Goal: Information Seeking & Learning: Learn about a topic

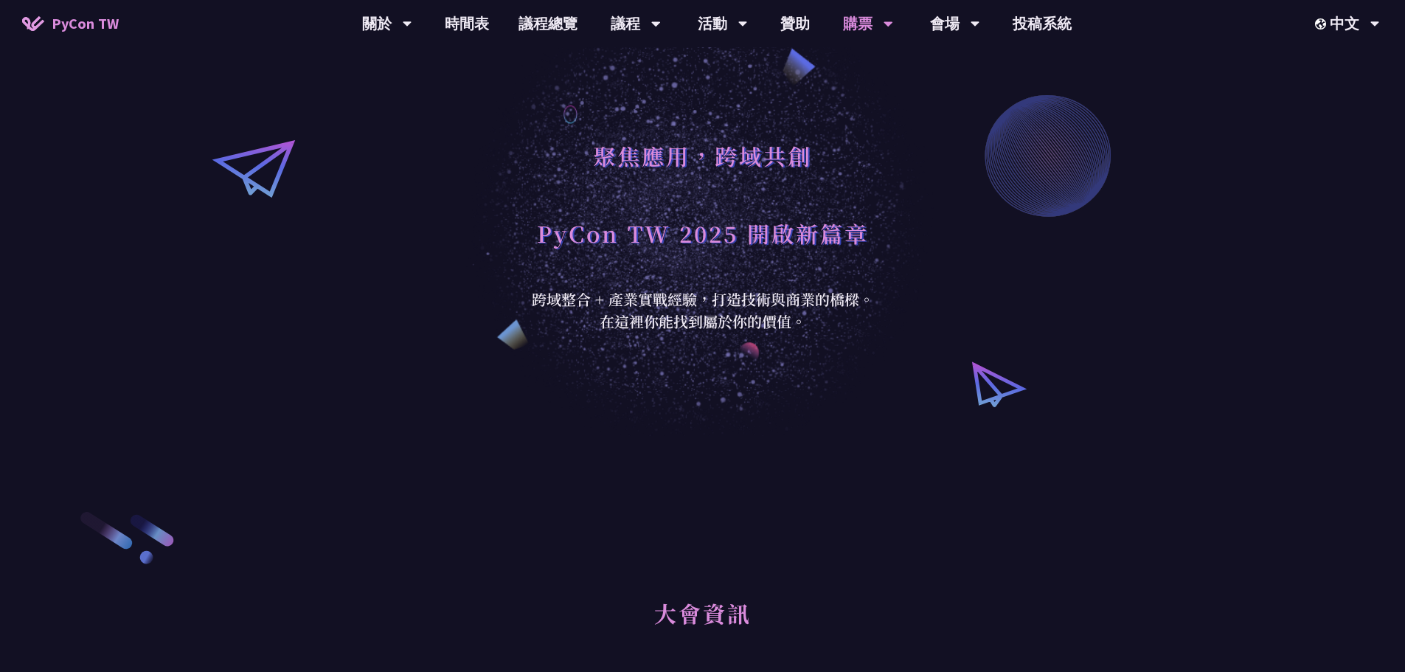
click at [691, 140] on h1 "聚焦應用，跨域共創" at bounding box center [702, 155] width 219 height 44
click at [865, 65] on link "購票資訊" at bounding box center [868, 68] width 142 height 35
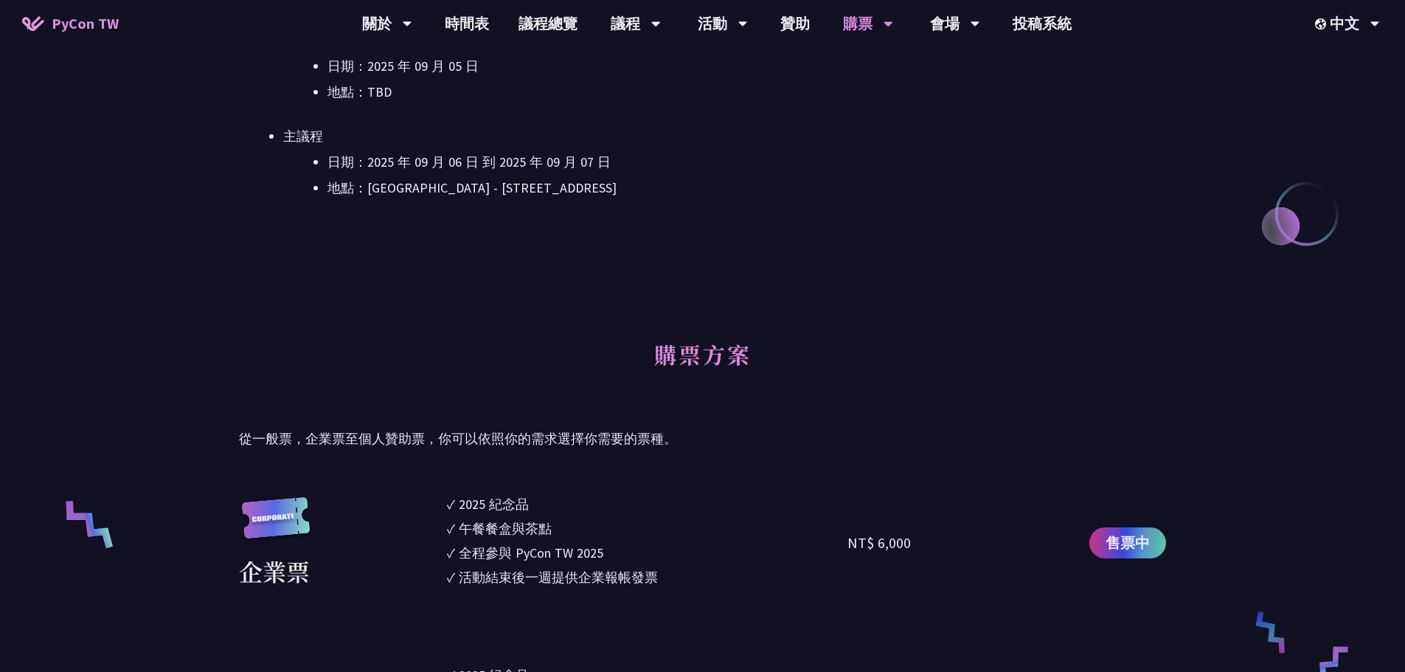
scroll to position [811, 0]
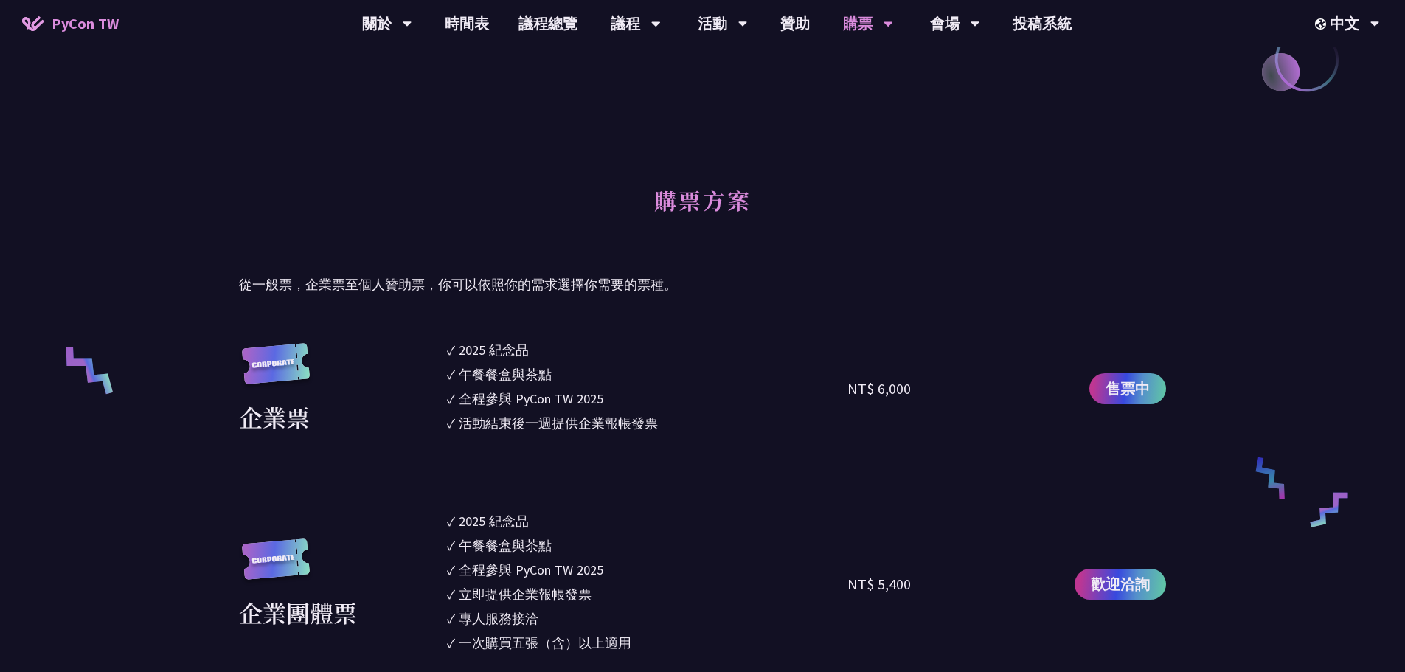
click at [741, 377] on li "✓ 午餐餐盒與茶點" at bounding box center [647, 374] width 401 height 20
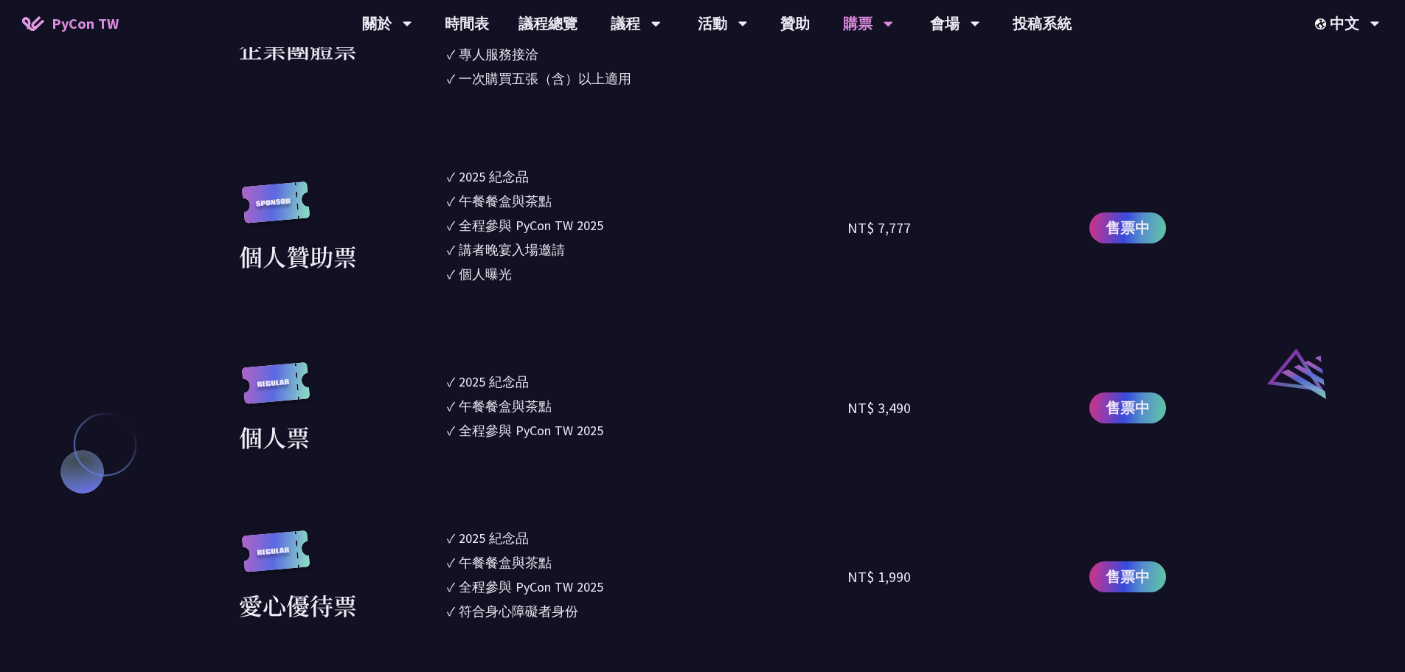
scroll to position [1401, 0]
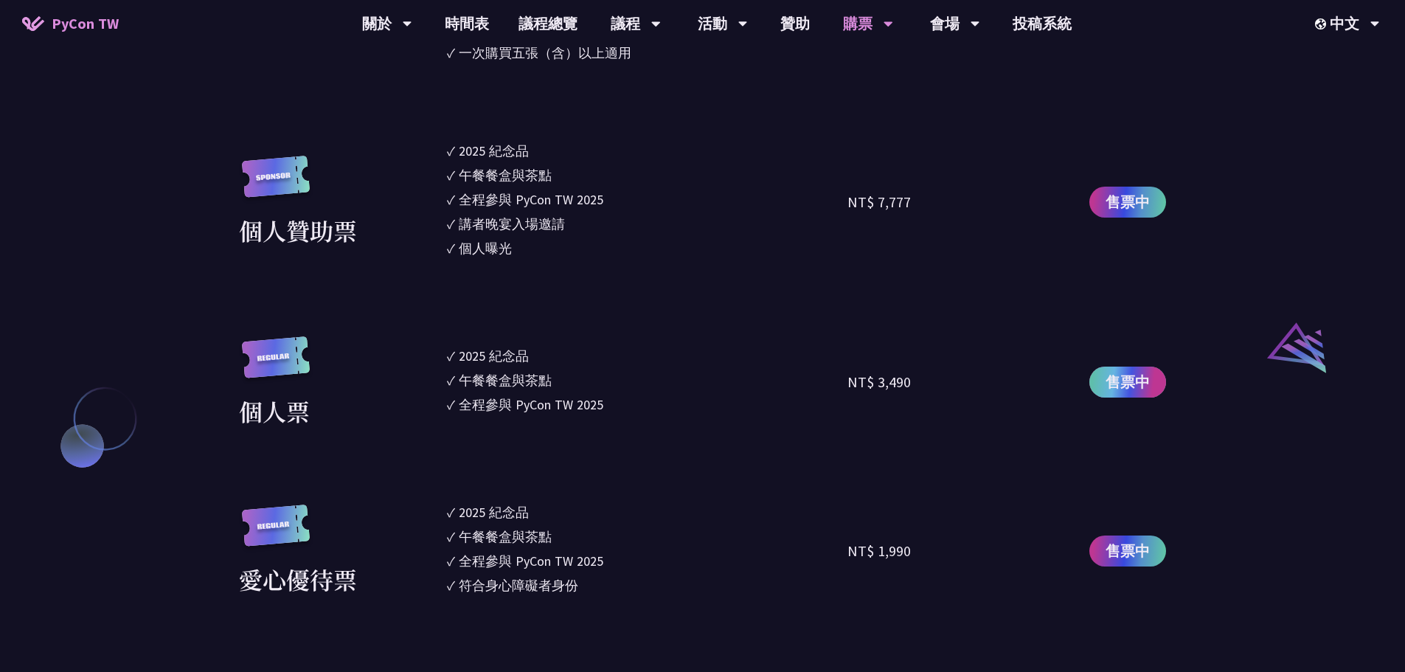
click at [1130, 387] on span "售票中" at bounding box center [1127, 382] width 44 height 22
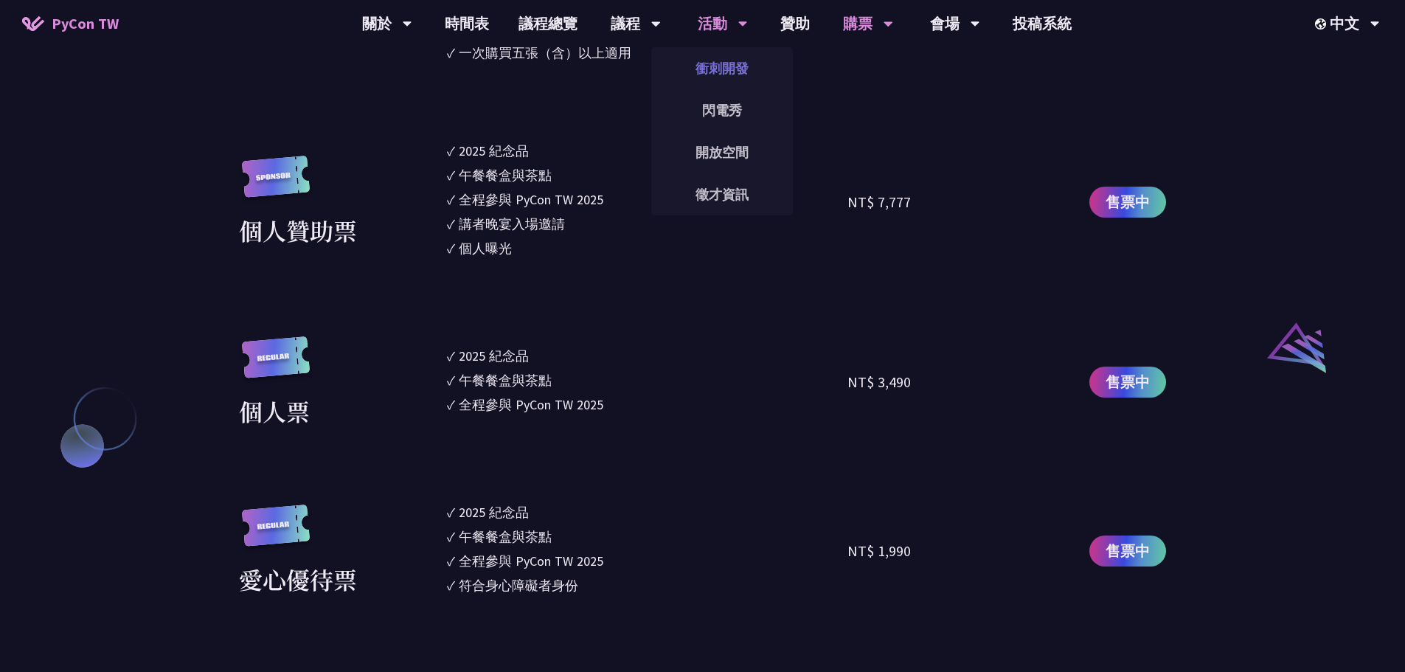
click at [720, 60] on link "衝刺開發" at bounding box center [722, 68] width 142 height 35
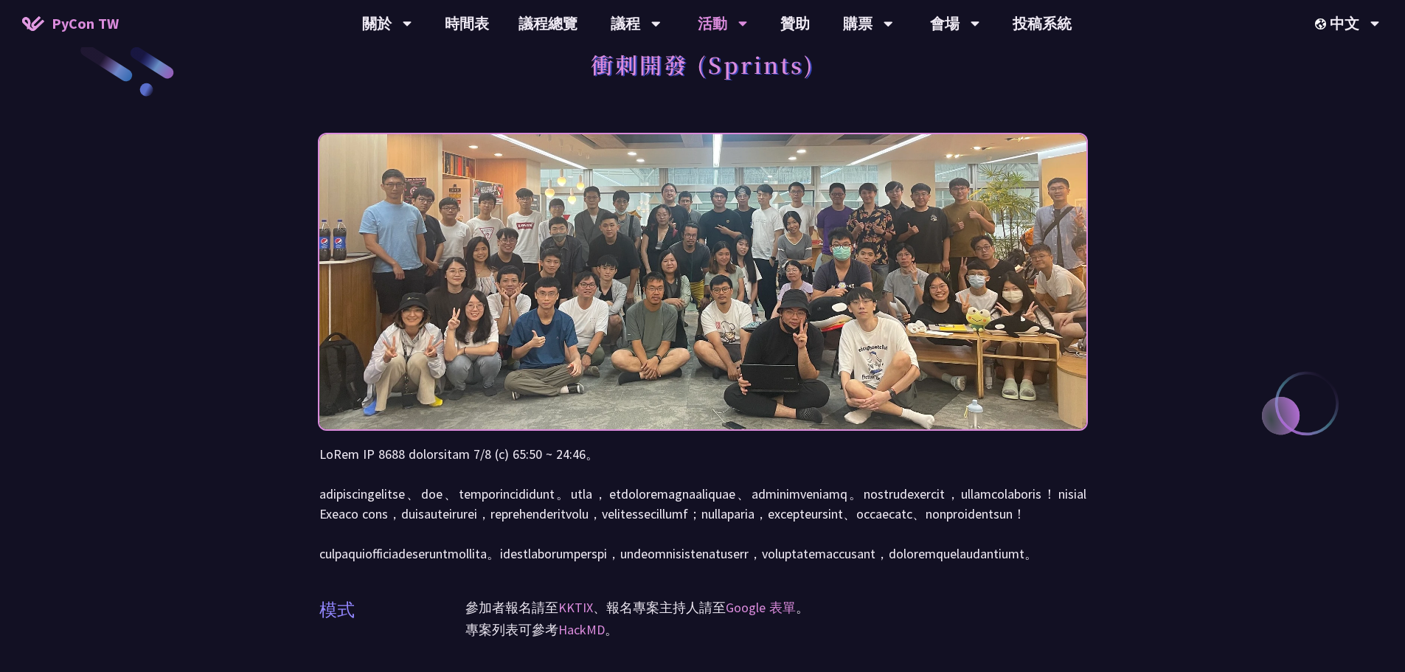
scroll to position [369, 0]
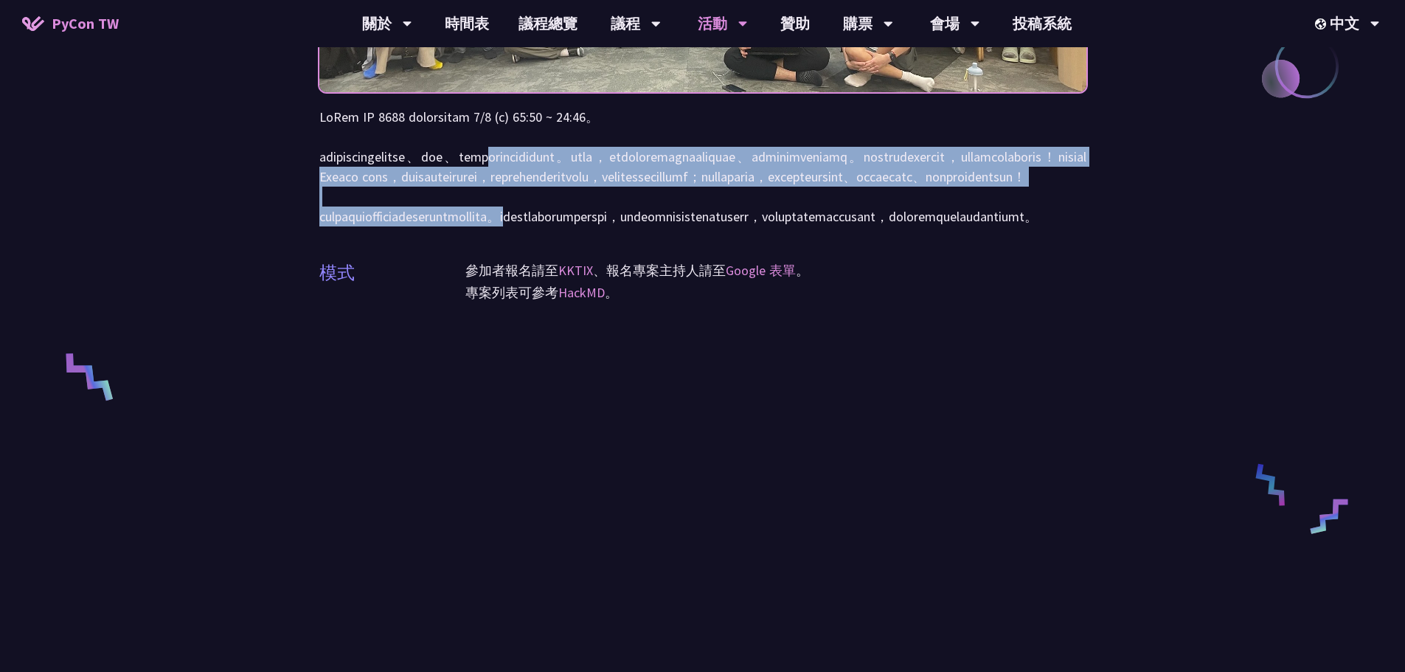
drag, startPoint x: 665, startPoint y: 159, endPoint x: 754, endPoint y: 277, distance: 147.9
click at [754, 226] on p at bounding box center [702, 166] width 767 height 119
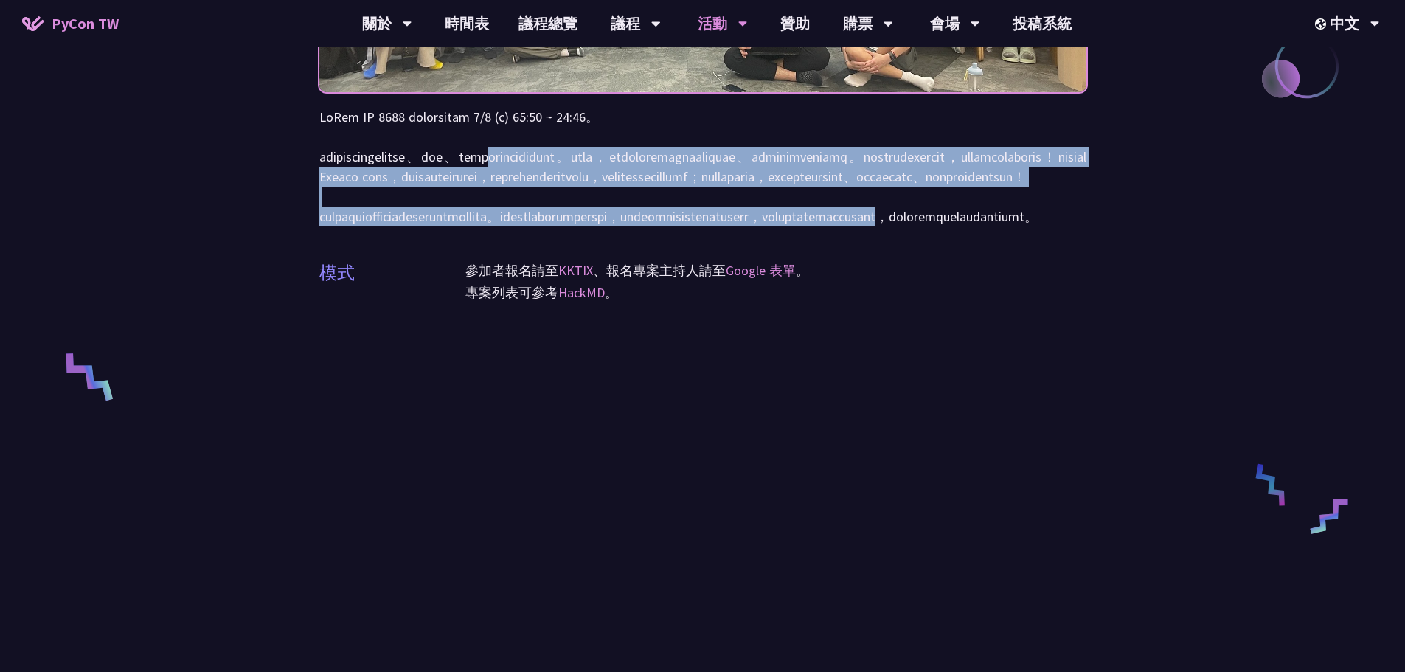
click at [754, 226] on p at bounding box center [702, 166] width 767 height 119
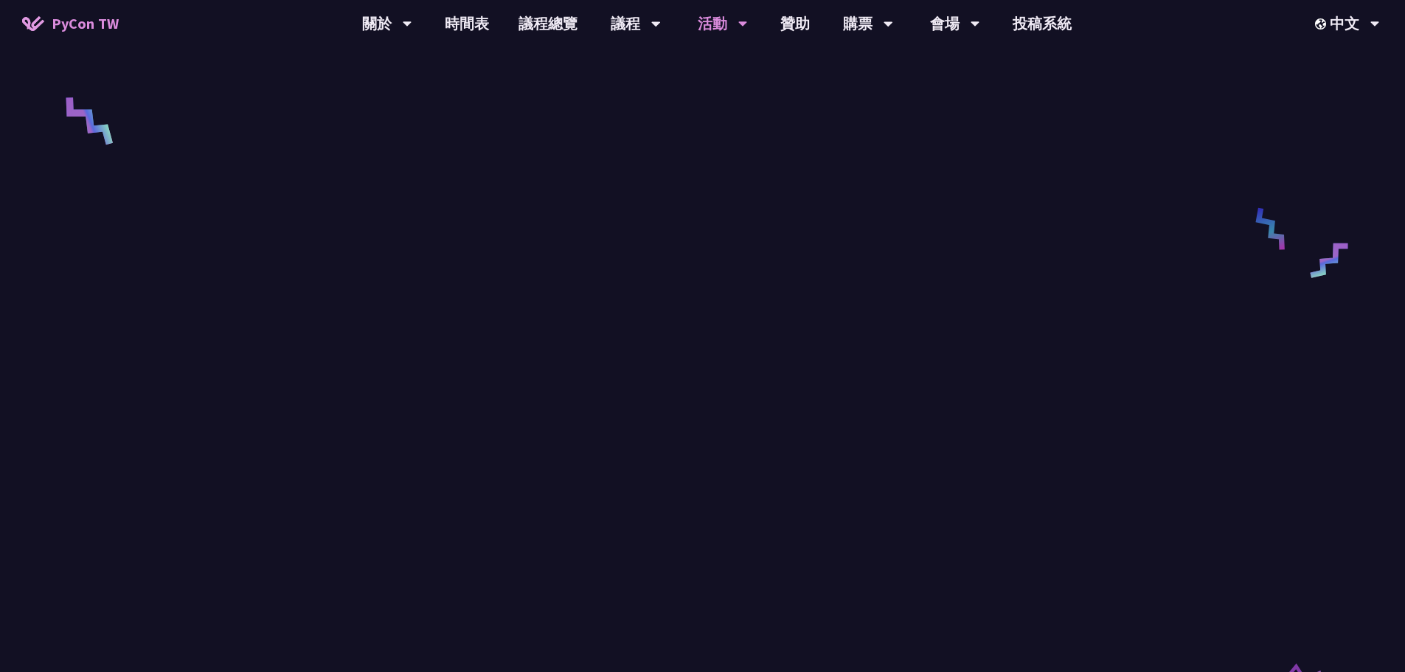
scroll to position [590, 0]
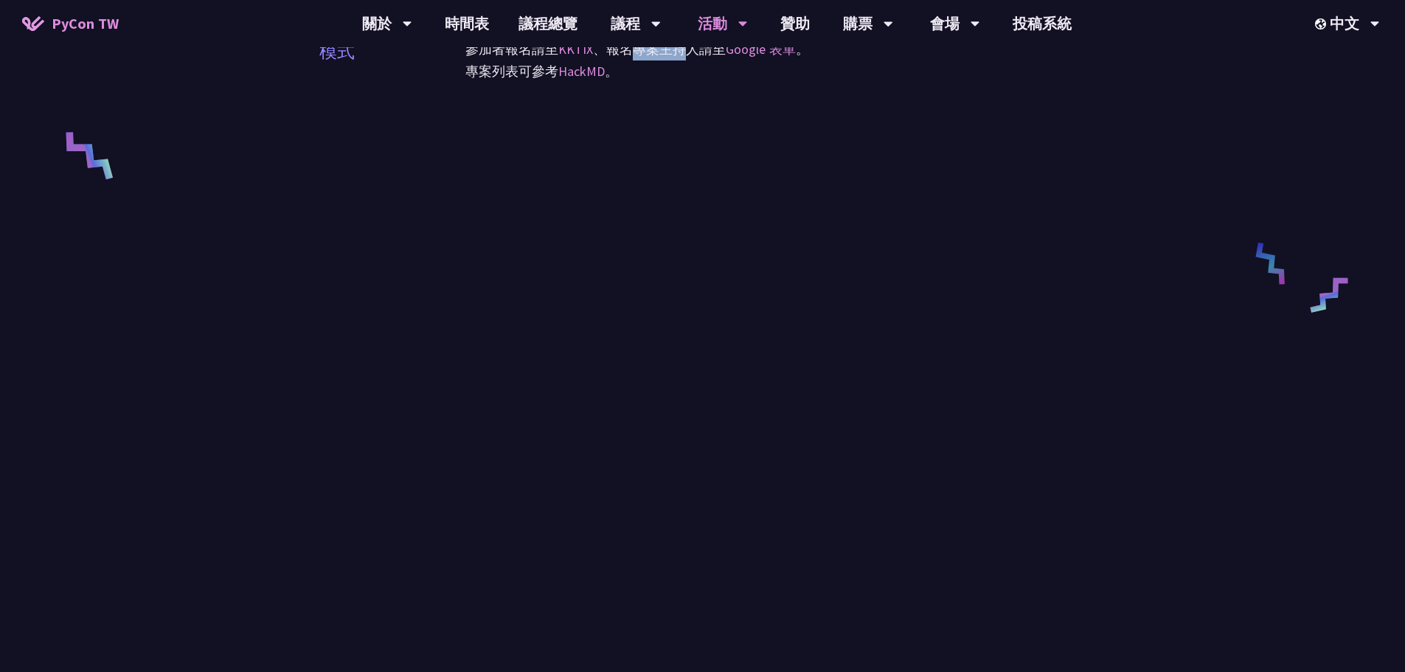
drag, startPoint x: 636, startPoint y: 101, endPoint x: 690, endPoint y: 105, distance: 54.7
click at [690, 60] on p "參加者報名請至 KKTIX 、報名專案主持人請至 Google 表單 。" at bounding box center [775, 49] width 621 height 22
drag, startPoint x: 706, startPoint y: 107, endPoint x: 661, endPoint y: 111, distance: 45.1
click at [663, 60] on p "參加者報名請至 KKTIX 、報名專案主持人請至 Google 表單 。" at bounding box center [775, 49] width 621 height 22
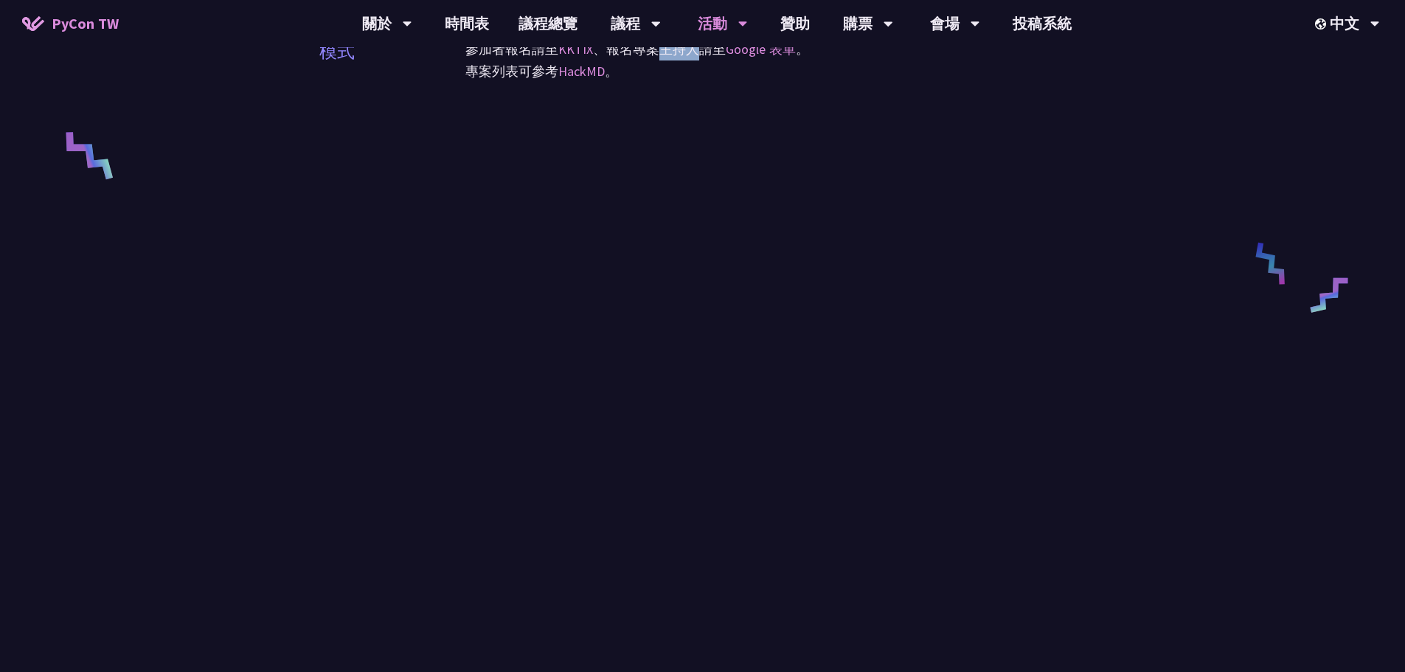
click at [660, 60] on p "參加者報名請至 KKTIX 、報名專案主持人請至 Google 表單 。" at bounding box center [775, 49] width 621 height 22
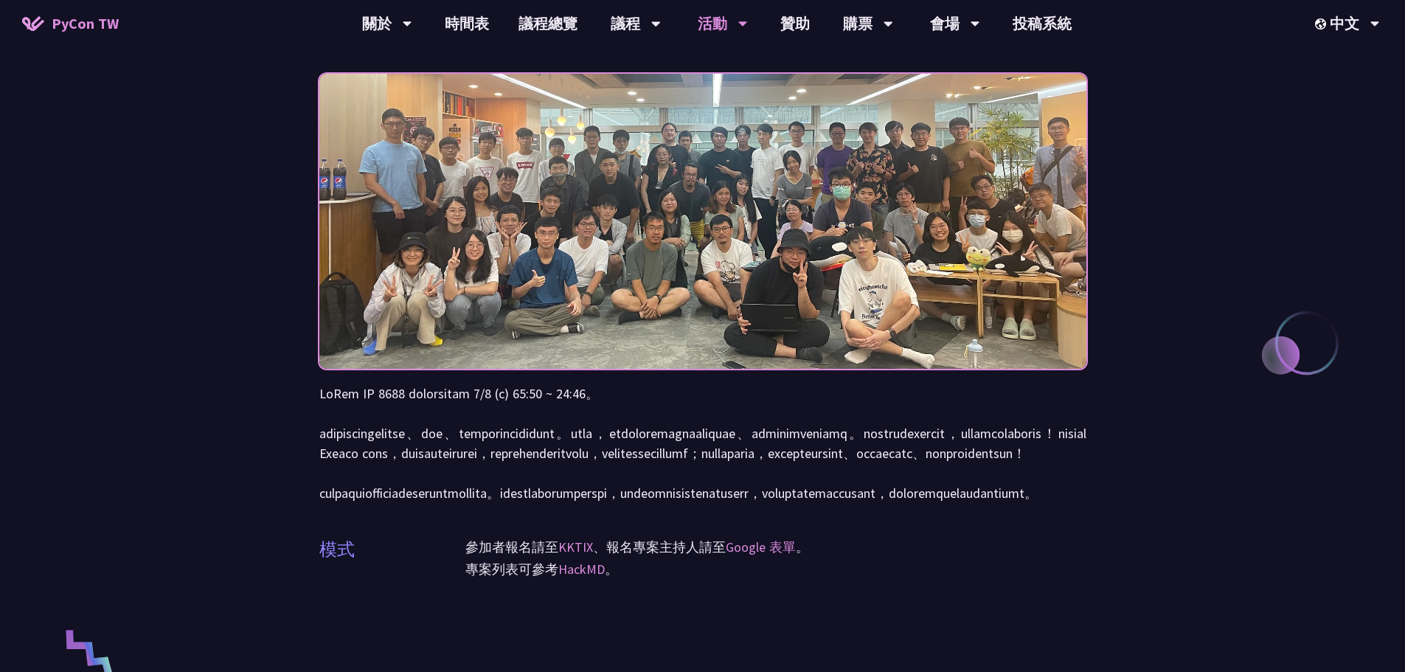
scroll to position [0, 0]
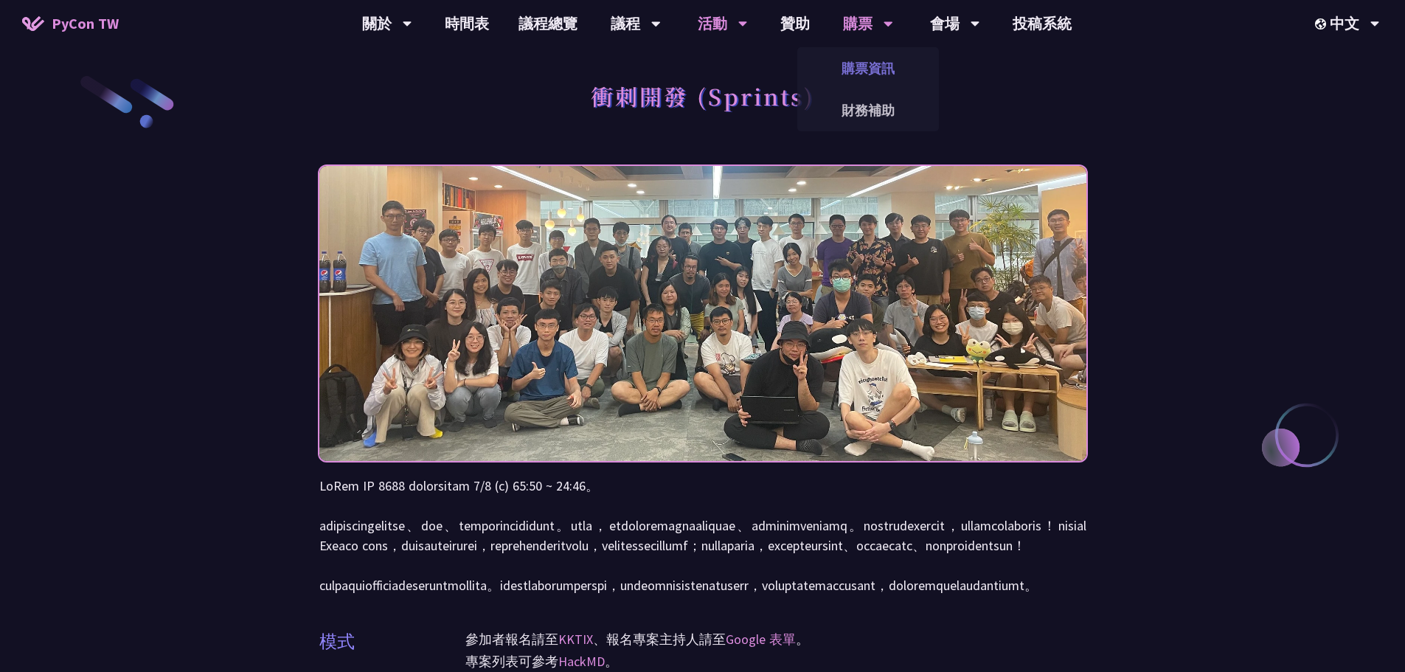
click at [877, 60] on link "購票資訊" at bounding box center [868, 68] width 142 height 35
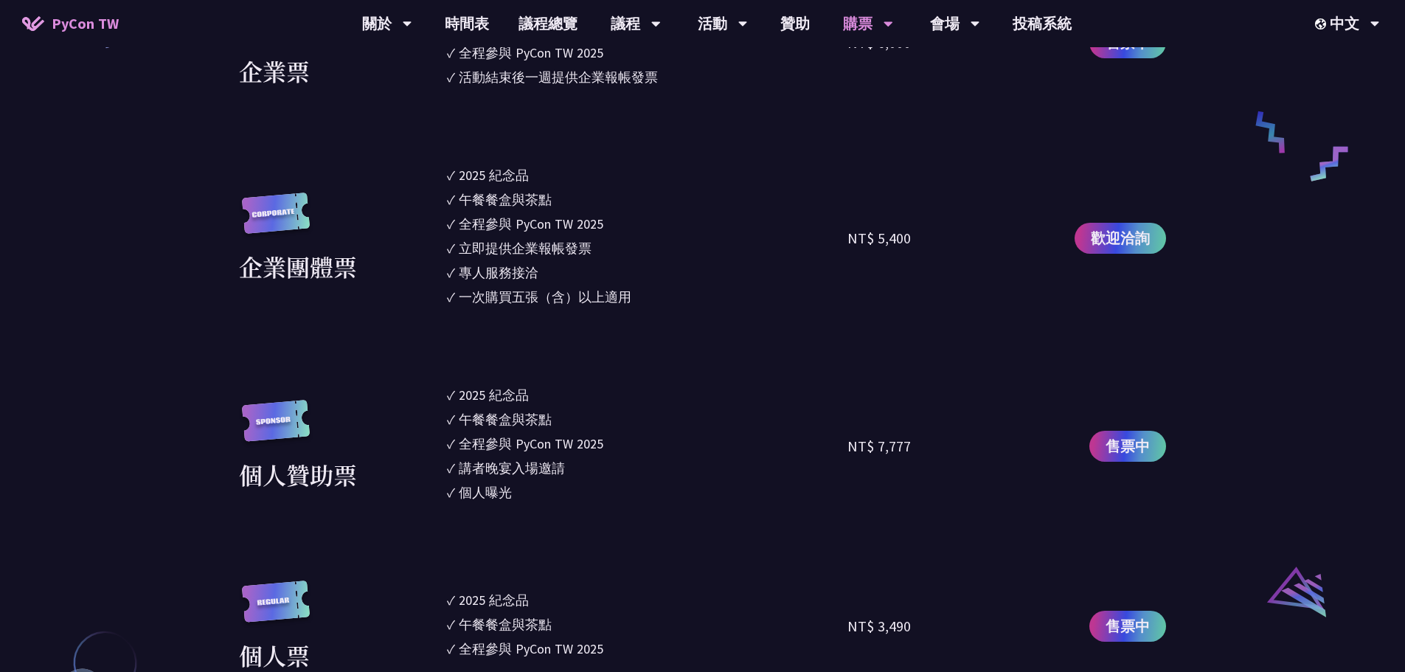
scroll to position [1327, 0]
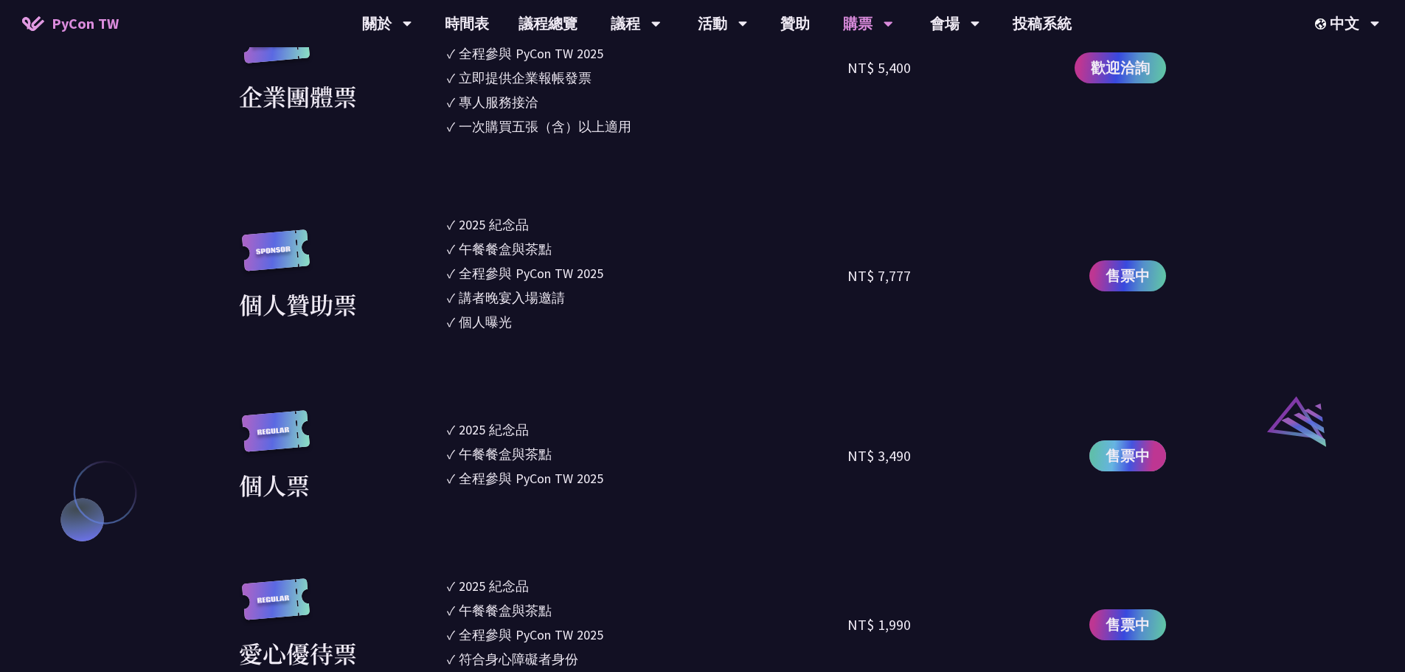
click at [1116, 446] on span "售票中" at bounding box center [1127, 456] width 44 height 22
click at [1147, 449] on span "售票中" at bounding box center [1127, 456] width 44 height 22
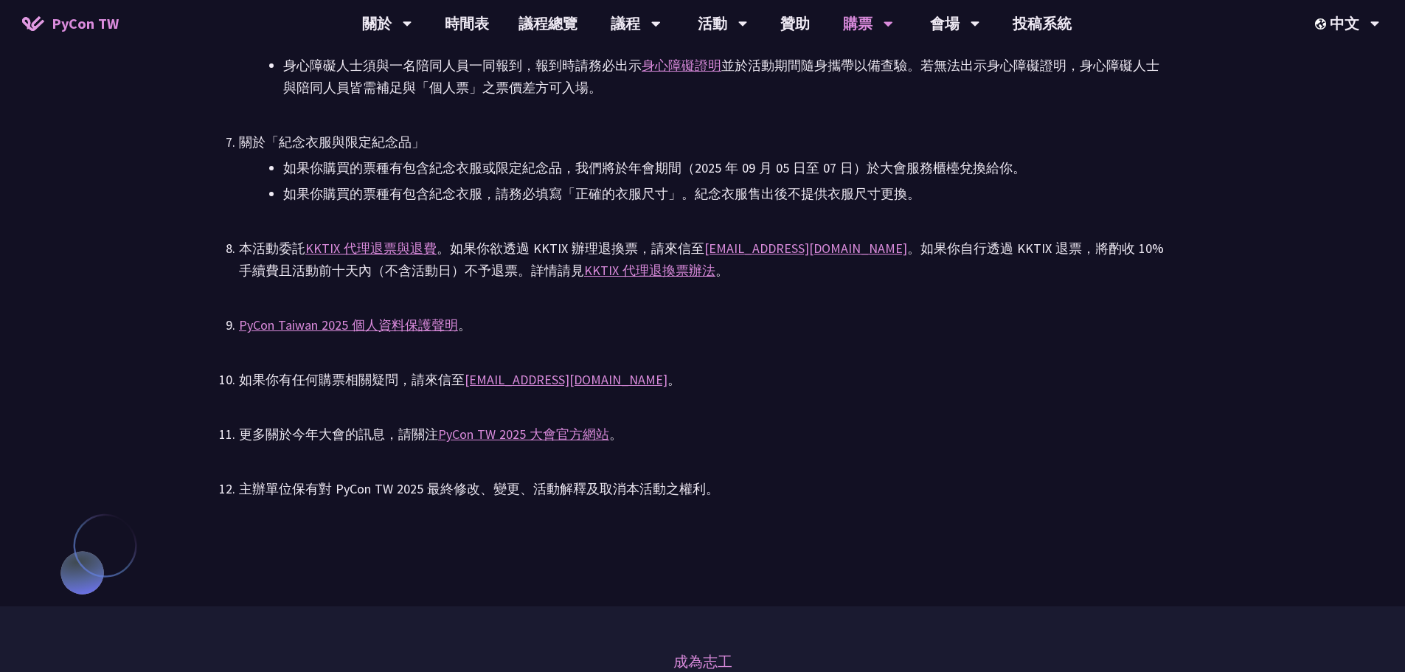
scroll to position [3244, 0]
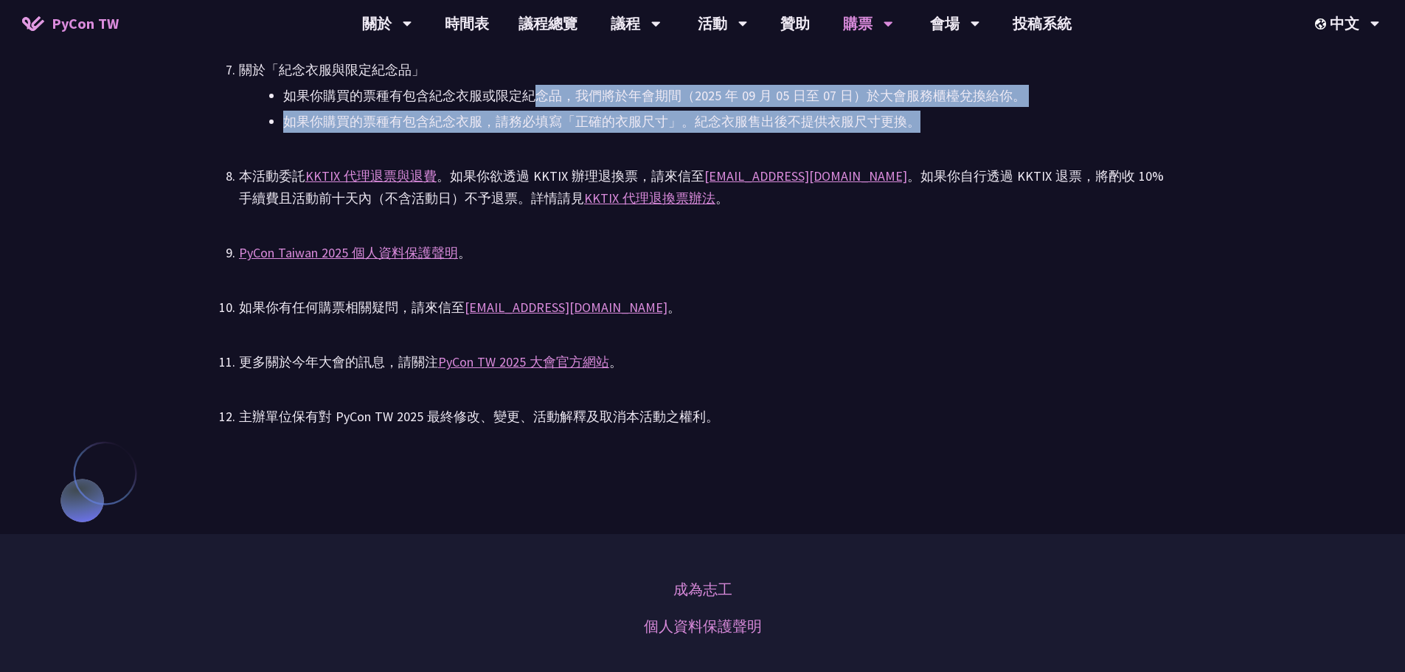
drag, startPoint x: 557, startPoint y: 86, endPoint x: 940, endPoint y: 121, distance: 385.0
click at [940, 121] on ul "如果你購買的票種有包含紀念衣服或限定紀念品，我們將於年會期間（2025 年 09 月 05 日至 07 日）於大會服務櫃檯兌換給你。 如果你購買的票種有包含紀…" at bounding box center [702, 109] width 927 height 48
click at [939, 121] on li "如果你購買的票種有包含紀念衣服，請務必填寫「正確的衣服尺寸」。紀念衣服售出後不提供衣服尺寸更換。" at bounding box center [724, 122] width 883 height 22
click at [959, 127] on li "如果你購買的票種有包含紀念衣服，請務必填寫「正確的衣服尺寸」。紀念衣服售出後不提供衣服尺寸更換。" at bounding box center [724, 122] width 883 height 22
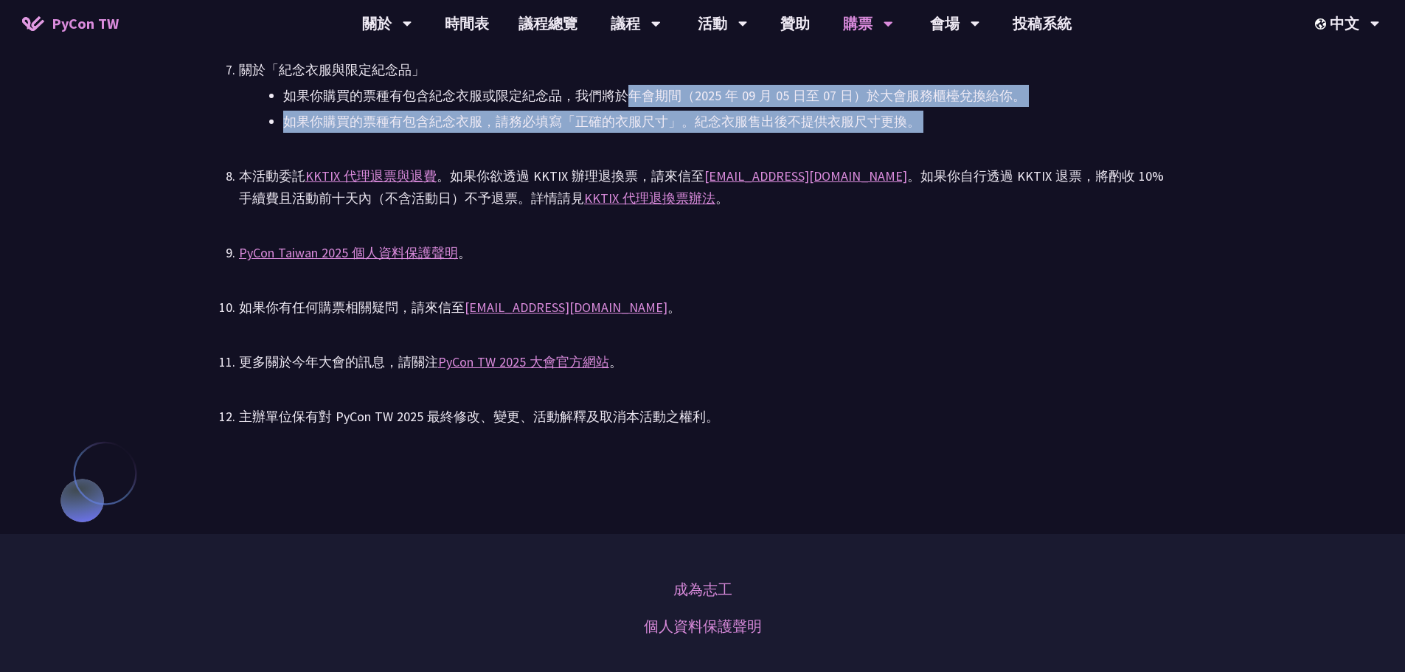
drag, startPoint x: 955, startPoint y: 133, endPoint x: 624, endPoint y: 93, distance: 333.5
click at [623, 93] on li "如果你購買的票種有包含紀念衣服或限定紀念品，我們將於年會期間（2025 年 09 月 05 日至 07 日）於大會服務櫃檯兌換給你。" at bounding box center [724, 96] width 883 height 22
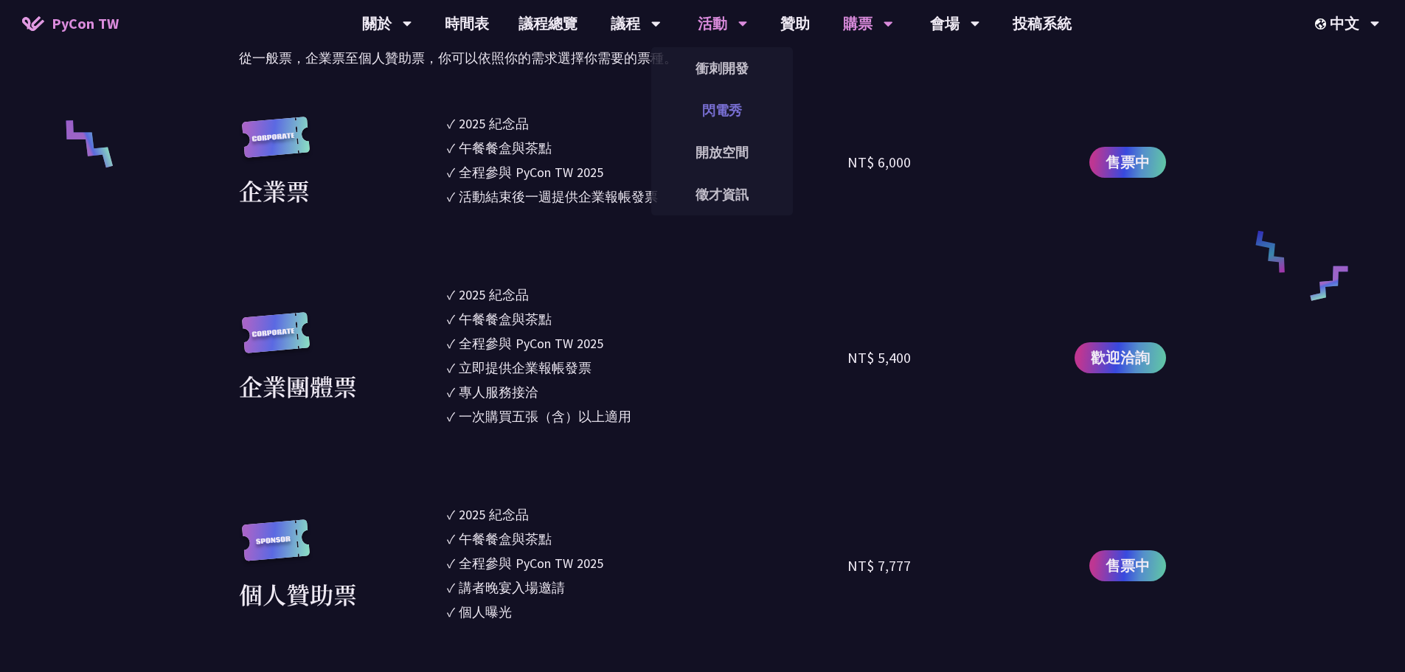
scroll to position [0, 0]
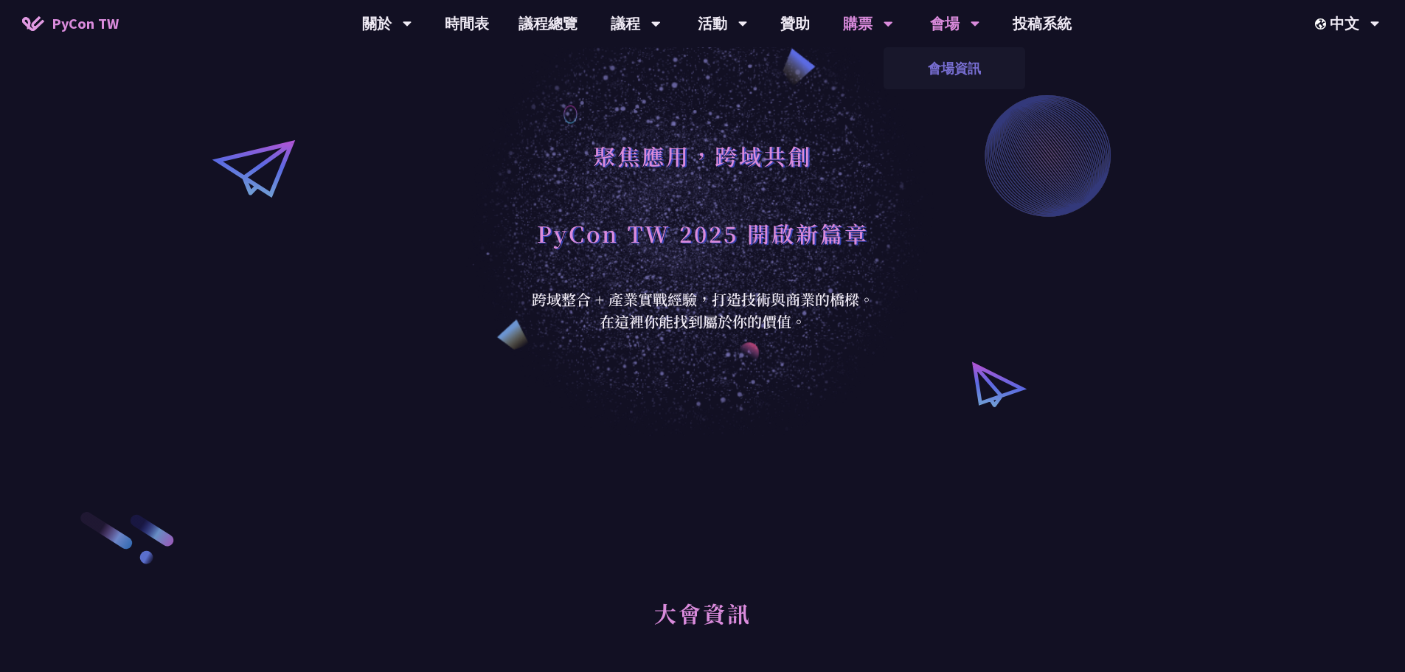
click at [955, 65] on link "會場資訊" at bounding box center [954, 68] width 142 height 35
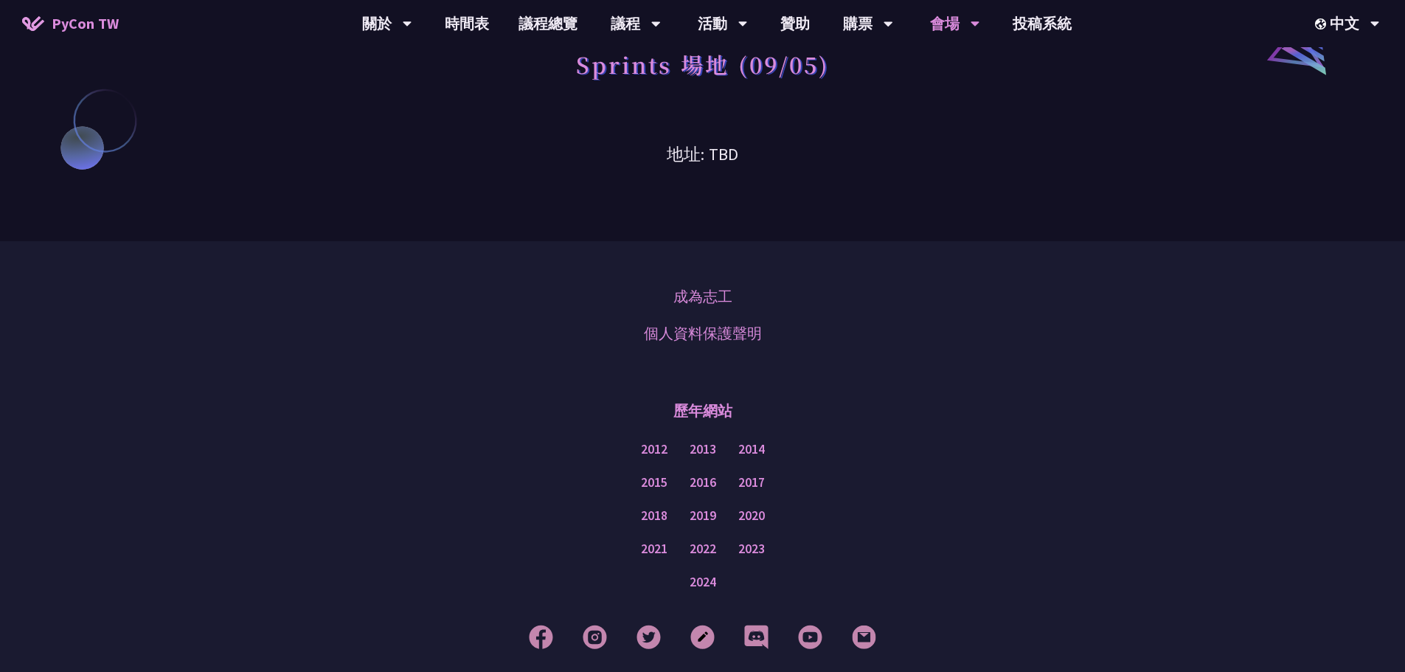
scroll to position [1343, 0]
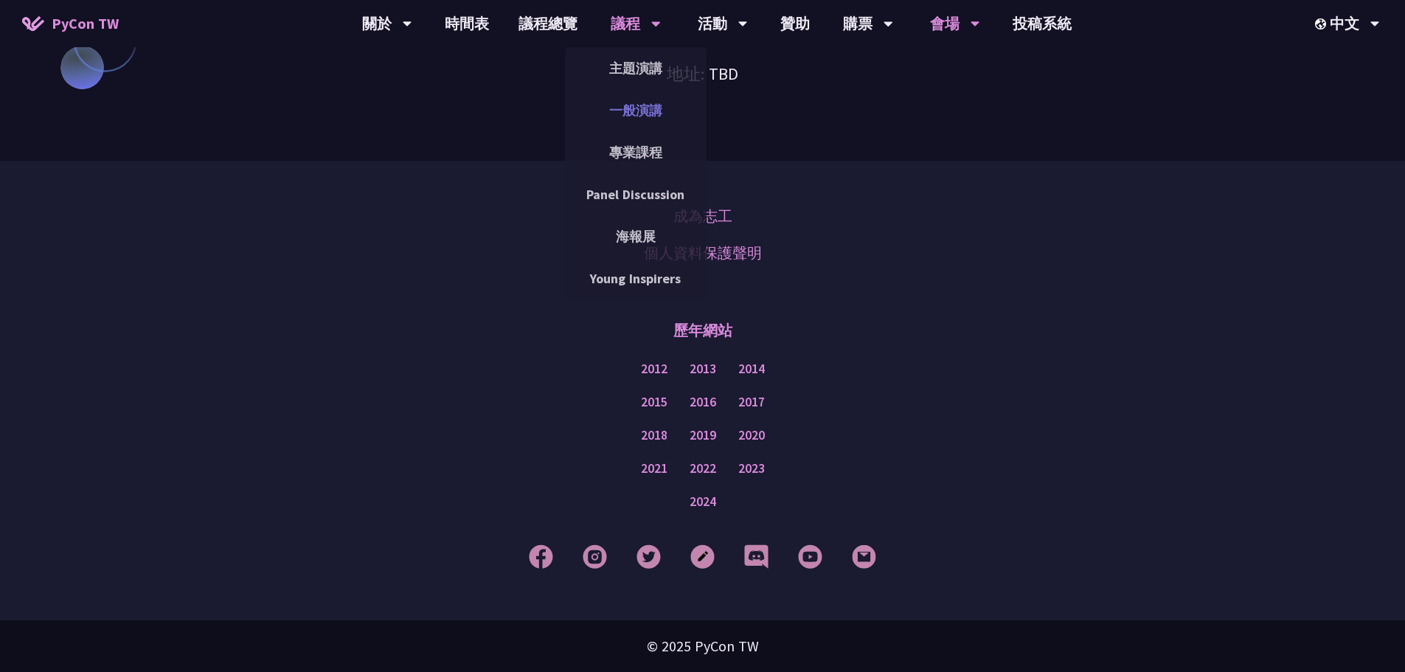
click at [635, 112] on link "一般演講" at bounding box center [636, 110] width 142 height 35
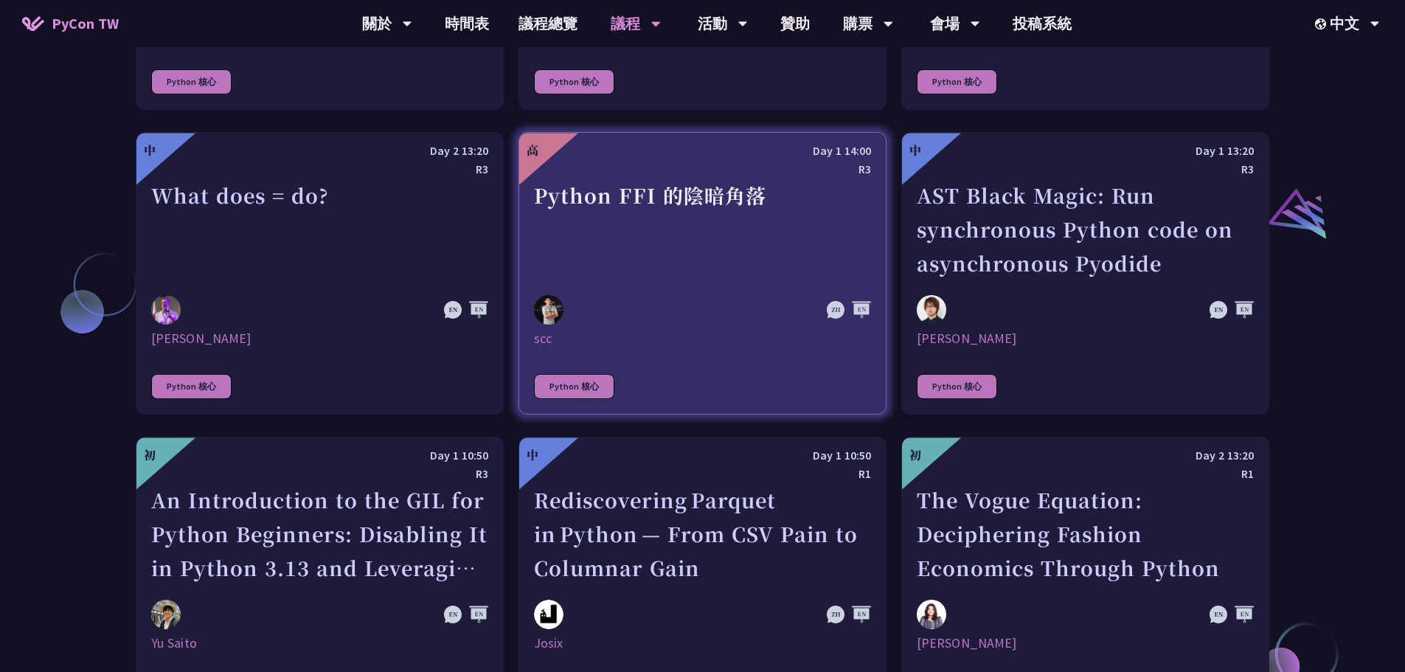
scroll to position [1622, 0]
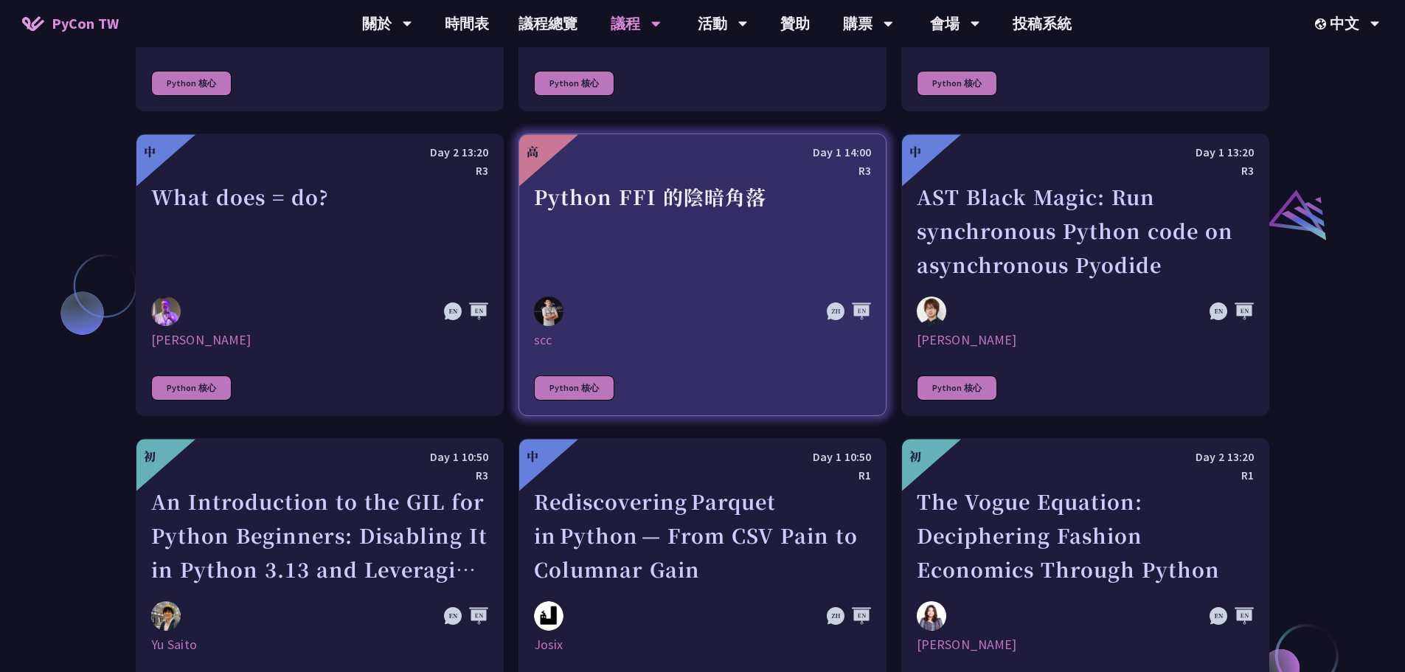
click at [613, 287] on link "高 Day 1 14:00 R3 Python FFI 的陰暗角落 scc Python 核心" at bounding box center [702, 274] width 368 height 282
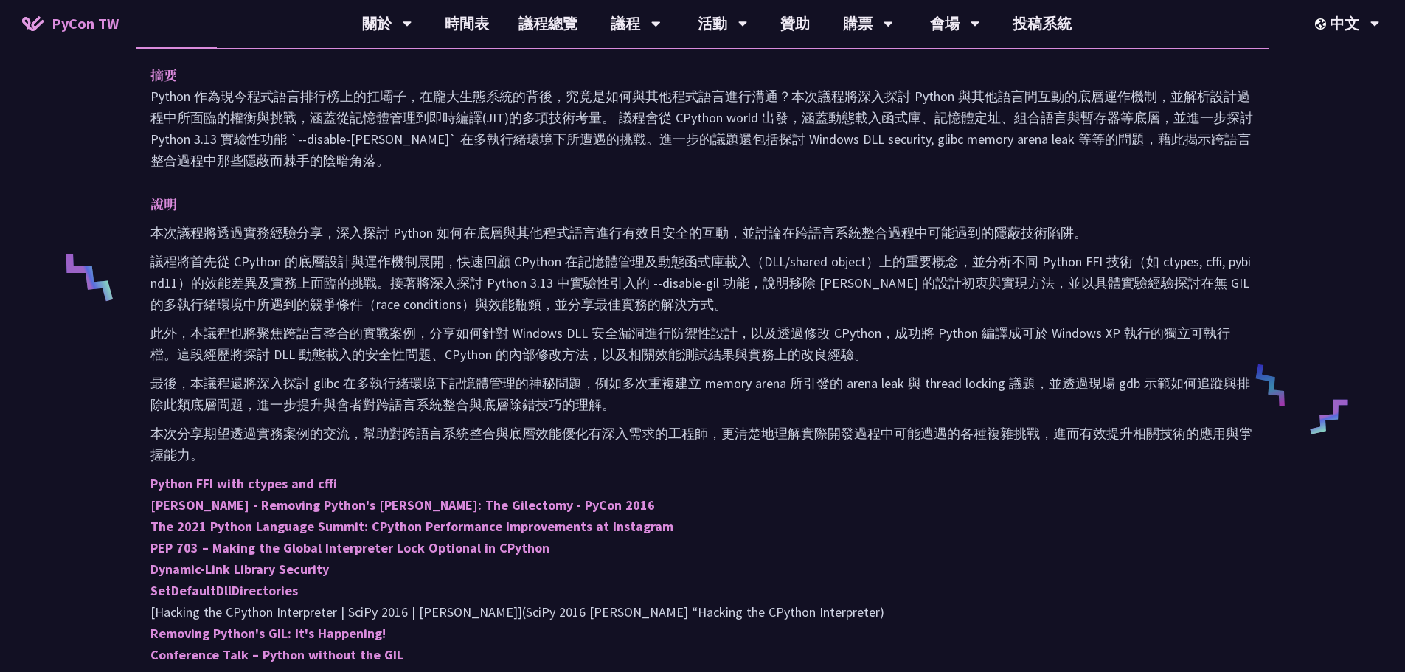
scroll to position [442, 0]
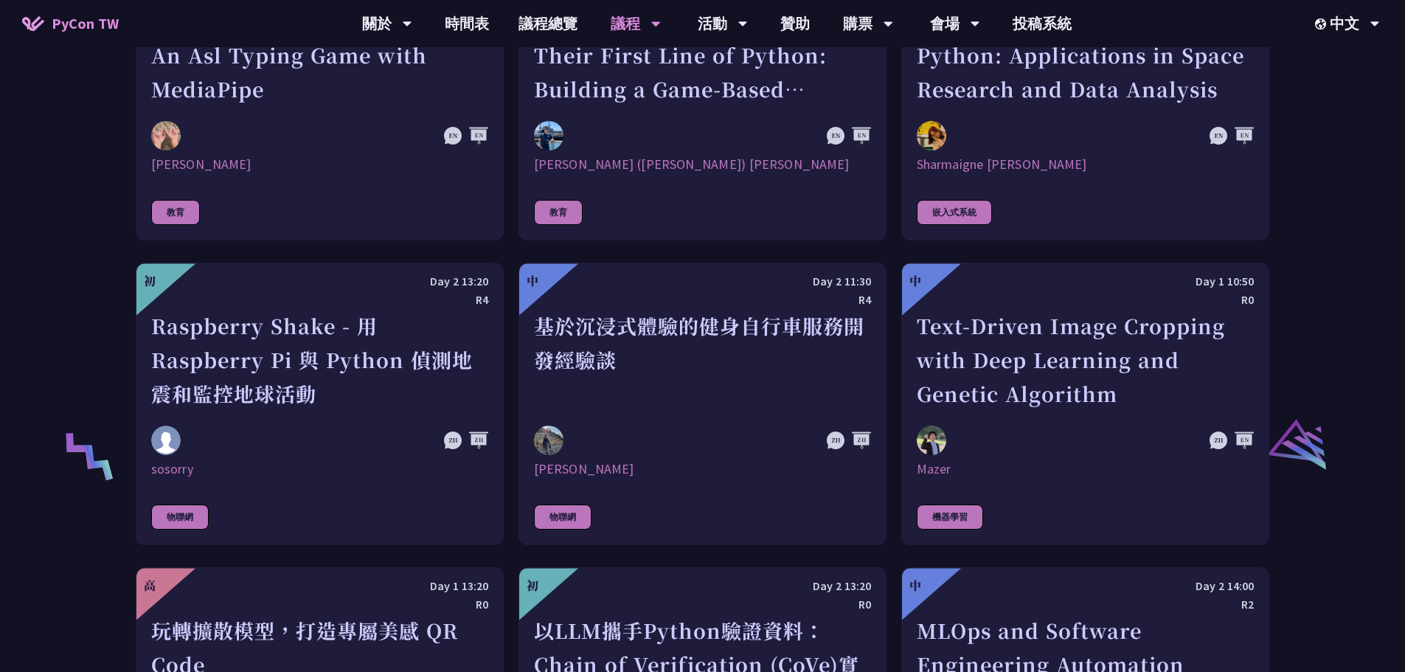
scroll to position [2808, 0]
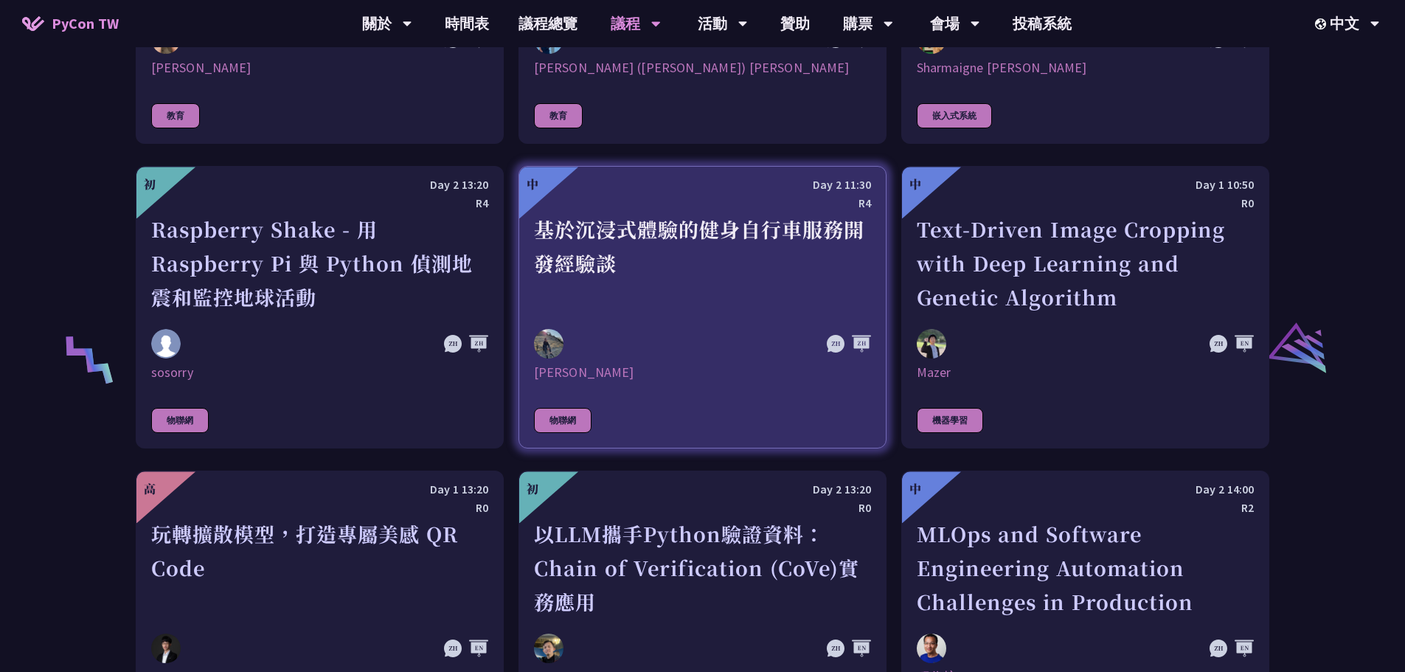
click at [641, 395] on link "中 Day 2 11:30 R4 基於沉浸式體驗的健身自行車服務開發經驗談 Peter 物聯網" at bounding box center [702, 307] width 368 height 282
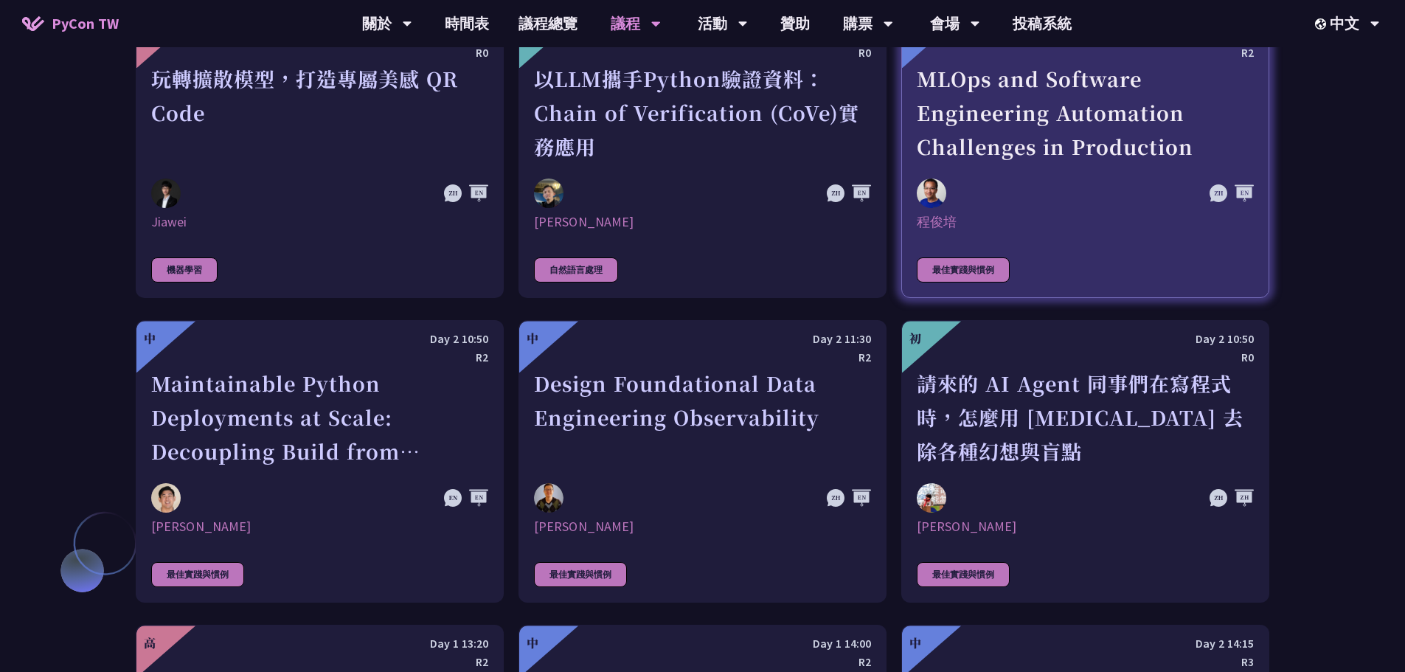
scroll to position [3262, 0]
click at [989, 246] on link "中 Day 2 14:00 R2 MLOps and Software Engineering Automation Challenges in Produc…" at bounding box center [1085, 157] width 368 height 282
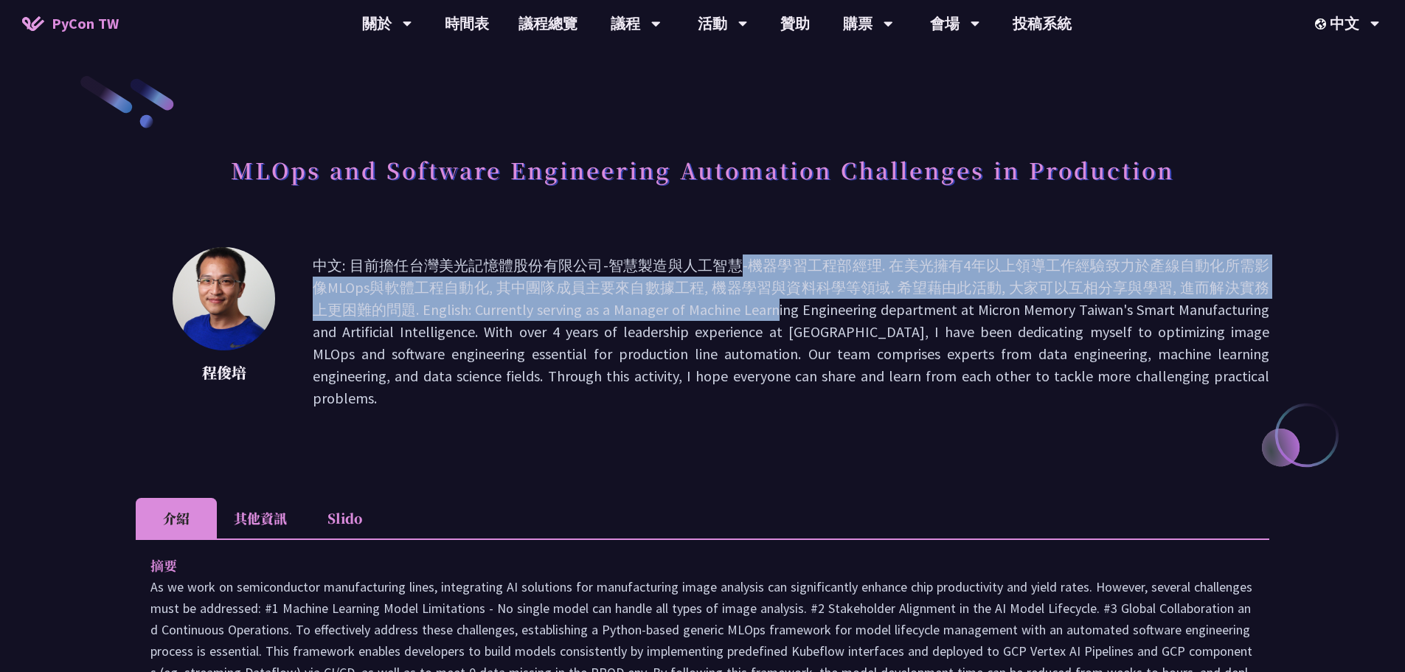
drag, startPoint x: 504, startPoint y: 265, endPoint x: 672, endPoint y: 314, distance: 175.2
click at [672, 314] on p "中文: 目前擔任台灣美光記憶體股份有限公司-智慧製造與人工智慧-機器學習工程部經理. 在美光擁有4年以上領導工作經驗致力於產線自動化所需影像MLOps與軟體工…" at bounding box center [791, 331] width 956 height 155
click at [673, 314] on p "中文: 目前擔任台灣美光記憶體股份有限公司-智慧製造與人工智慧-機器學習工程部經理. 在美光擁有4年以上領導工作經驗致力於產線自動化所需影像MLOps與軟體工…" at bounding box center [791, 331] width 956 height 155
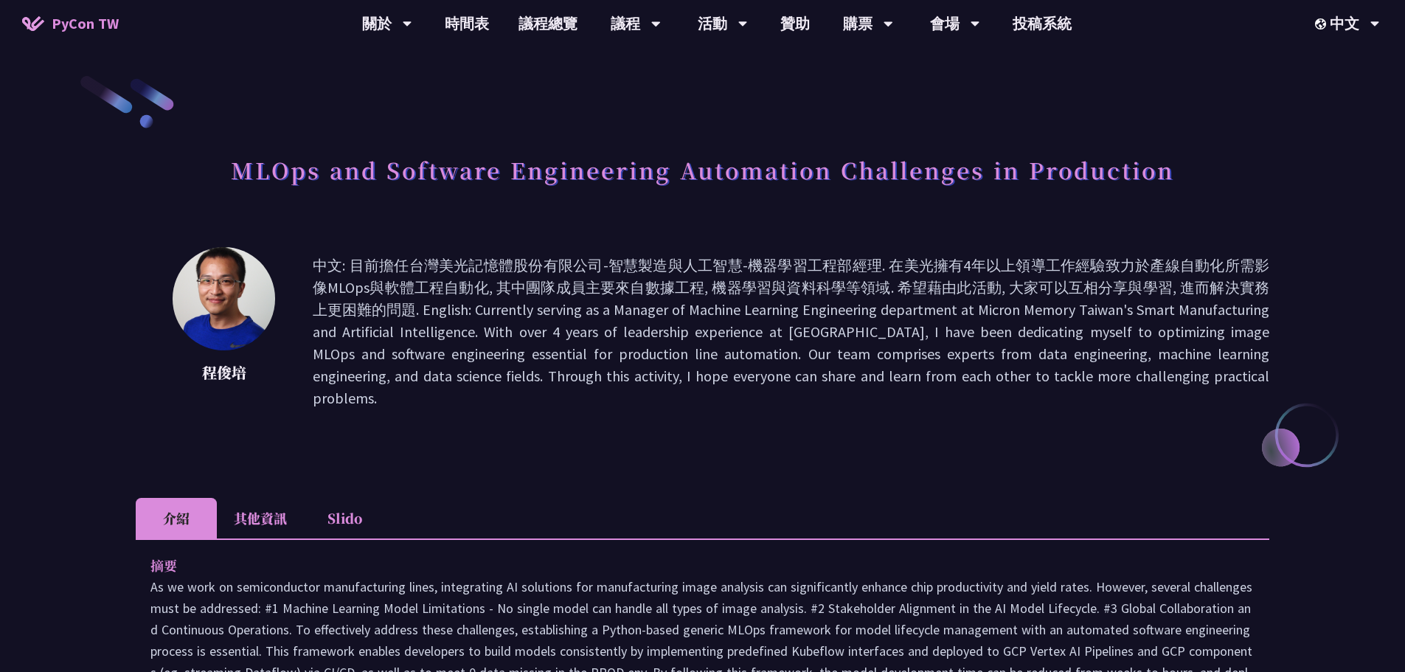
click at [644, 347] on p "中文: 目前擔任台灣美光記憶體股份有限公司-智慧製造與人工智慧-機器學習工程部經理. 在美光擁有4年以上領導工作經驗致力於產線自動化所需影像MLOps與軟體工…" at bounding box center [791, 331] width 956 height 155
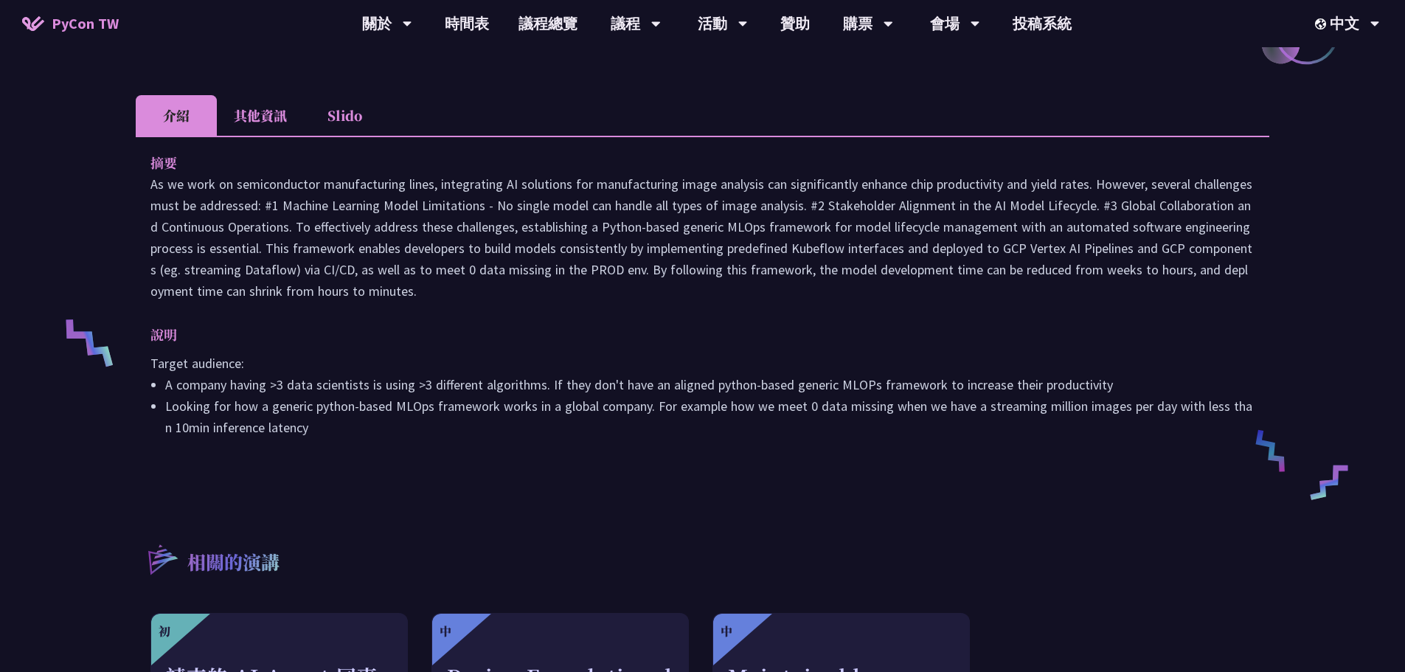
scroll to position [369, 0]
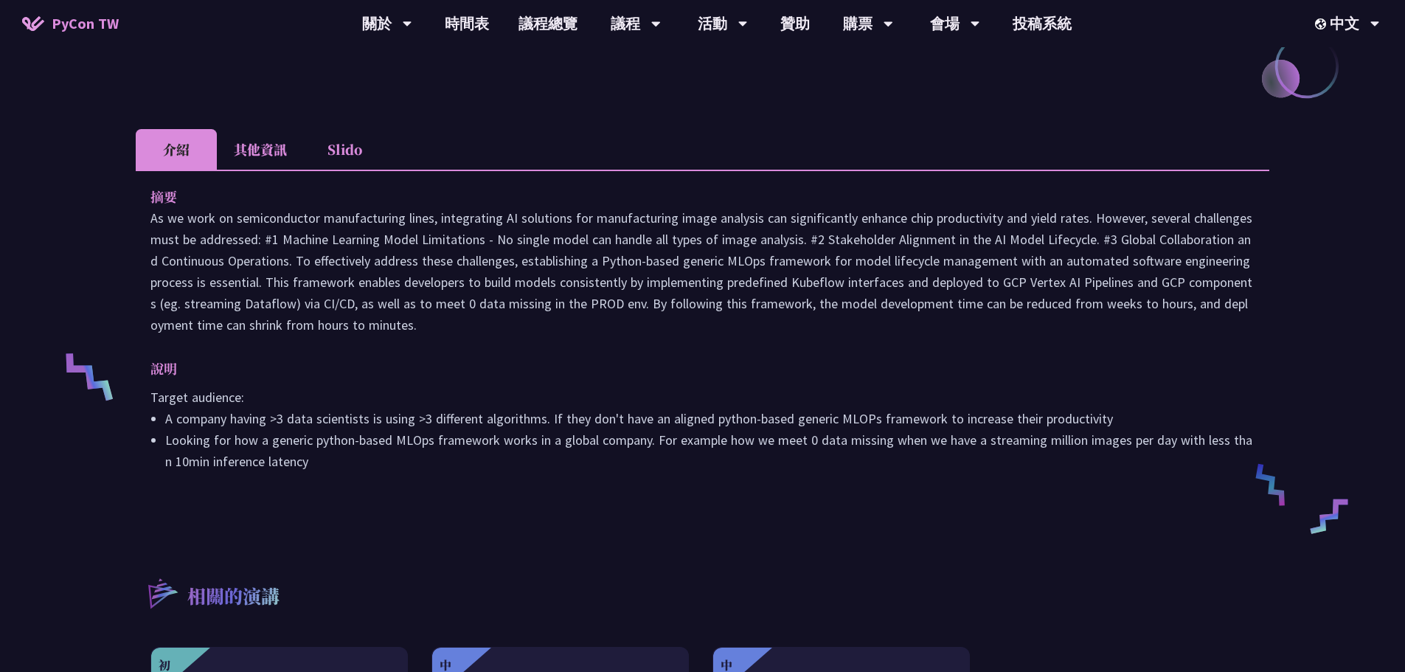
click at [268, 129] on li "其他資訊" at bounding box center [260, 149] width 87 height 41
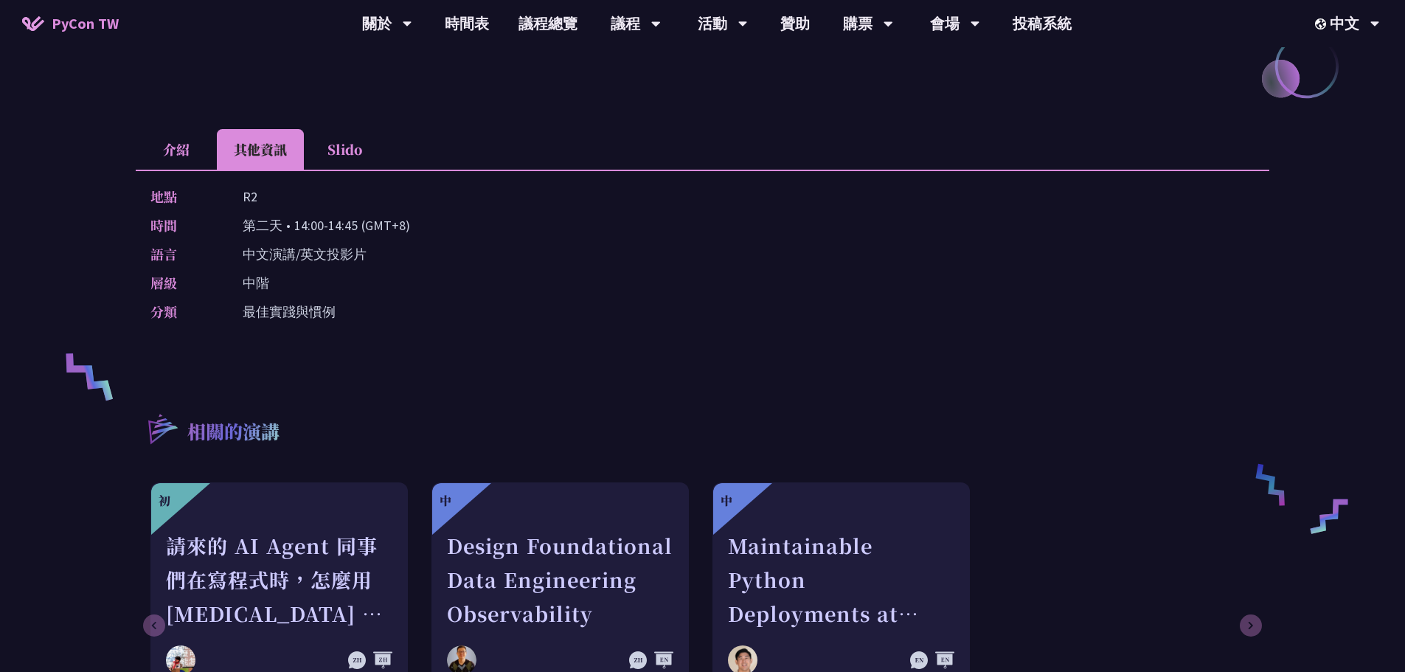
click at [347, 129] on li "Slido" at bounding box center [344, 149] width 81 height 41
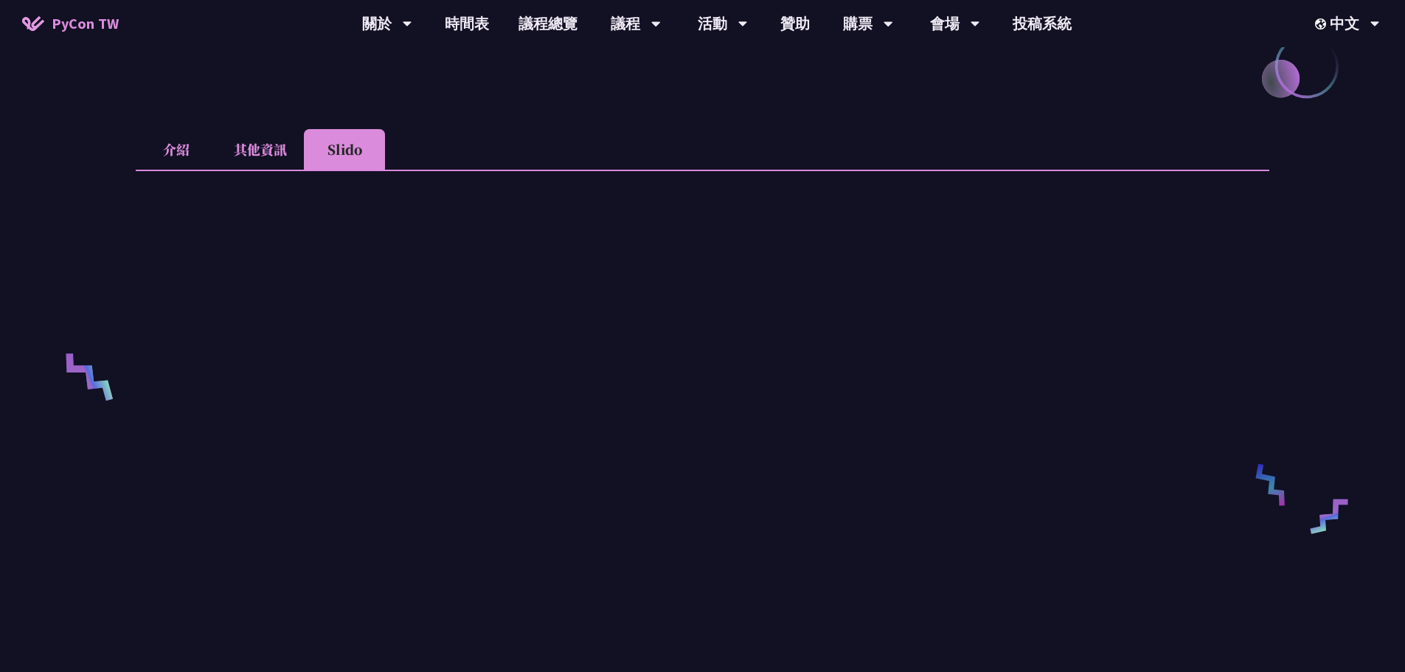
click at [262, 130] on li "其他資訊" at bounding box center [260, 149] width 87 height 41
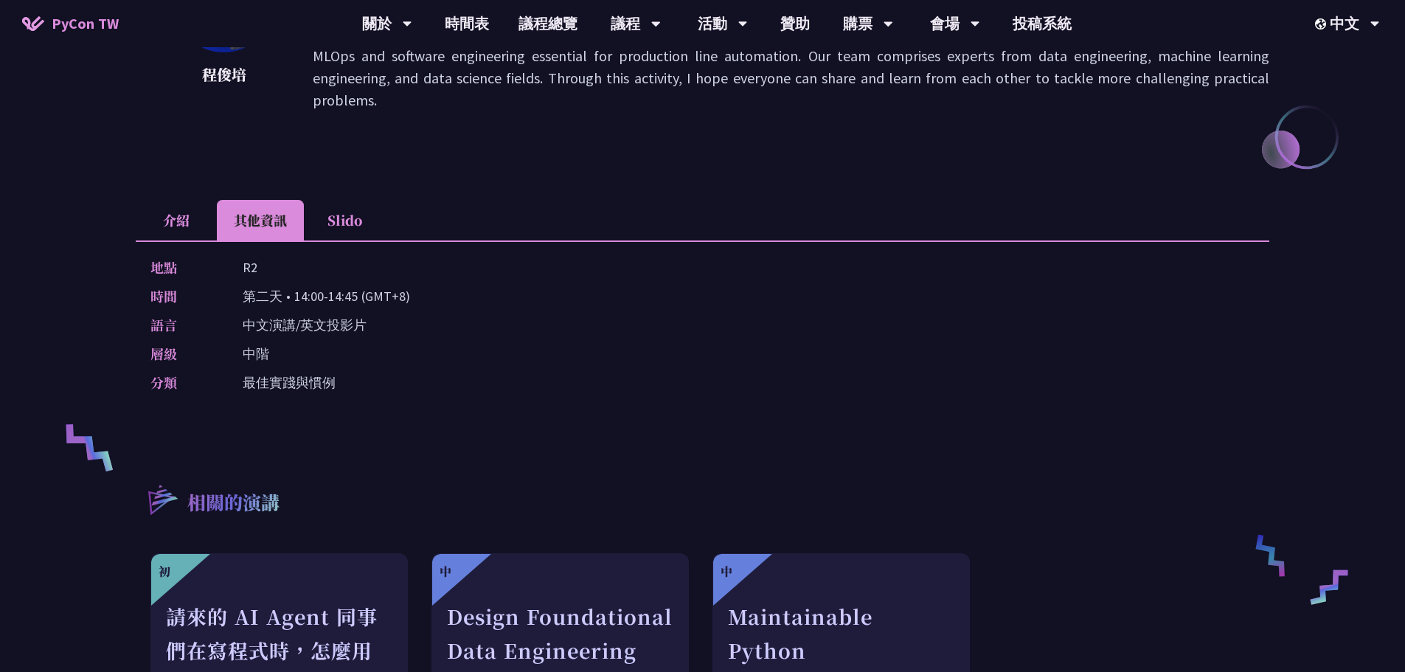
scroll to position [295, 0]
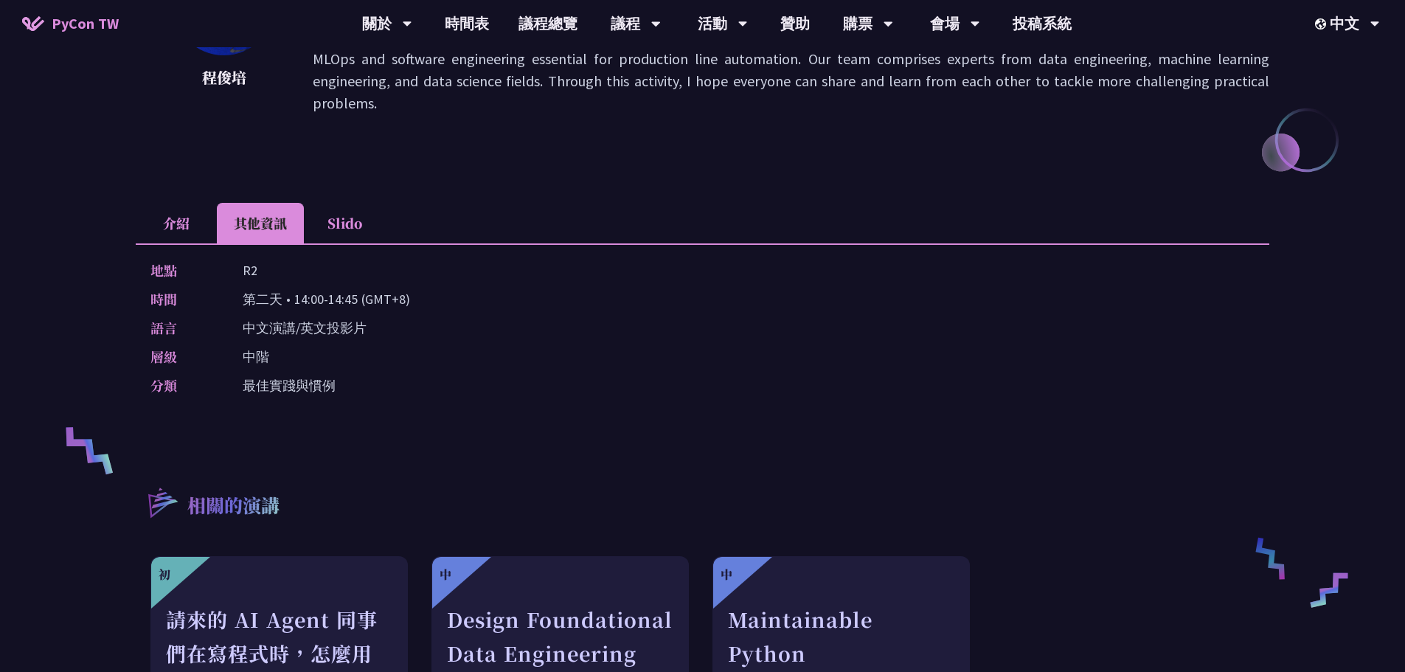
click at [175, 203] on li "介紹" at bounding box center [176, 223] width 81 height 41
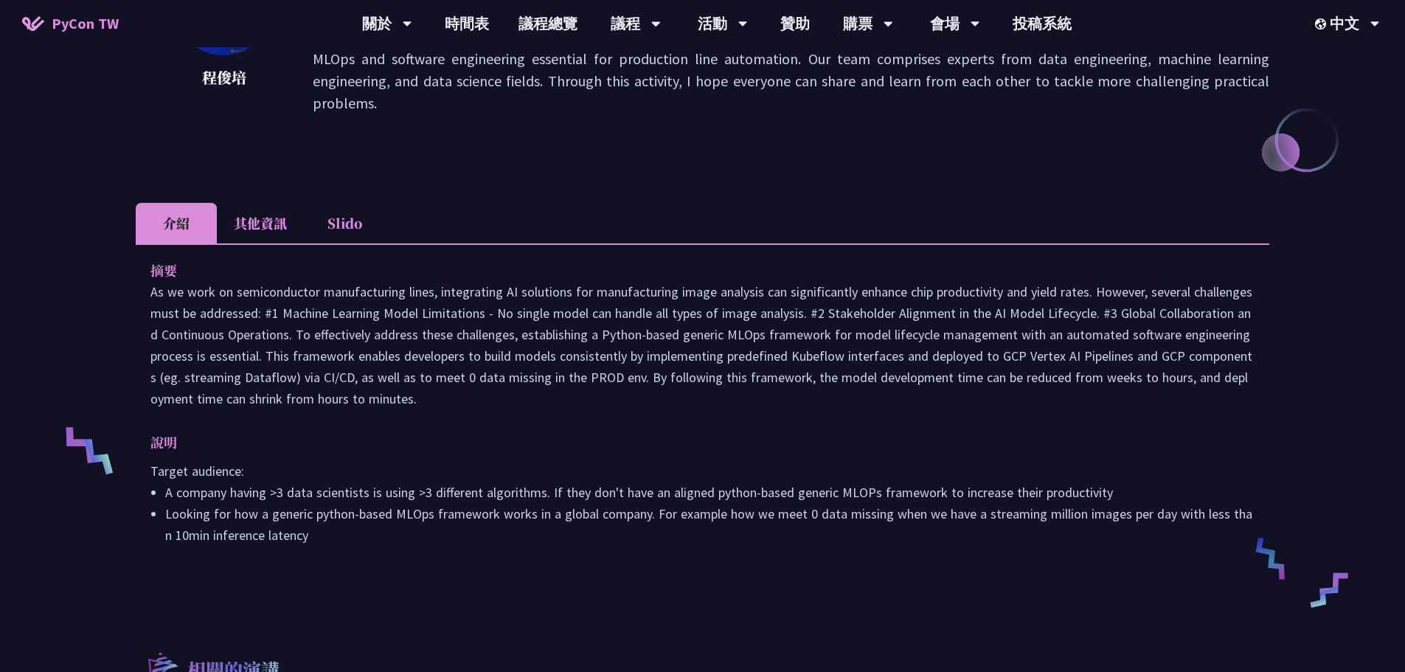
click at [255, 203] on li "其他資訊" at bounding box center [260, 223] width 87 height 41
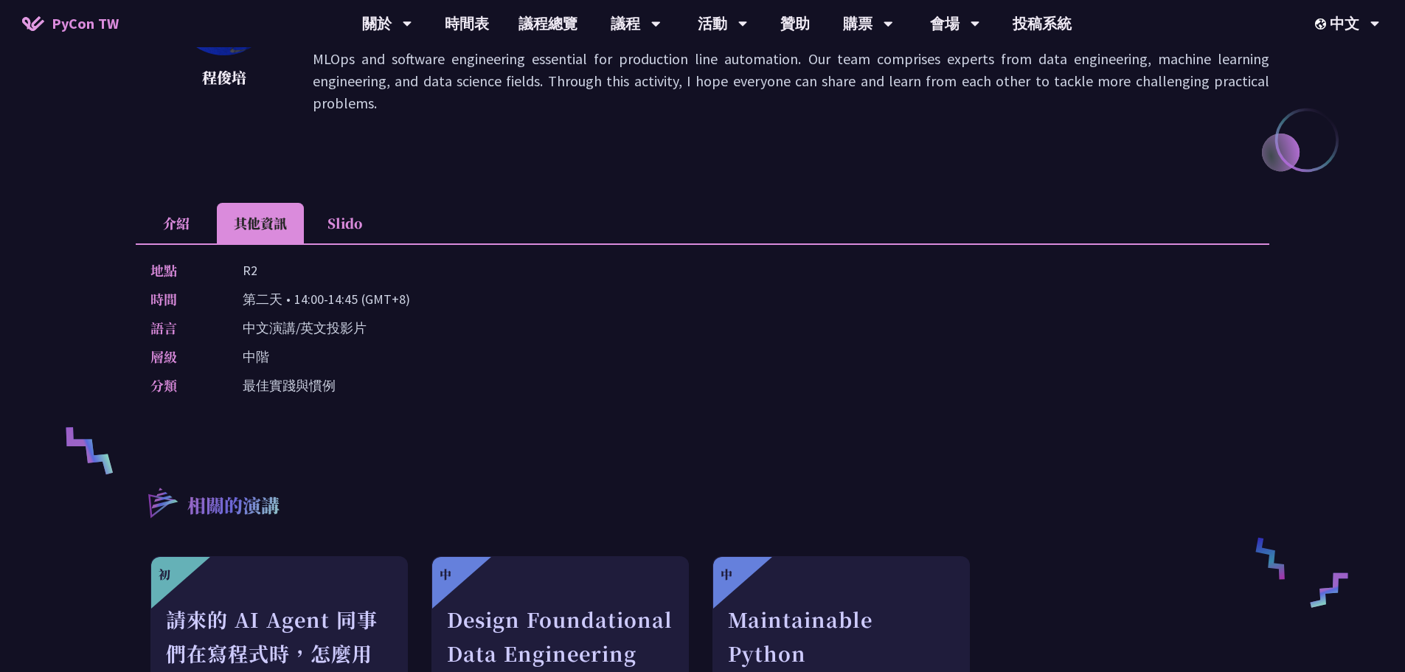
click at [163, 203] on li "介紹" at bounding box center [176, 223] width 81 height 41
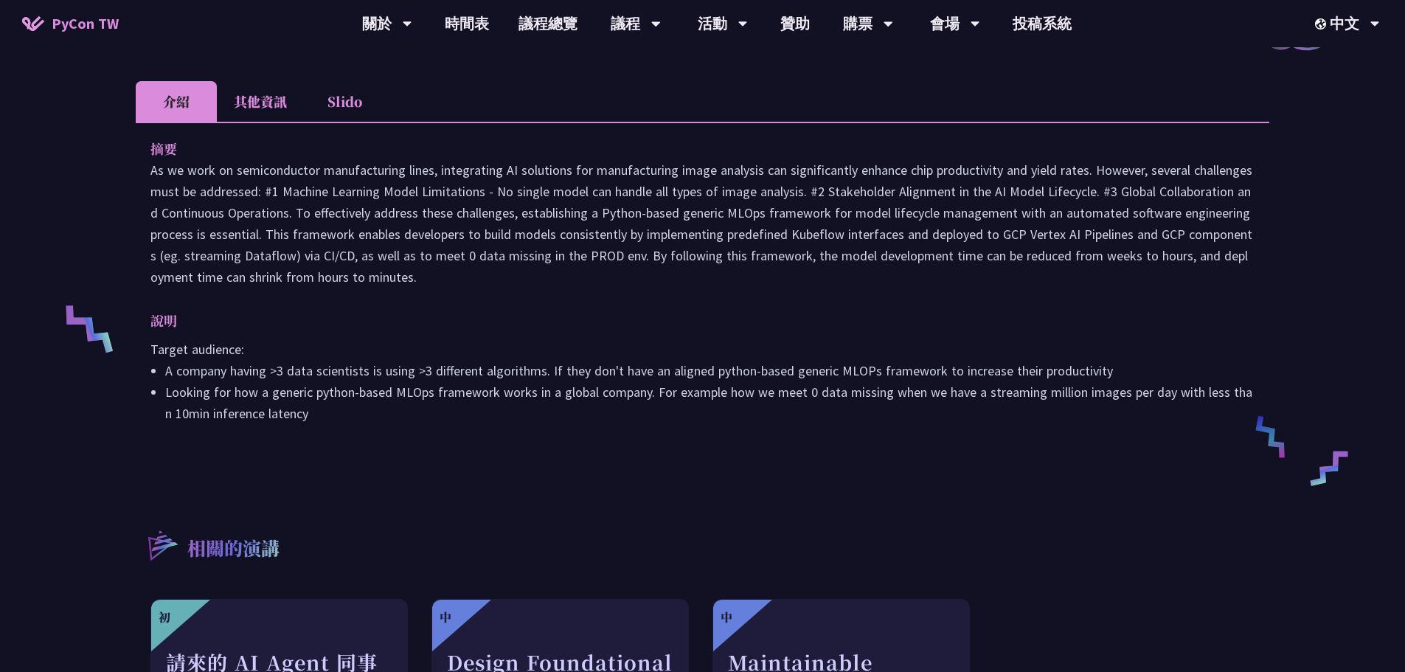
scroll to position [442, 0]
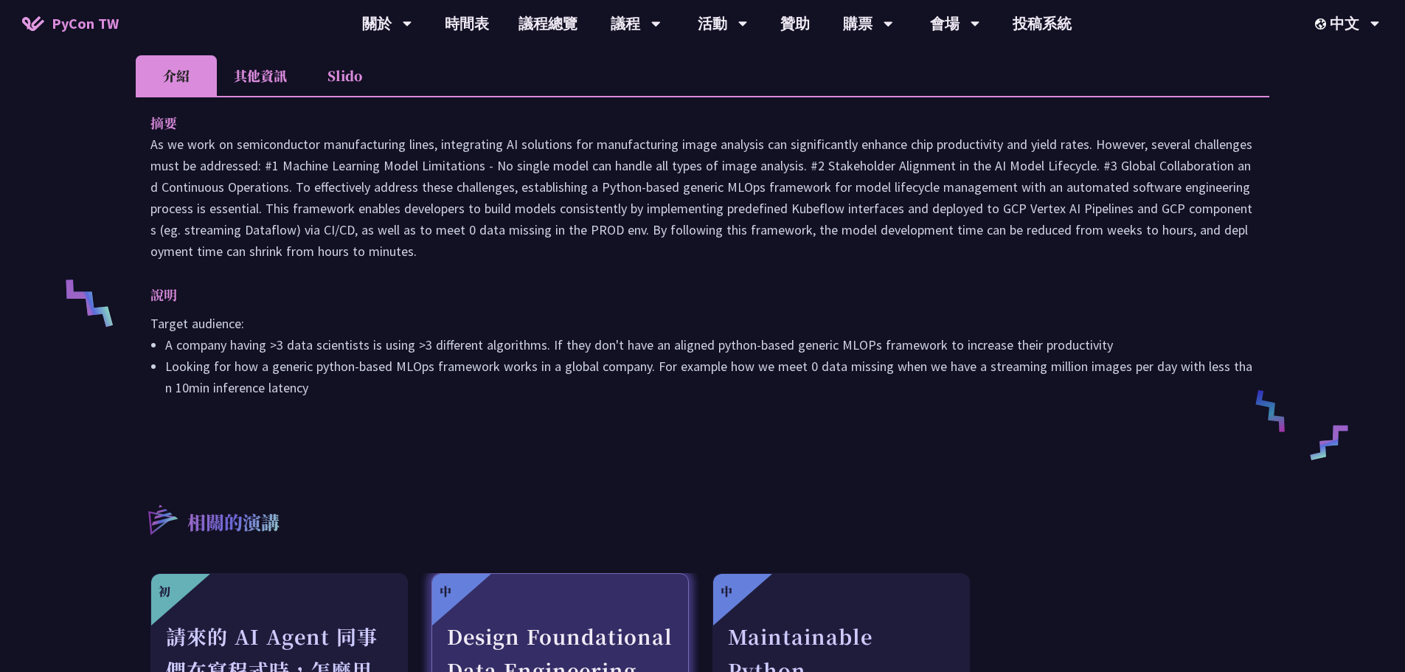
click at [582, 619] on div "Design Foundational Data Engineering Observability" at bounding box center [560, 670] width 226 height 102
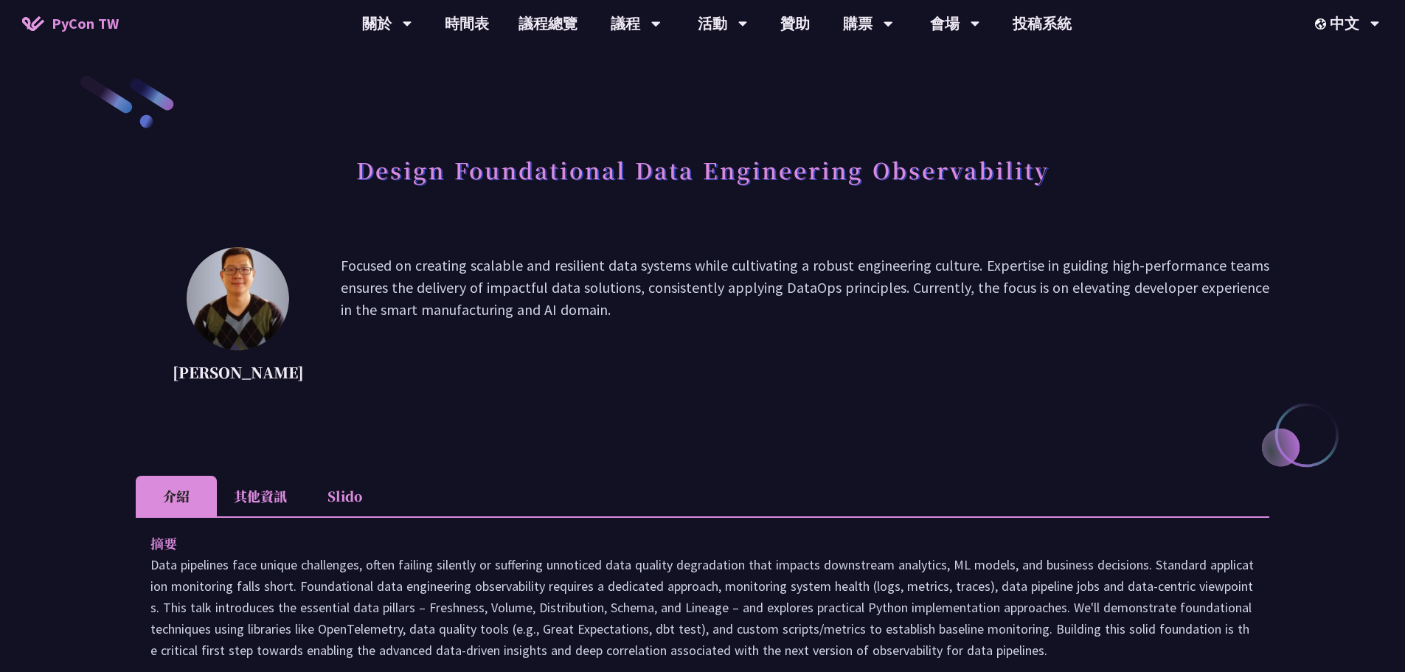
drag, startPoint x: 417, startPoint y: 265, endPoint x: 564, endPoint y: 315, distance: 155.8
click at [564, 315] on p "Focused on creating scalable and resilient data systems while cultivating a rob…" at bounding box center [805, 320] width 928 height 133
drag, startPoint x: 564, startPoint y: 305, endPoint x: 532, endPoint y: 257, distance: 57.5
click at [532, 257] on p "Focused on creating scalable and resilient data systems while cultivating a rob…" at bounding box center [805, 320] width 928 height 133
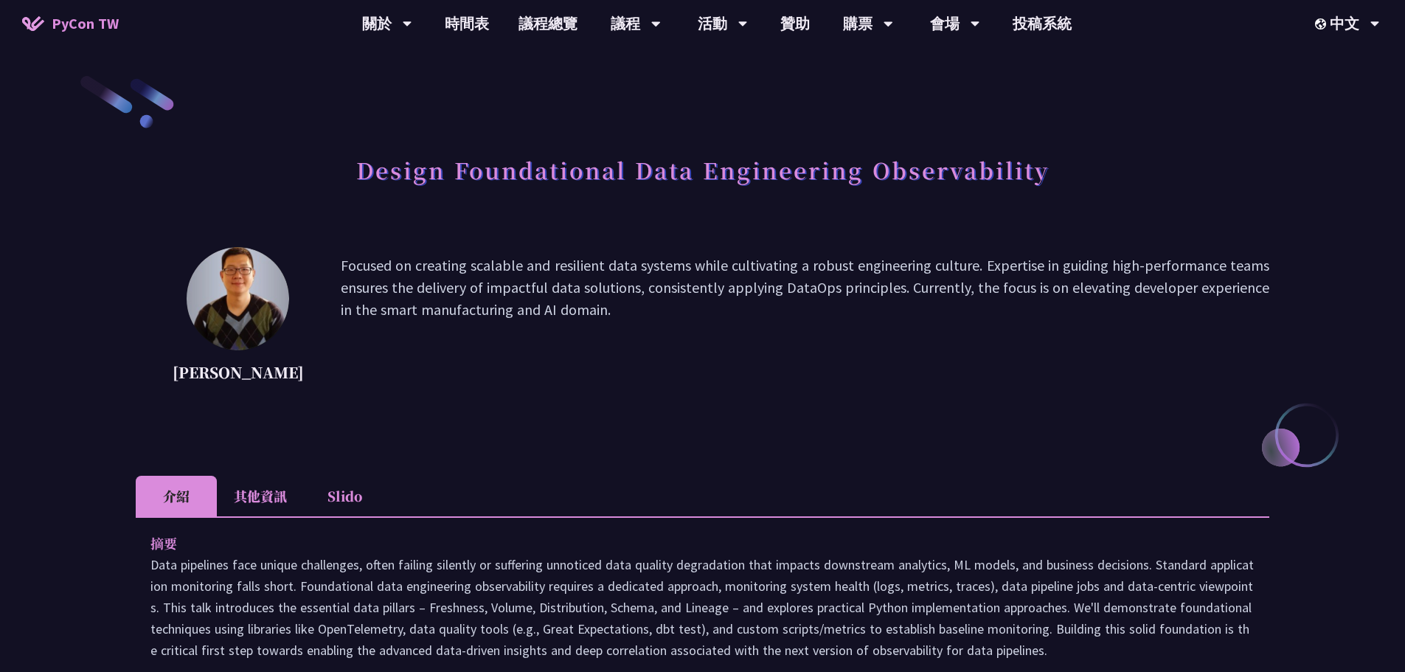
click at [532, 257] on p "Focused on creating scalable and resilient data systems while cultivating a rob…" at bounding box center [805, 320] width 928 height 133
drag, startPoint x: 501, startPoint y: 268, endPoint x: 583, endPoint y: 313, distance: 93.4
click at [583, 313] on p "Focused on creating scalable and resilient data systems while cultivating a rob…" at bounding box center [805, 320] width 928 height 133
drag, startPoint x: 597, startPoint y: 307, endPoint x: 566, endPoint y: 257, distance: 59.9
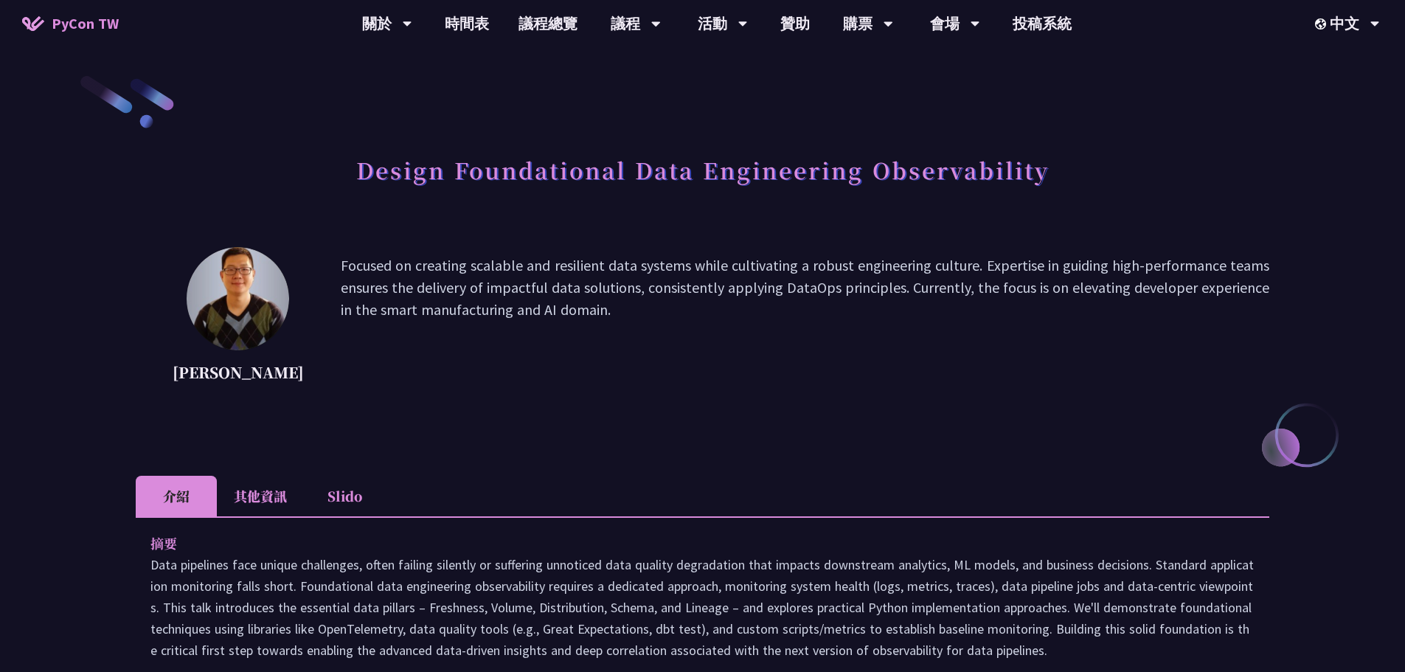
click at [566, 257] on p "Focused on creating scalable and resilient data systems while cultivating a rob…" at bounding box center [805, 320] width 928 height 133
drag, startPoint x: 533, startPoint y: 269, endPoint x: 547, endPoint y: 313, distance: 46.4
click at [547, 313] on p "Focused on creating scalable and resilient data systems while cultivating a rob…" at bounding box center [805, 320] width 928 height 133
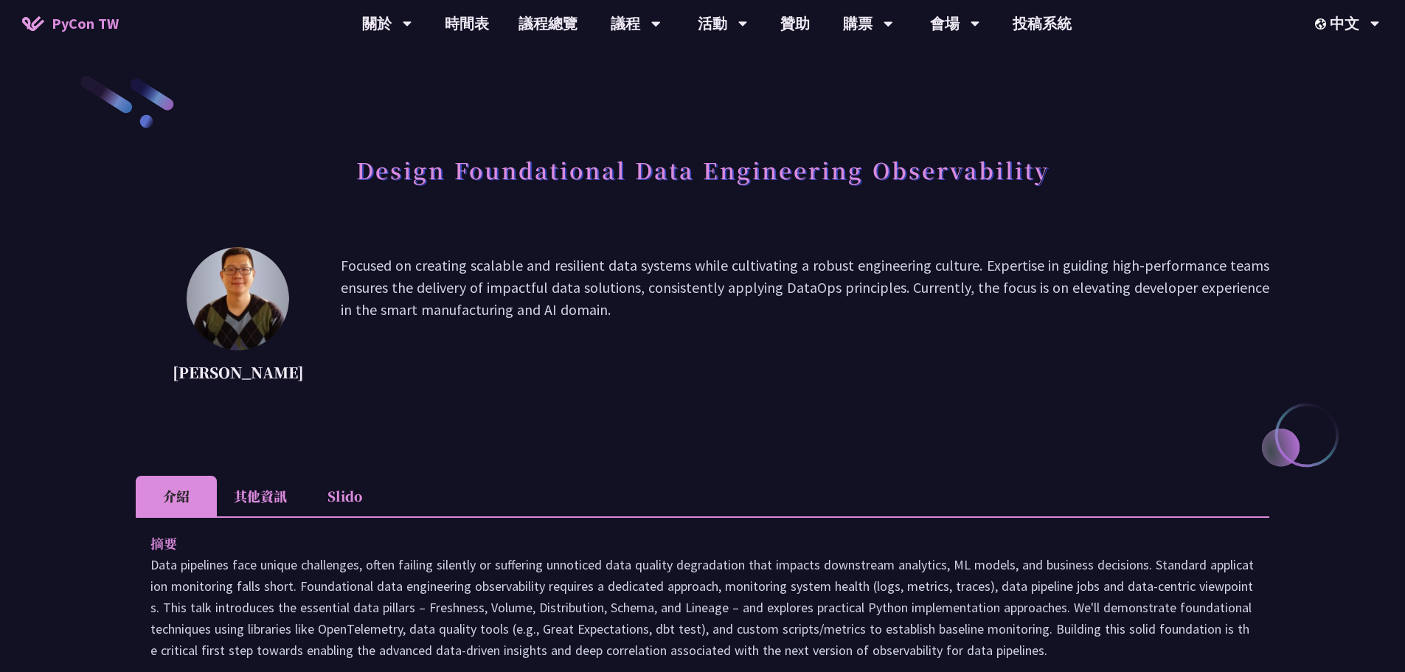
drag, startPoint x: 567, startPoint y: 312, endPoint x: 462, endPoint y: 263, distance: 116.1
click at [468, 263] on p "Focused on creating scalable and resilient data systems while cultivating a rob…" at bounding box center [805, 320] width 928 height 133
click at [461, 263] on p "Focused on creating scalable and resilient data systems while cultivating a rob…" at bounding box center [805, 320] width 928 height 133
drag, startPoint x: 414, startPoint y: 263, endPoint x: 610, endPoint y: 299, distance: 199.3
click at [610, 299] on p "Focused on creating scalable and resilient data systems while cultivating a rob…" at bounding box center [805, 320] width 928 height 133
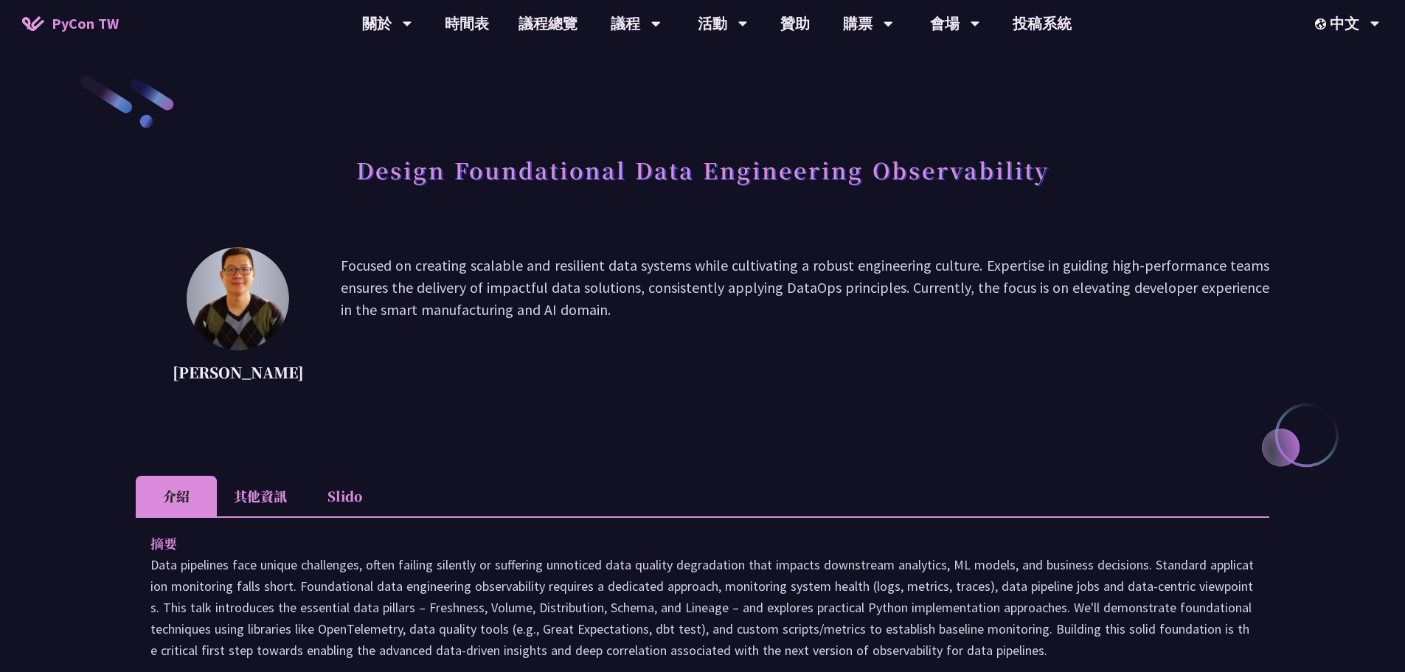
click at [610, 299] on p "Focused on creating scalable and resilient data systems while cultivating a rob…" at bounding box center [805, 320] width 928 height 133
drag, startPoint x: 584, startPoint y: 305, endPoint x: 468, endPoint y: 259, distance: 124.5
click at [470, 261] on p "Focused on creating scalable and resilient data systems while cultivating a rob…" at bounding box center [805, 320] width 928 height 133
click at [468, 259] on p "Focused on creating scalable and resilient data systems while cultivating a rob…" at bounding box center [805, 320] width 928 height 133
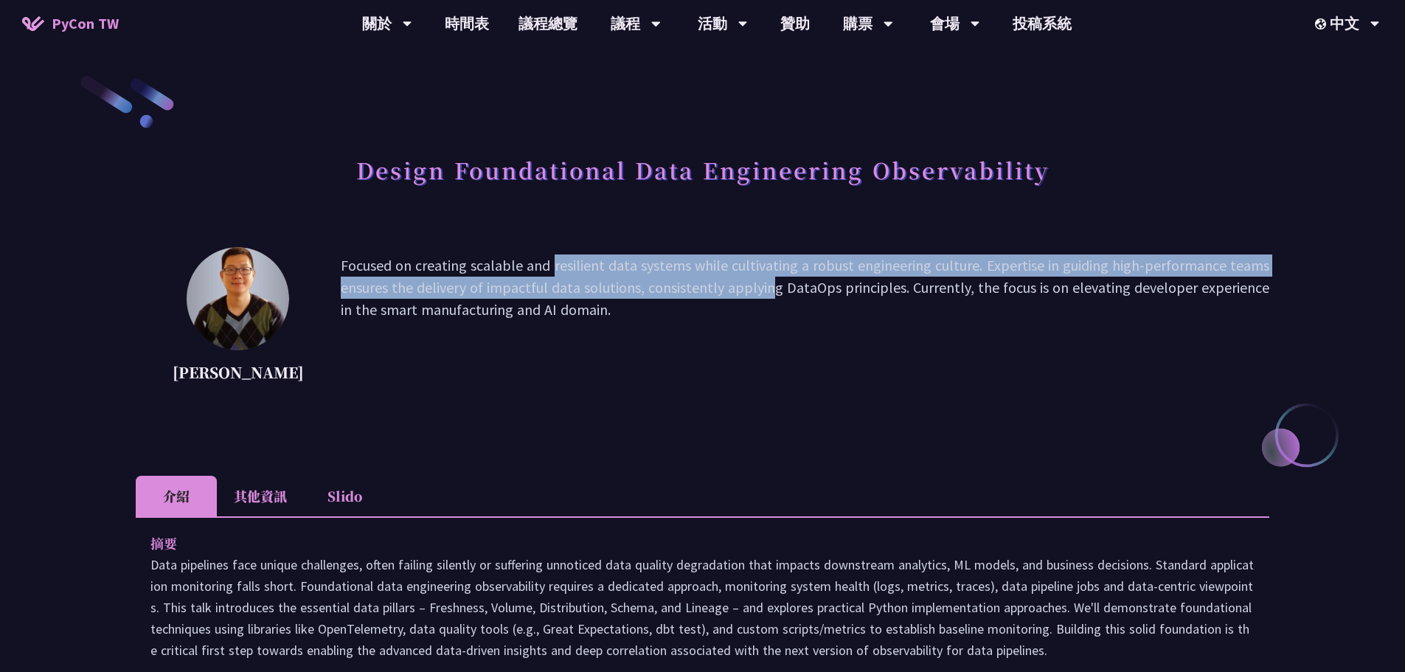
drag, startPoint x: 434, startPoint y: 263, endPoint x: 641, endPoint y: 301, distance: 211.3
click at [640, 299] on p "Focused on creating scalable and resilient data systems while cultivating a rob…" at bounding box center [805, 320] width 928 height 133
click at [642, 302] on p "Focused on creating scalable and resilient data systems while cultivating a rob…" at bounding box center [805, 320] width 928 height 133
drag, startPoint x: 623, startPoint y: 311, endPoint x: 508, endPoint y: 257, distance: 127.0
click at [509, 257] on p "Focused on creating scalable and resilient data systems while cultivating a rob…" at bounding box center [805, 320] width 928 height 133
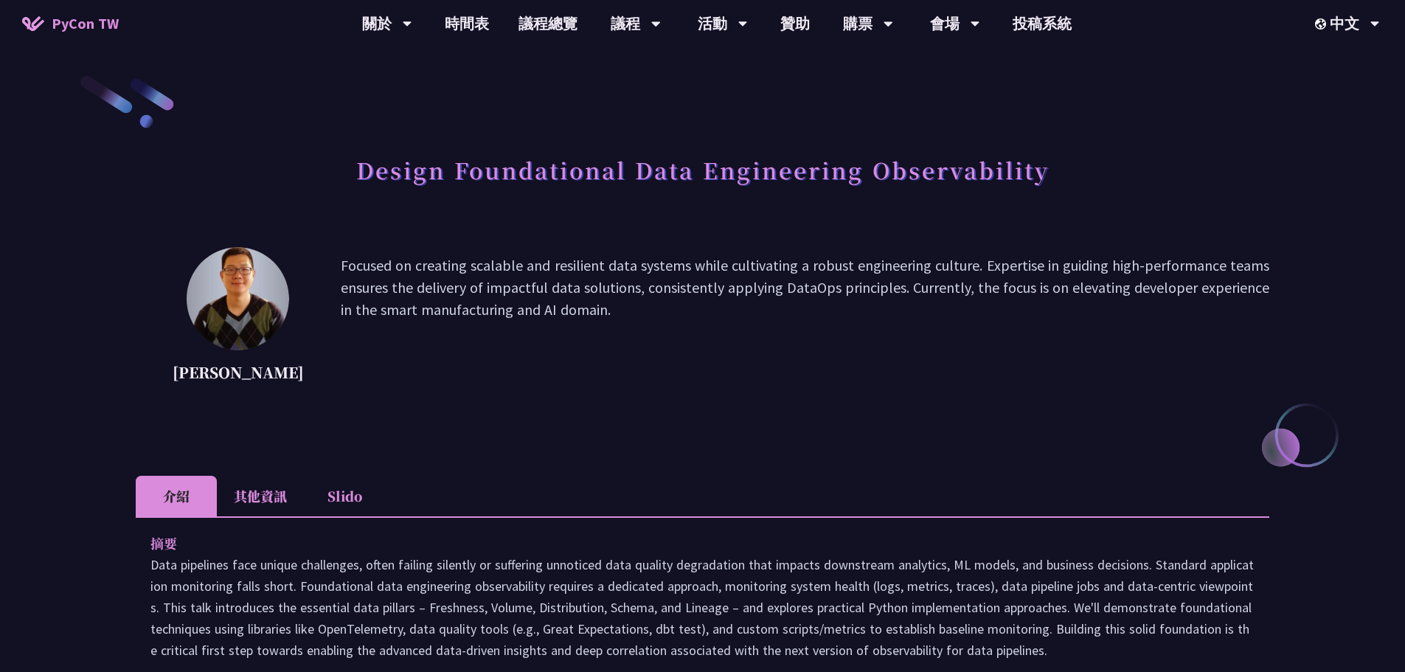
click at [498, 257] on p "Focused on creating scalable and resilient data systems while cultivating a rob…" at bounding box center [805, 320] width 928 height 133
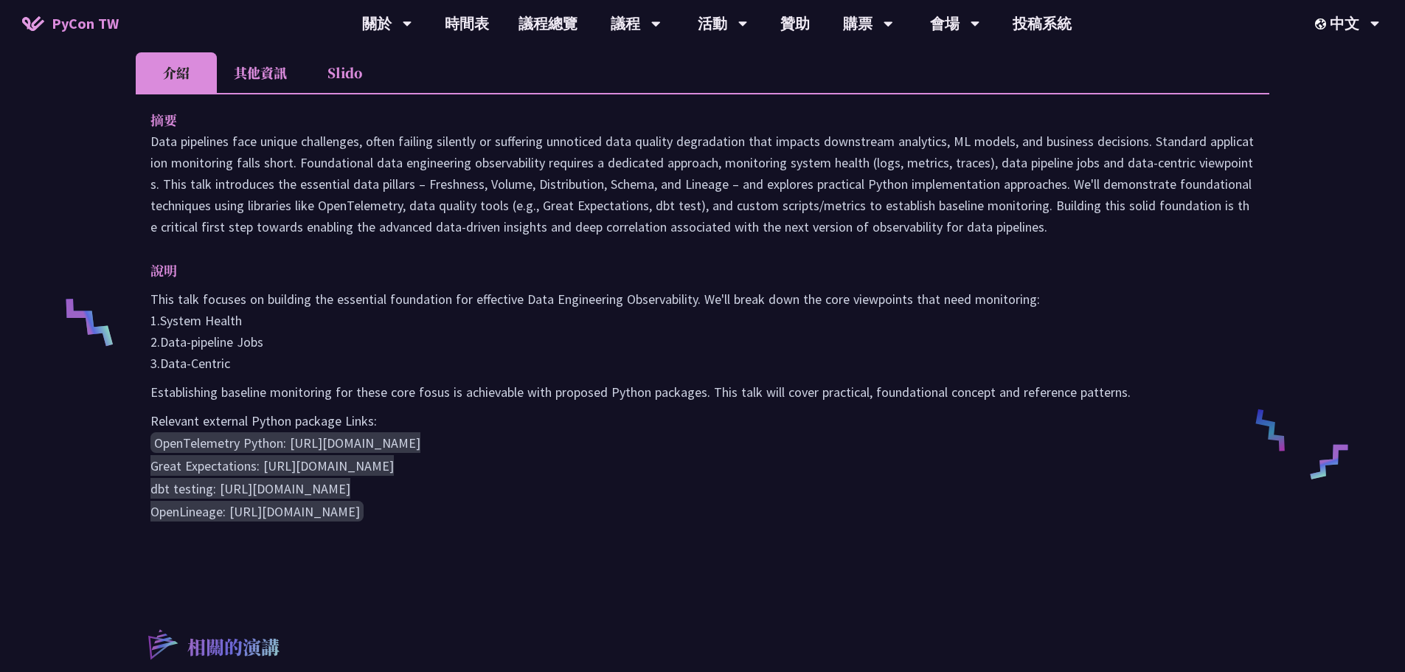
scroll to position [442, 0]
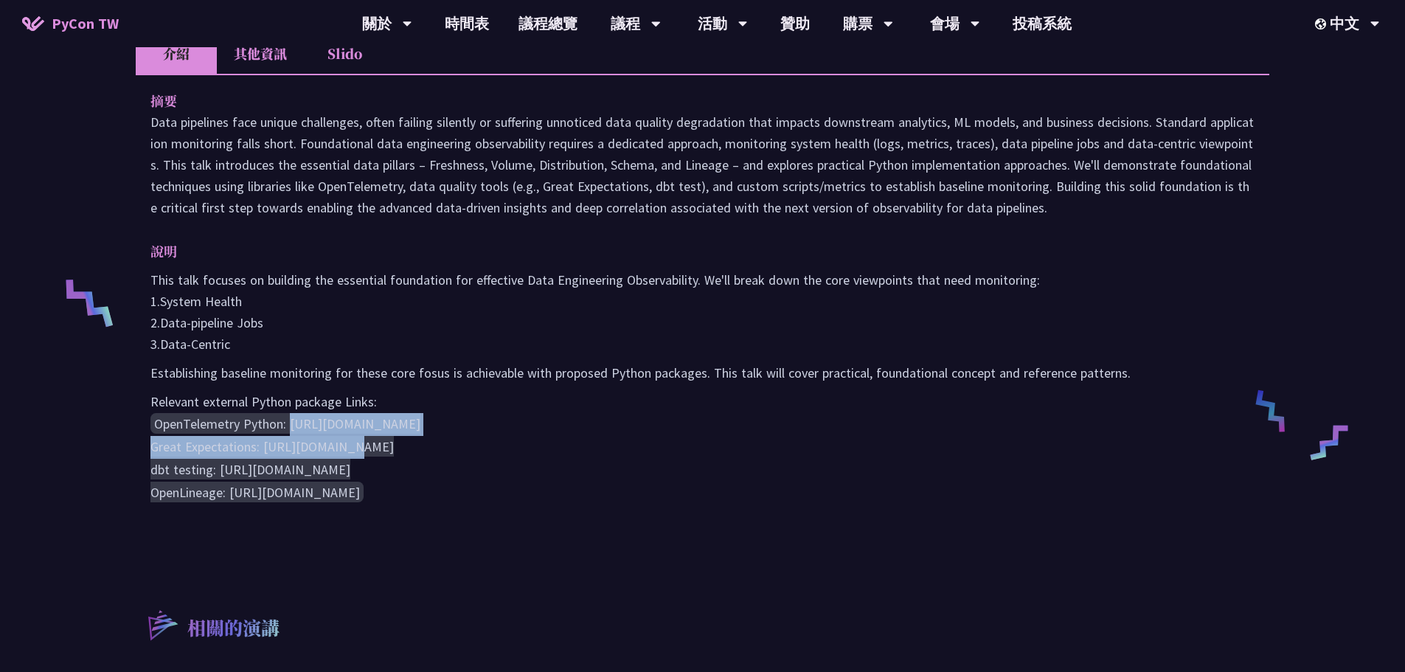
drag, startPoint x: 291, startPoint y: 422, endPoint x: 655, endPoint y: 418, distance: 364.3
click at [655, 418] on pre "OpenTelemetry Python: https://opentelemetry.io/docs/instrumentation/python/ Gre…" at bounding box center [702, 457] width 1104 height 91
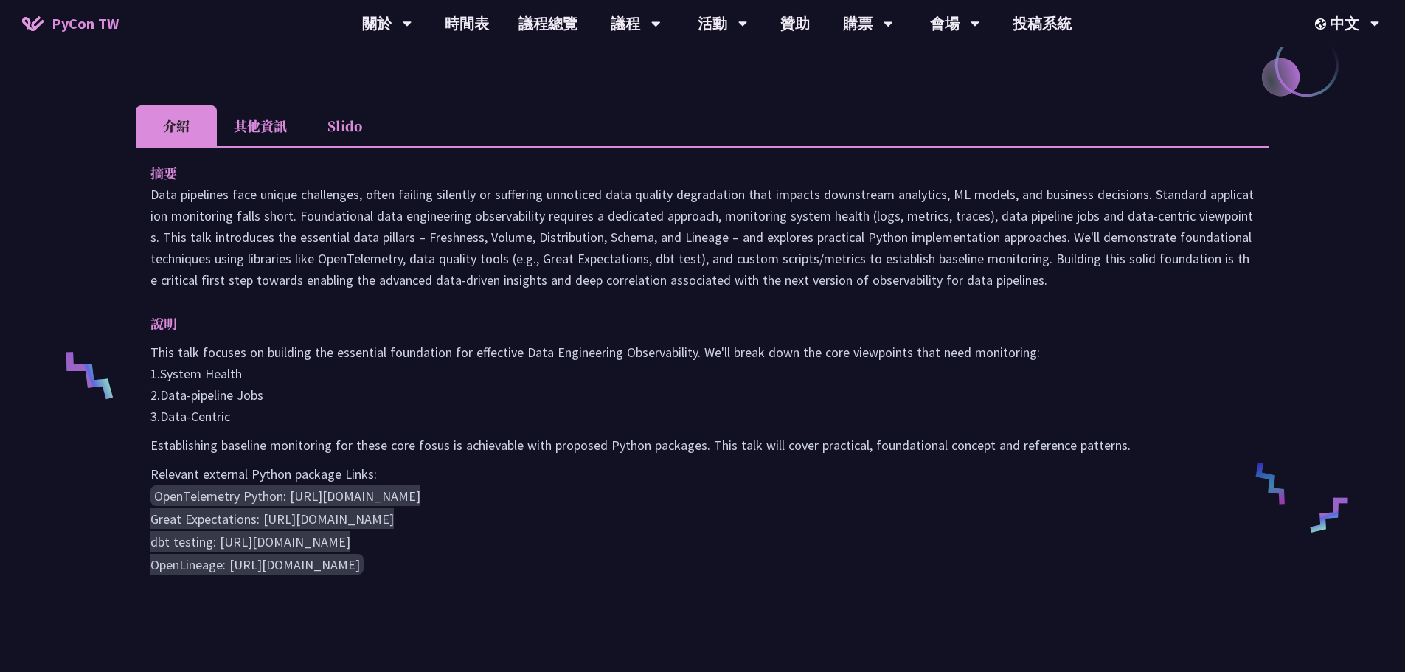
scroll to position [369, 0]
drag, startPoint x: 142, startPoint y: 194, endPoint x: 1090, endPoint y: 281, distance: 951.4
click at [1090, 277] on div "摘要 說明 This talk focuses on building the essential foundation for effective Data…" at bounding box center [702, 380] width 1133 height 467
click at [1090, 281] on p "Data pipelines face unique challenges, often failing silently or suffering unno…" at bounding box center [702, 238] width 1104 height 107
drag, startPoint x: 1088, startPoint y: 300, endPoint x: 601, endPoint y: 219, distance: 494.1
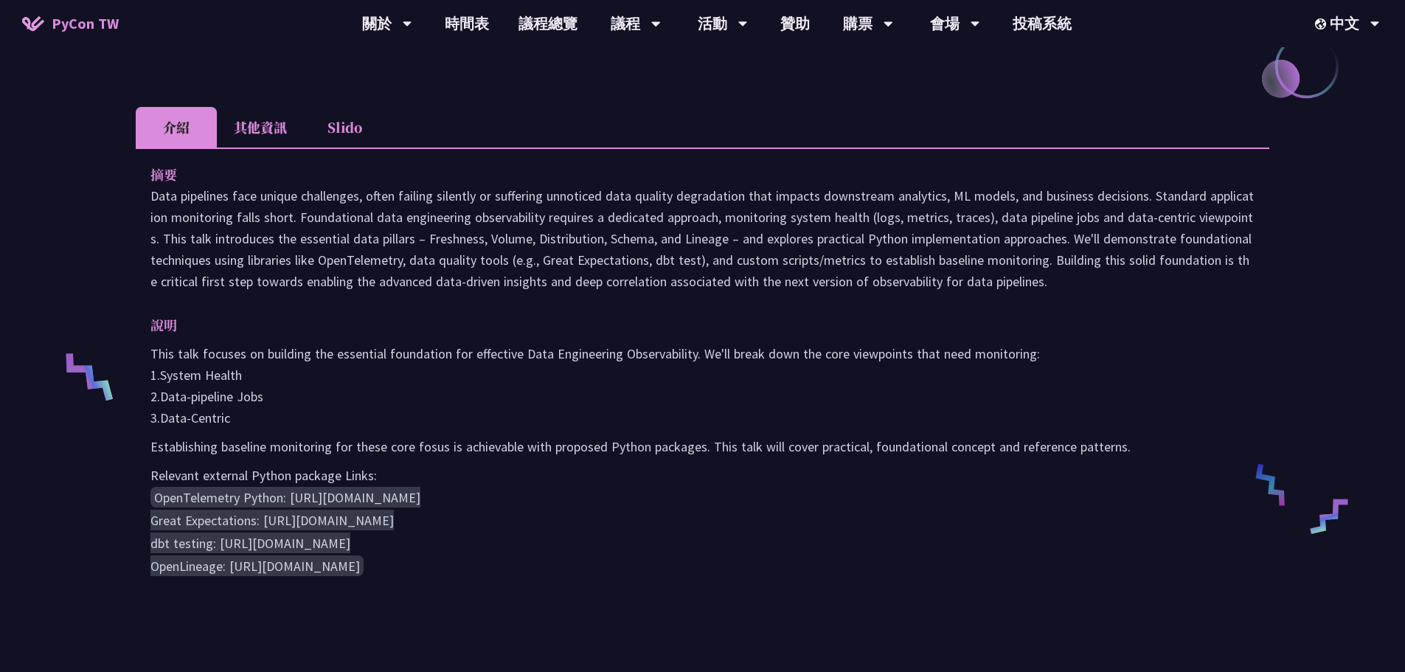
click at [605, 220] on div "摘要 說明 This talk focuses on building the essential foundation for effective Data…" at bounding box center [702, 380] width 1133 height 467
click at [576, 218] on p "Data pipelines face unique challenges, often failing silently or suffering unno…" at bounding box center [702, 238] width 1104 height 107
drag, startPoint x: 561, startPoint y: 200, endPoint x: 1015, endPoint y: 282, distance: 461.6
click at [1015, 282] on p "Data pipelines face unique challenges, often failing silently or suffering unno…" at bounding box center [702, 238] width 1104 height 107
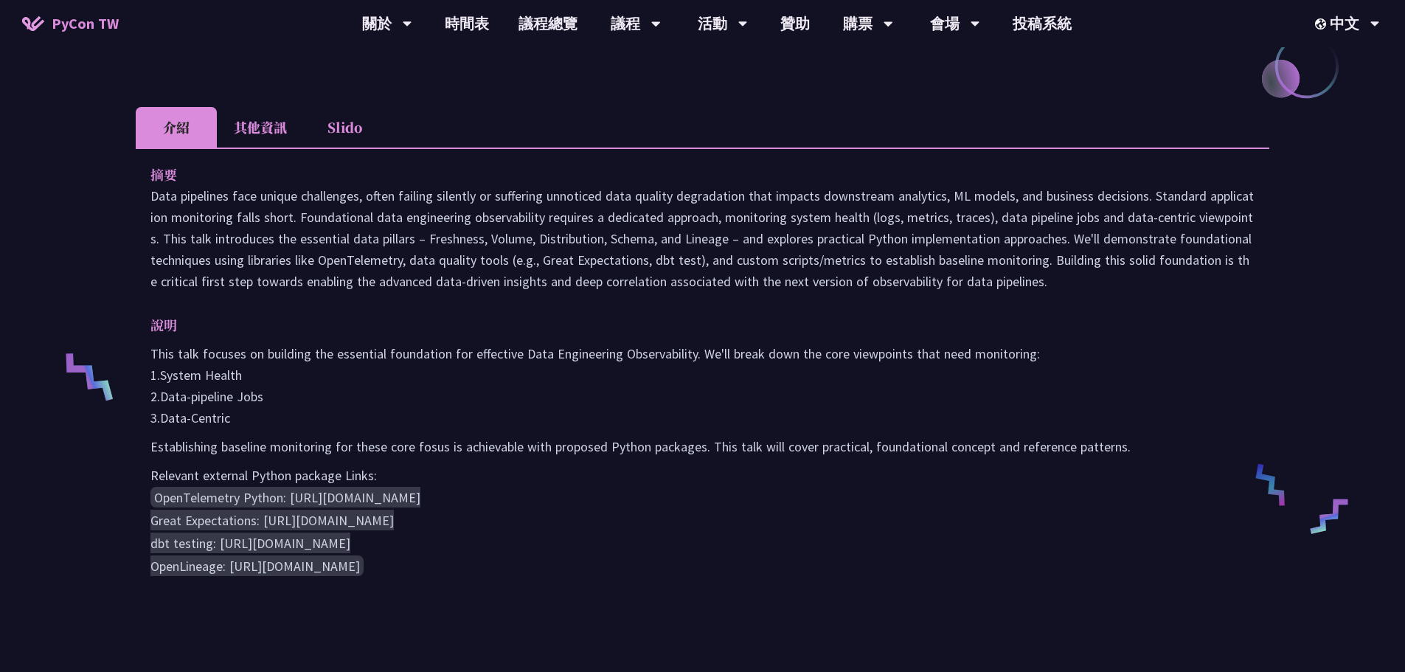
drag, startPoint x: 1030, startPoint y: 280, endPoint x: 448, endPoint y: 200, distance: 587.3
click at [448, 201] on p "Data pipelines face unique challenges, often failing silently or suffering unno…" at bounding box center [702, 238] width 1104 height 107
click at [448, 198] on p "Data pipelines face unique challenges, often failing silently or suffering unno…" at bounding box center [702, 238] width 1104 height 107
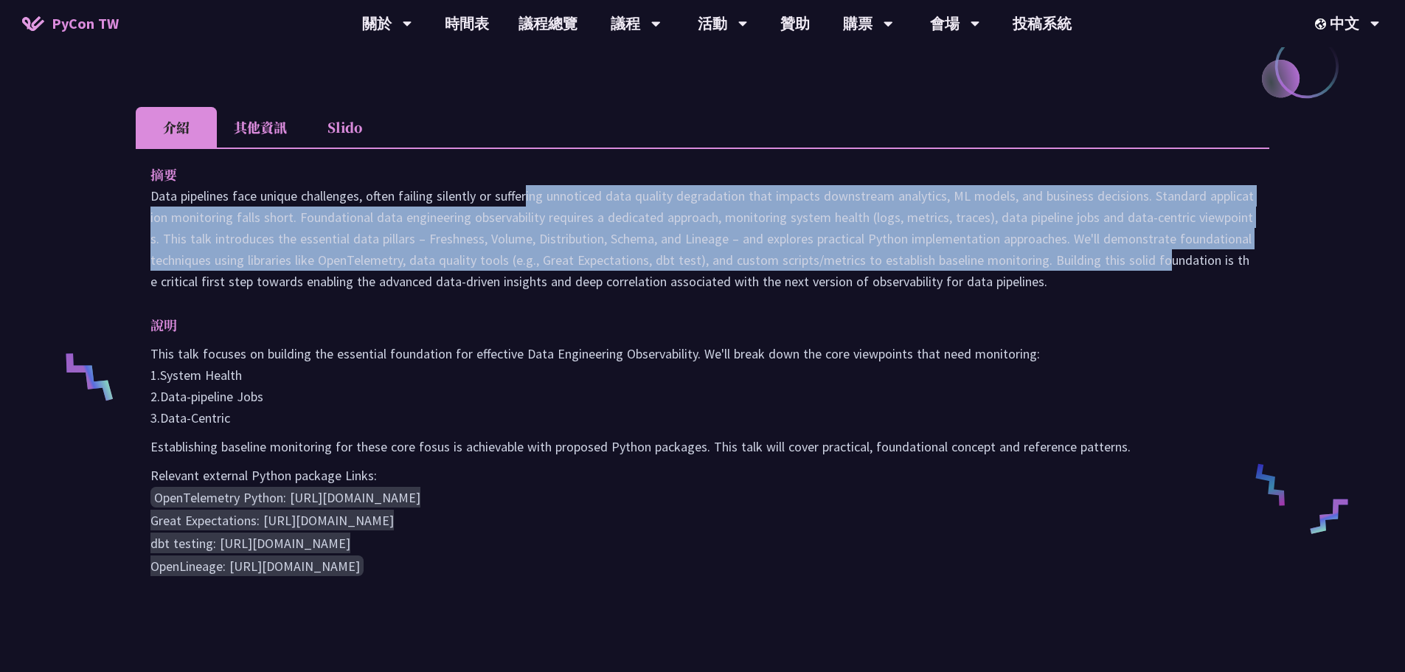
drag, startPoint x: 420, startPoint y: 195, endPoint x: 1061, endPoint y: 270, distance: 645.1
click at [1061, 270] on p "Data pipelines face unique challenges, often failing silently or suffering unno…" at bounding box center [702, 238] width 1104 height 107
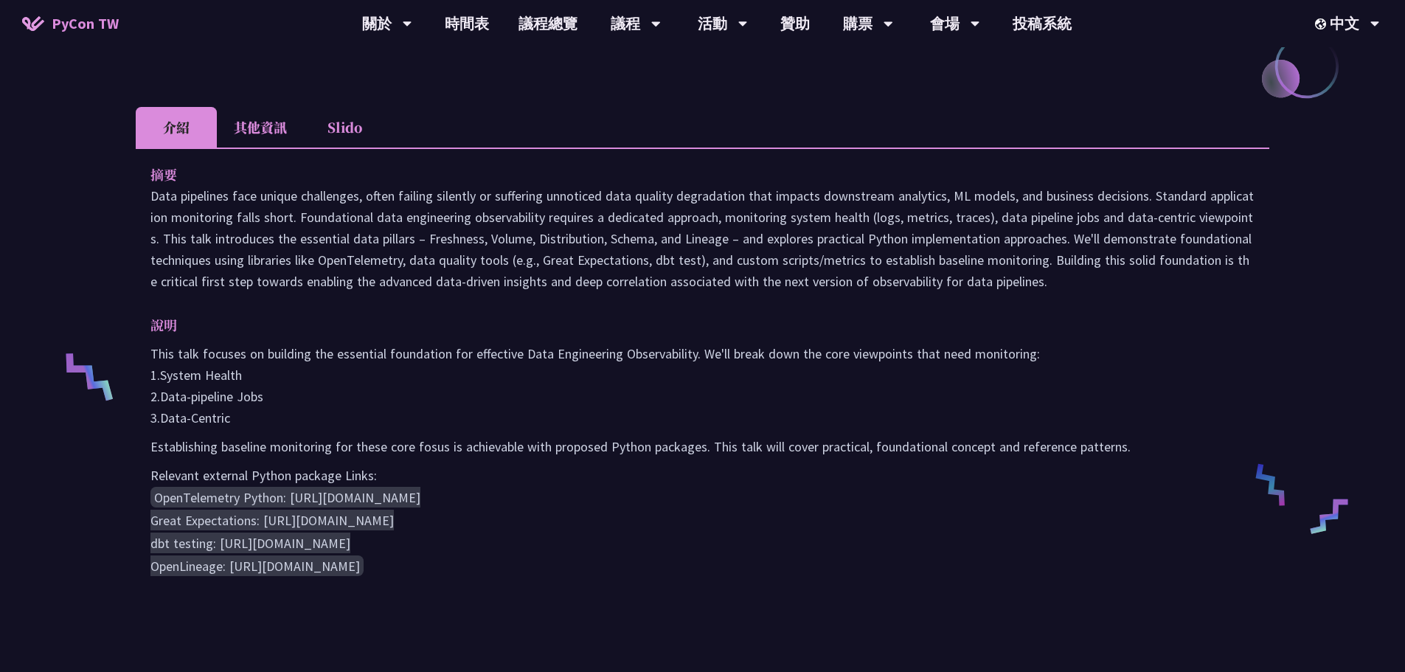
click at [1062, 272] on p "Data pipelines face unique challenges, often failing silently or suffering unno…" at bounding box center [702, 238] width 1104 height 107
drag, startPoint x: 1060, startPoint y: 285, endPoint x: 361, endPoint y: 196, distance: 704.6
click at [362, 195] on p "Data pipelines face unique challenges, often failing silently or suffering unno…" at bounding box center [702, 238] width 1104 height 107
click at [361, 196] on p "Data pipelines face unique challenges, often failing silently or suffering unno…" at bounding box center [702, 238] width 1104 height 107
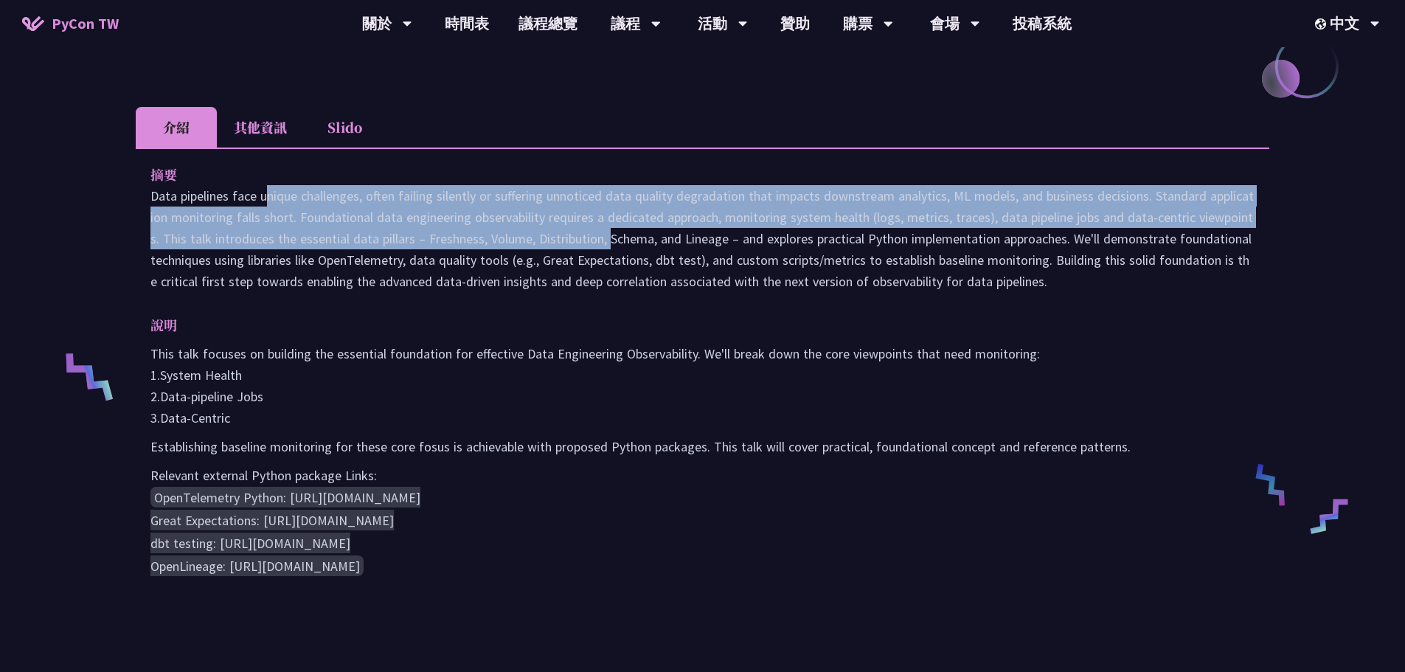
drag, startPoint x: 144, startPoint y: 203, endPoint x: 490, endPoint y: 265, distance: 351.9
click at [495, 255] on div "摘要 說明 This talk focuses on building the essential foundation for effective Data…" at bounding box center [702, 380] width 1133 height 467
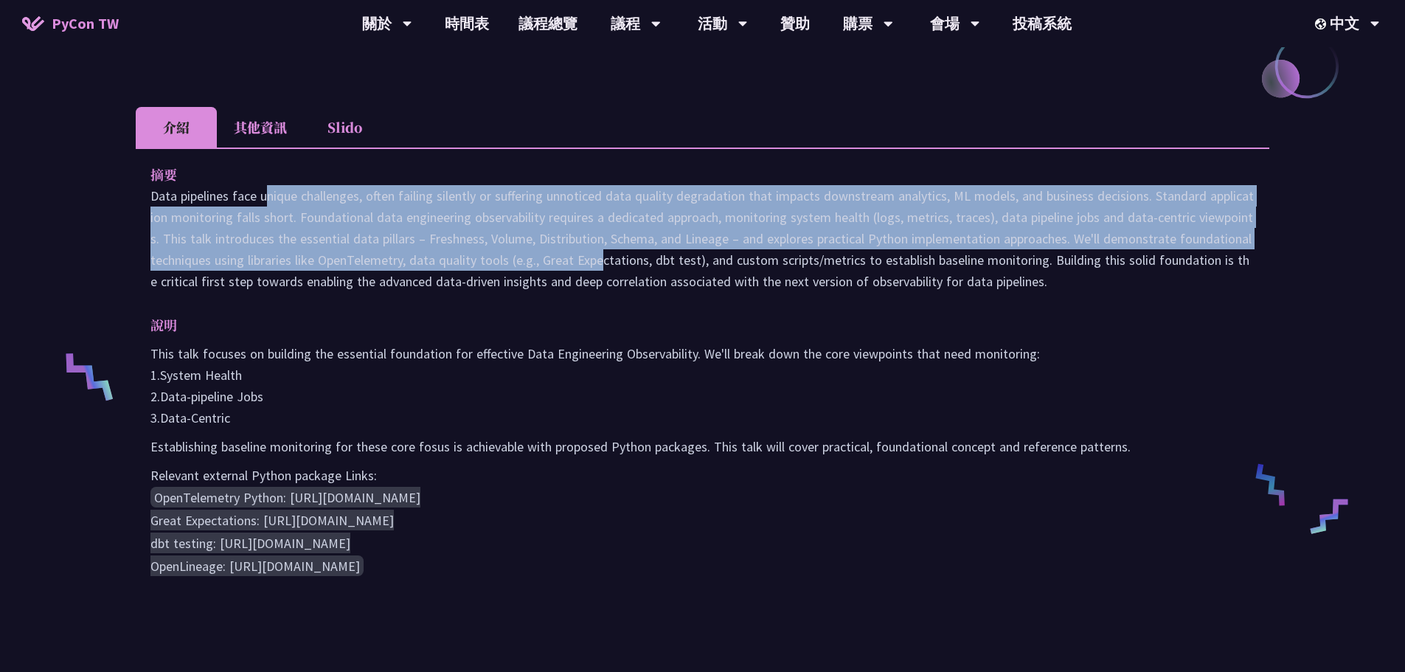
click at [490, 269] on p "Data pipelines face unique challenges, often failing silently or suffering unno…" at bounding box center [702, 238] width 1104 height 107
drag, startPoint x: 492, startPoint y: 296, endPoint x: 428, endPoint y: 214, distance: 103.5
click at [428, 214] on div "摘要 說明 This talk focuses on building the essential foundation for effective Data…" at bounding box center [702, 380] width 1133 height 467
click at [428, 214] on p "Data pipelines face unique challenges, often failing silently or suffering unno…" at bounding box center [702, 238] width 1104 height 107
drag, startPoint x: 422, startPoint y: 201, endPoint x: 452, endPoint y: 400, distance: 202.1
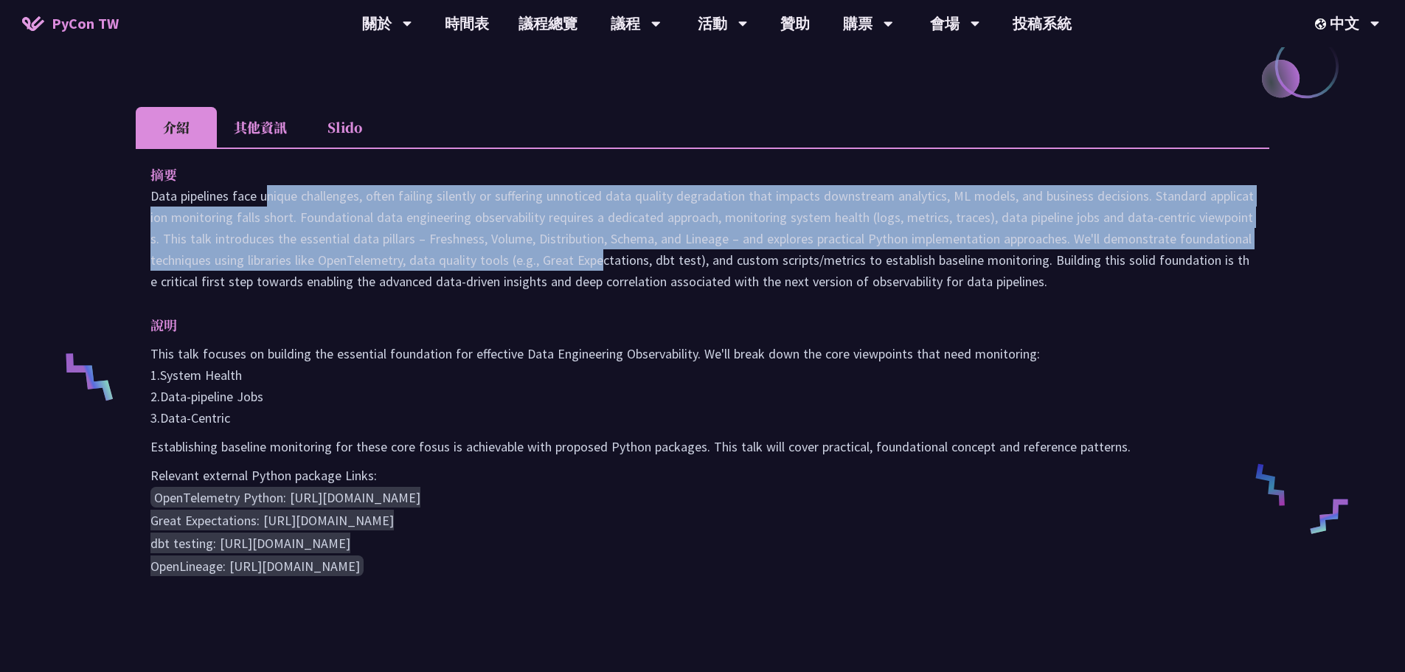
click at [452, 400] on div "摘要 說明 This talk focuses on building the essential foundation for effective Data…" at bounding box center [702, 380] width 1133 height 467
click at [452, 400] on p "This talk focuses on building the essential foundation for effective Data Engin…" at bounding box center [702, 386] width 1104 height 86
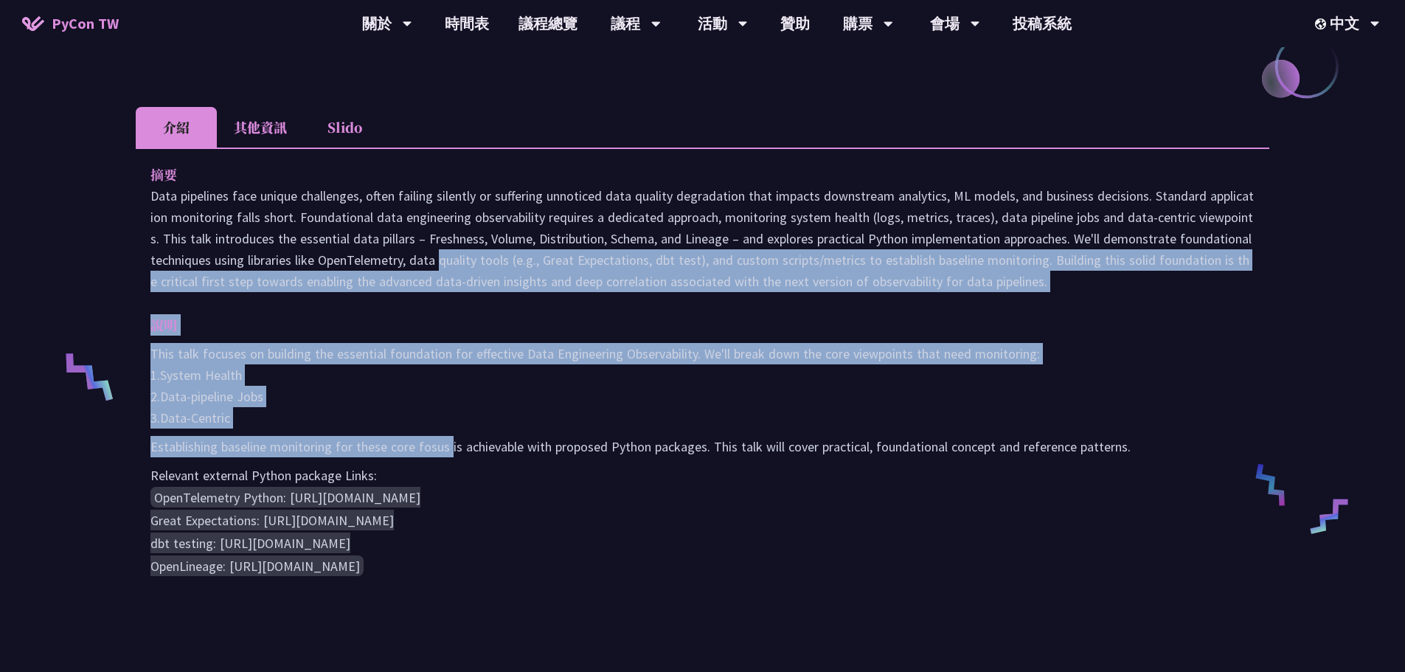
drag, startPoint x: 450, startPoint y: 440, endPoint x: 316, endPoint y: 243, distance: 237.8
click at [316, 243] on div "摘要 說明 This talk focuses on building the essential foundation for effective Data…" at bounding box center [702, 380] width 1133 height 467
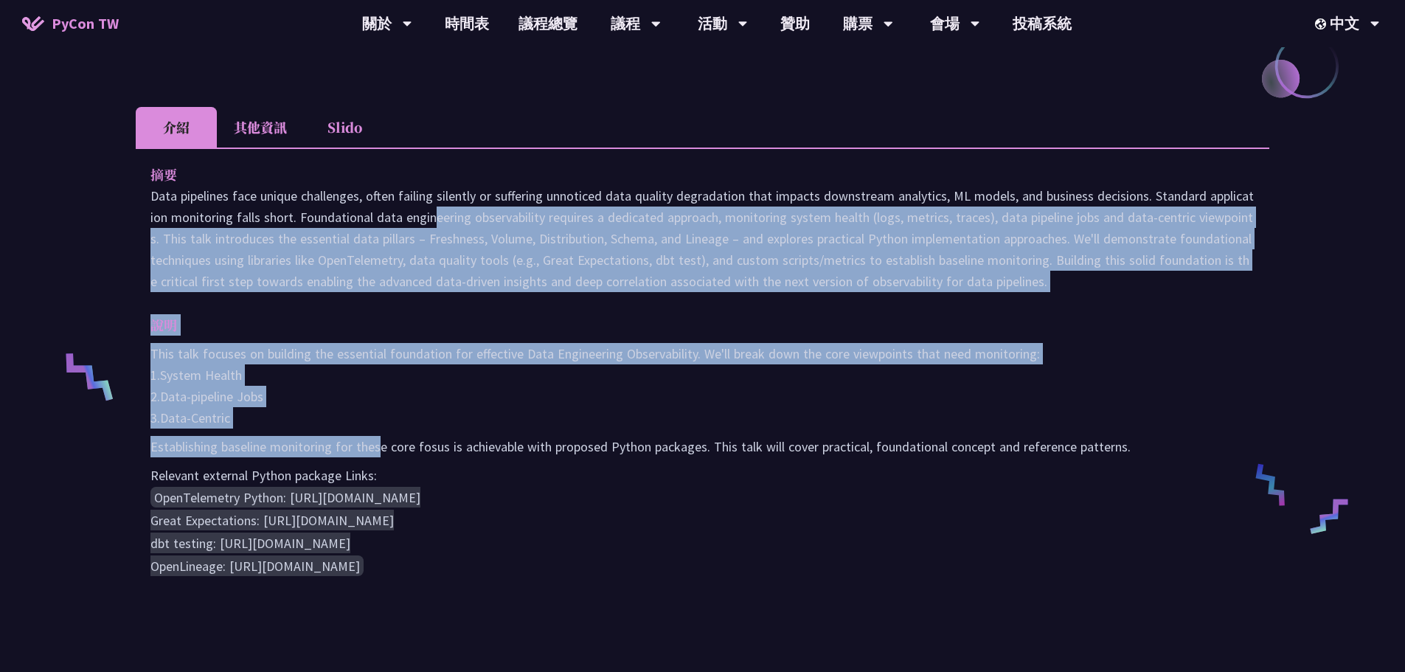
drag, startPoint x: 315, startPoint y: 212, endPoint x: 380, endPoint y: 438, distance: 235.0
click at [380, 438] on div "摘要 說明 This talk focuses on building the essential foundation for effective Data…" at bounding box center [702, 380] width 1133 height 467
click at [380, 438] on p "Establishing baseline monitoring for these core fosus is achievable with propos…" at bounding box center [702, 446] width 1104 height 21
drag, startPoint x: 379, startPoint y: 445, endPoint x: 298, endPoint y: 208, distance: 250.9
click at [298, 208] on div "摘要 說明 This talk focuses on building the essential foundation for effective Data…" at bounding box center [702, 380] width 1133 height 467
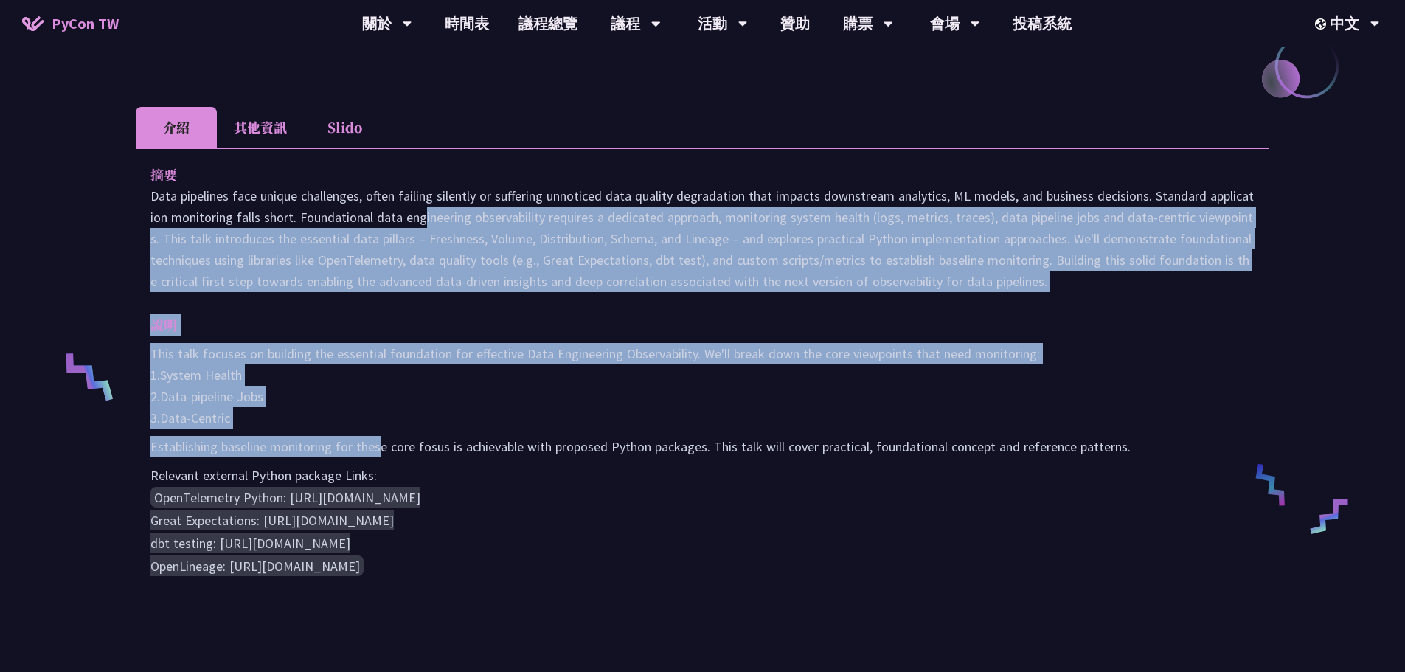
click at [298, 208] on p "Data pipelines face unique challenges, often failing silently or suffering unno…" at bounding box center [702, 238] width 1104 height 107
drag, startPoint x: 301, startPoint y: 188, endPoint x: 396, endPoint y: 413, distance: 244.2
click at [395, 411] on div "摘要 說明 This talk focuses on building the essential foundation for effective Data…" at bounding box center [702, 380] width 1133 height 467
click at [397, 411] on p "This talk focuses on building the essential foundation for effective Data Engin…" at bounding box center [702, 386] width 1104 height 86
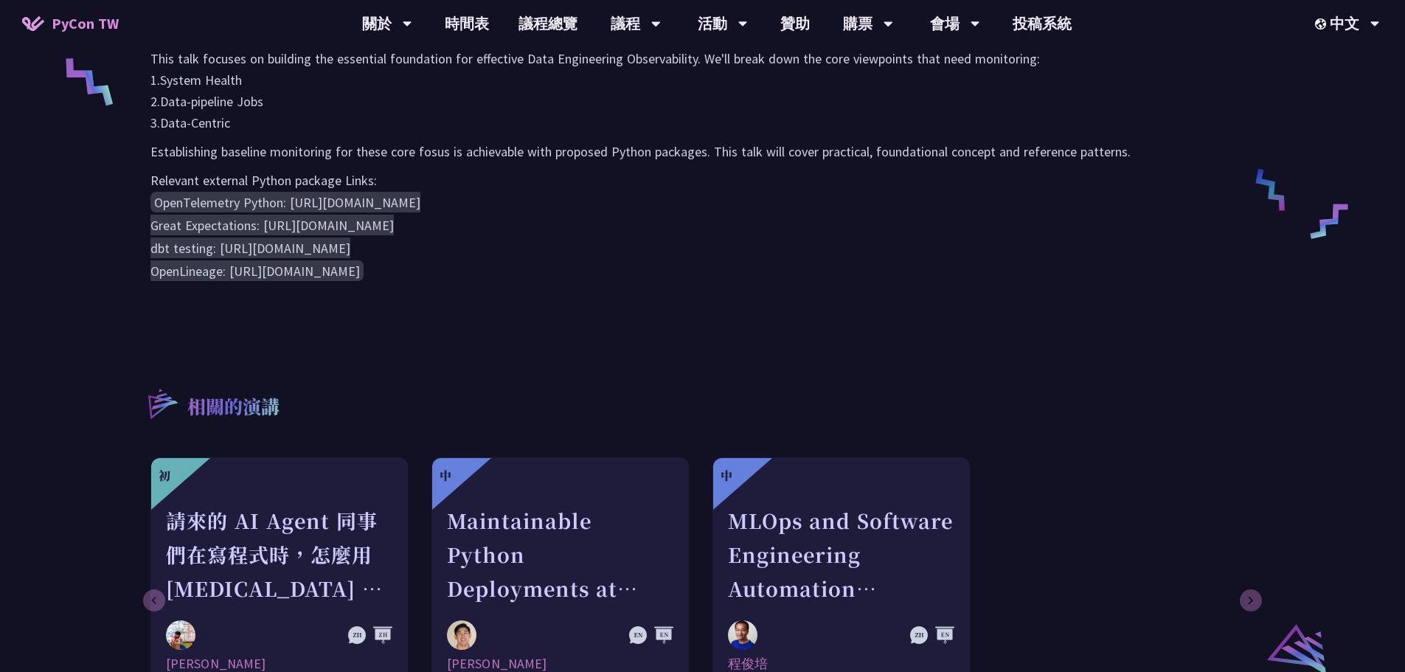
click at [932, 383] on div "相關的演講 初 請來的 AI Agent 同事們在寫程式時，怎麼用 pytest 去除各種幻想與盲點 Keith Yang 最佳實踐與慣例 中 Maintai…" at bounding box center [702, 522] width 1133 height 347
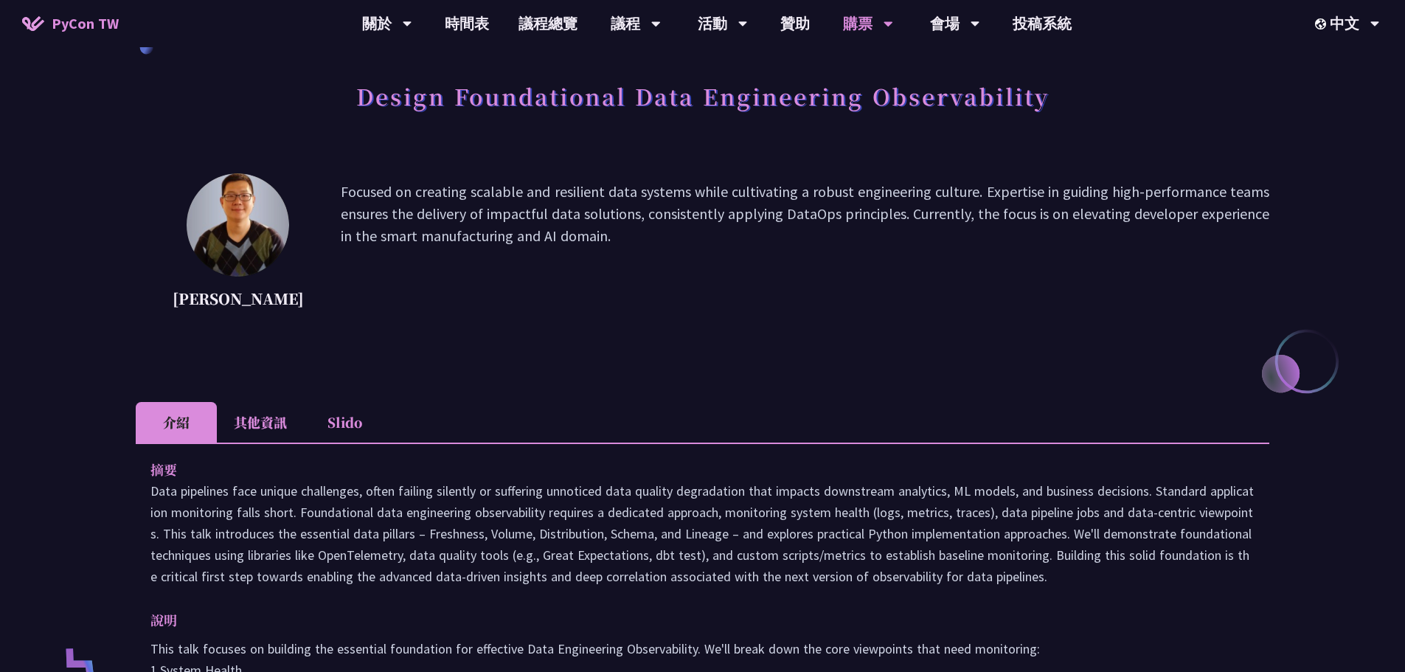
scroll to position [0, 0]
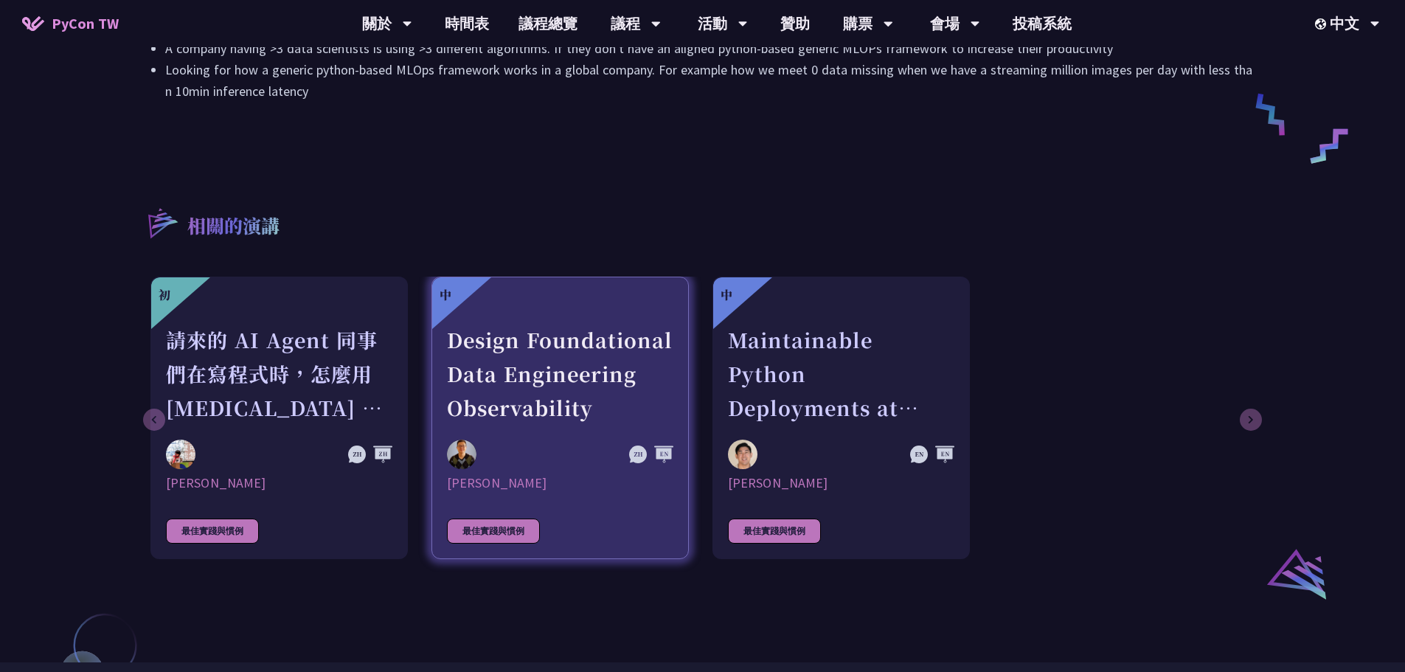
scroll to position [737, 0]
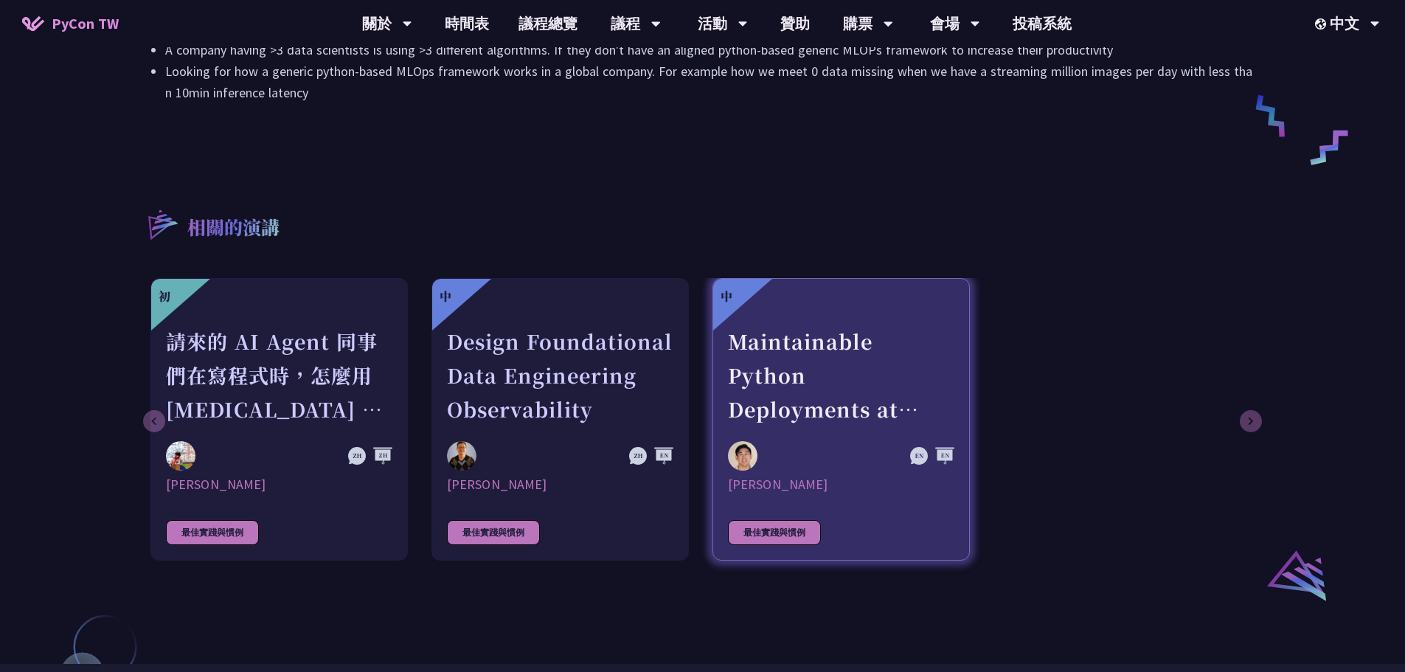
click at [807, 368] on div "Maintainable Python Deployments at Scale: Decoupling Build from Runtime" at bounding box center [841, 375] width 226 height 102
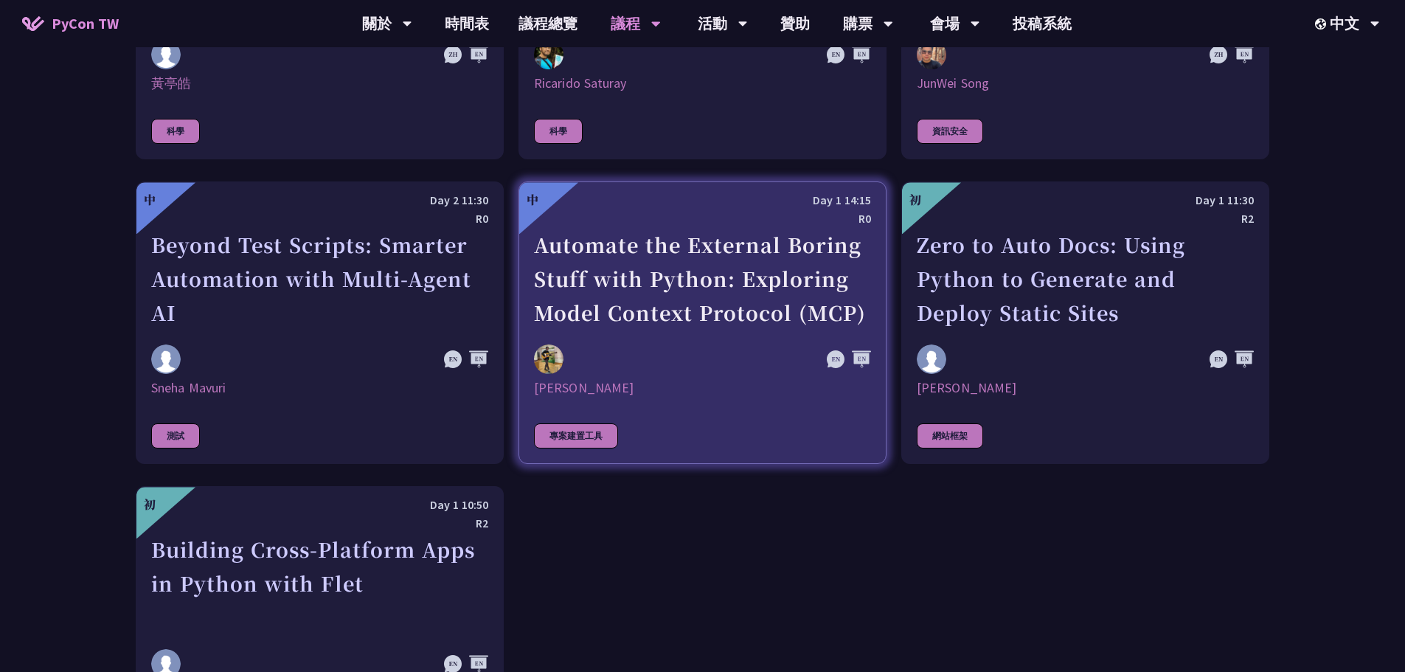
scroll to position [4167, 0]
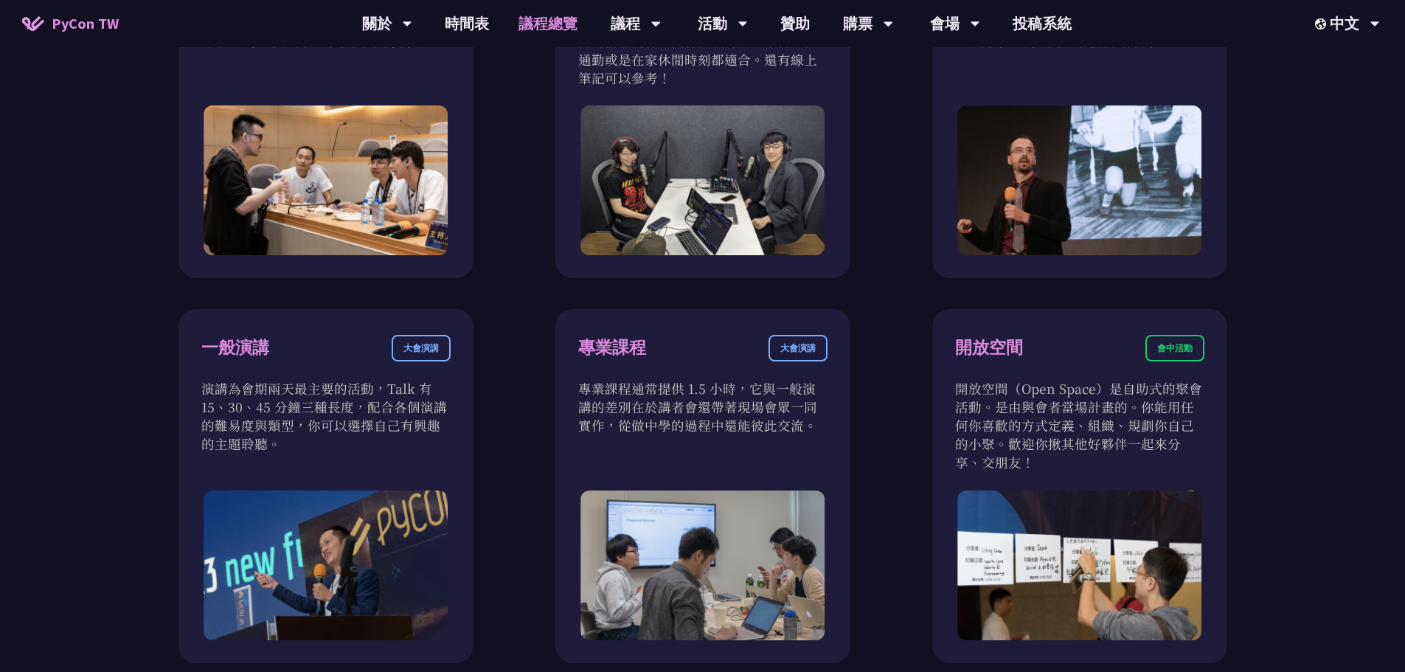
scroll to position [885, 0]
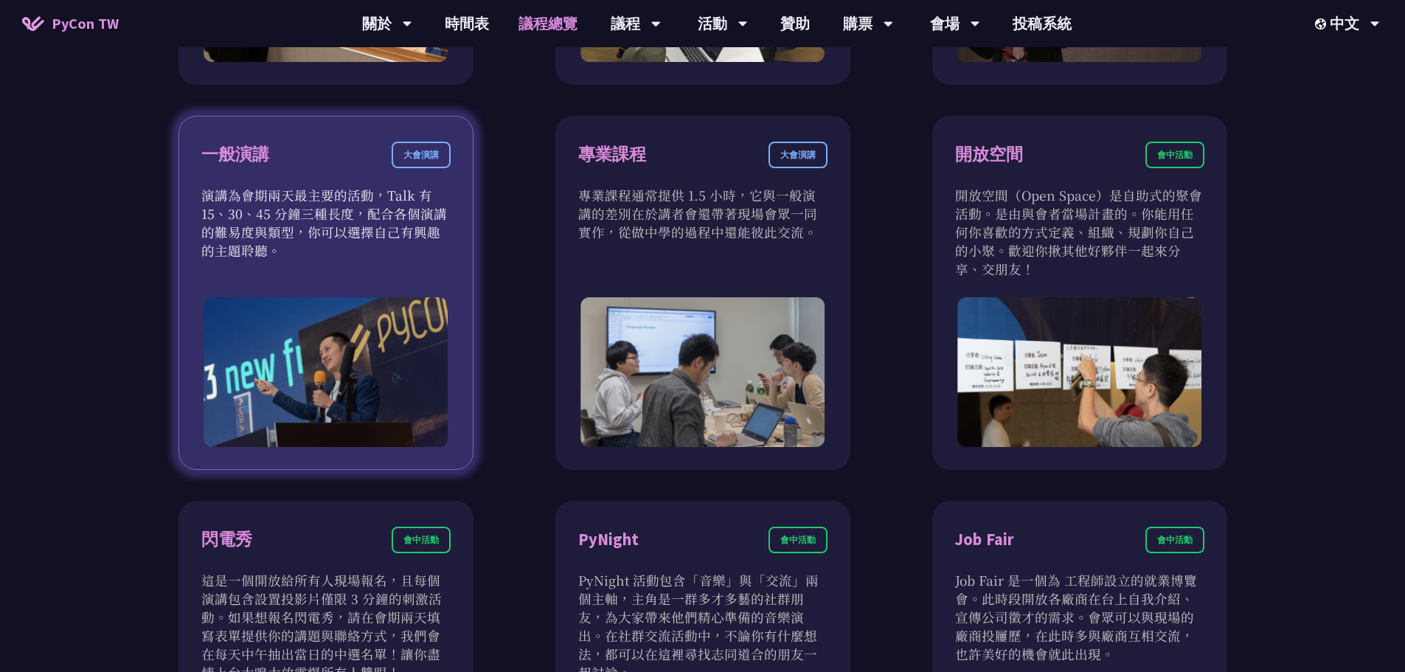
click at [430, 153] on div "大會演講" at bounding box center [421, 155] width 59 height 27
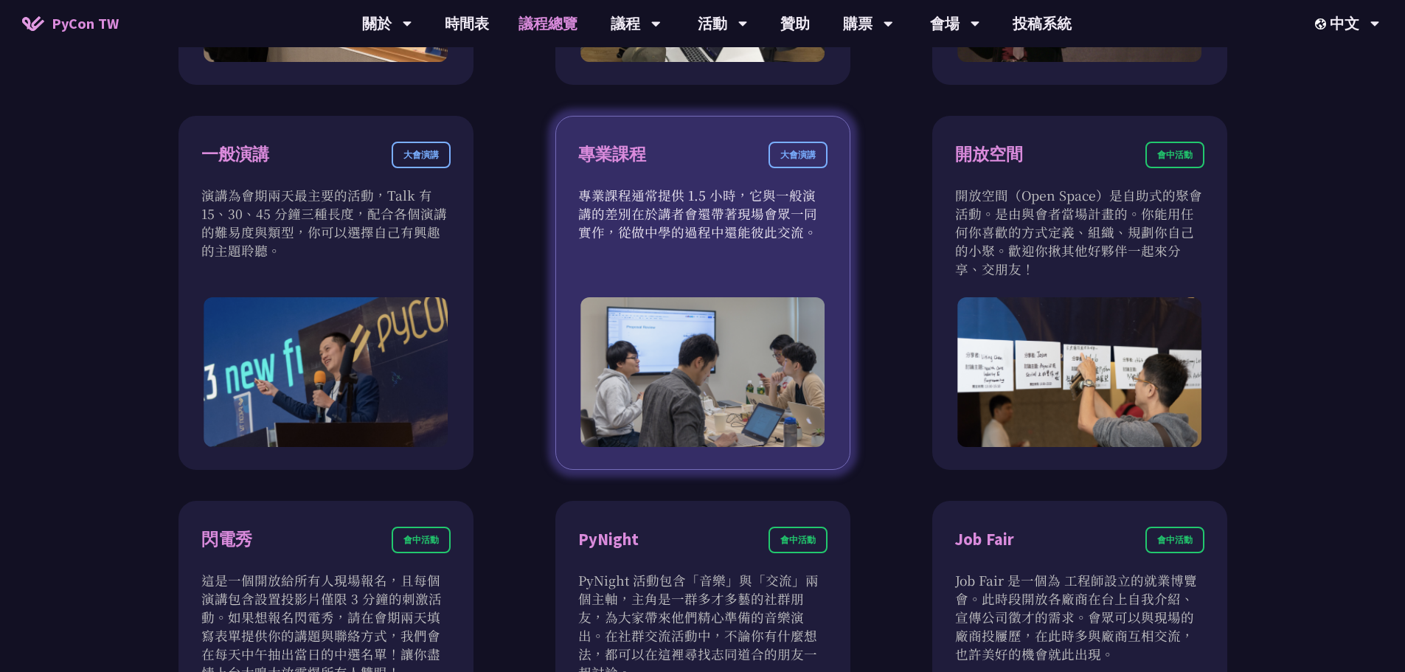
click at [794, 160] on div "大會演講" at bounding box center [797, 155] width 59 height 27
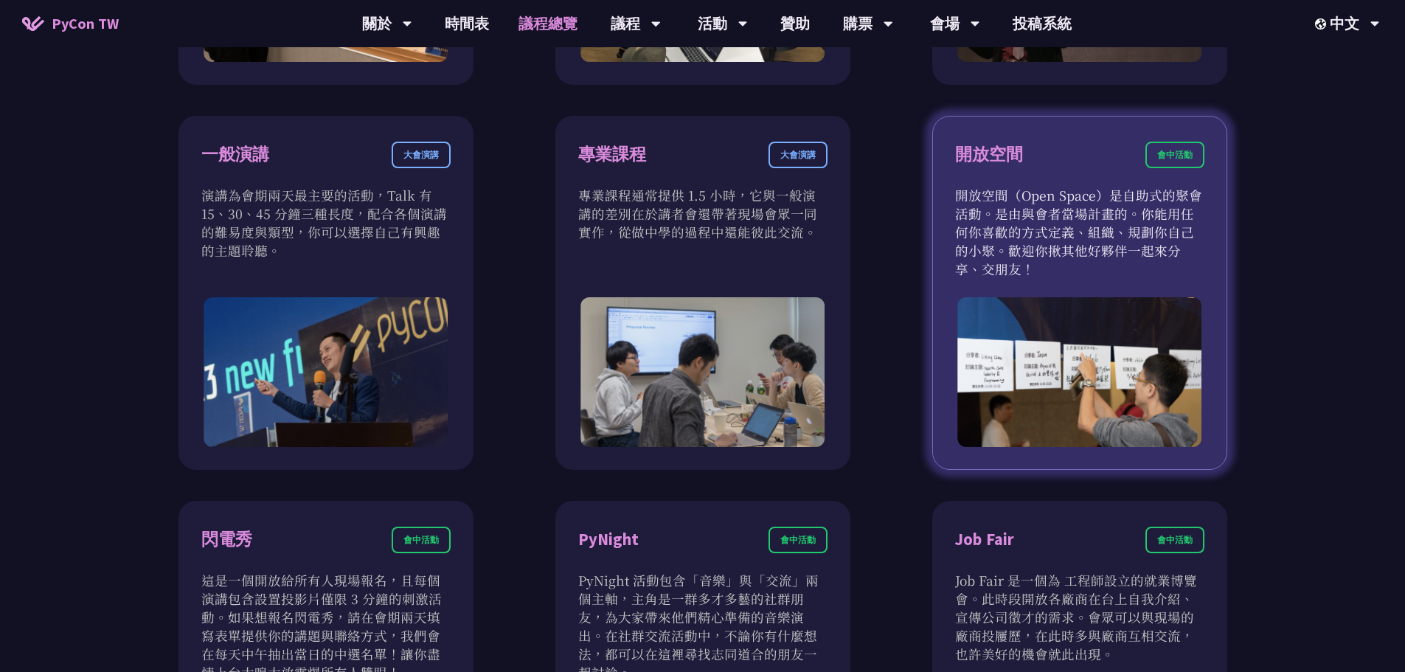
click at [1165, 151] on div "會中活動" at bounding box center [1174, 155] width 59 height 27
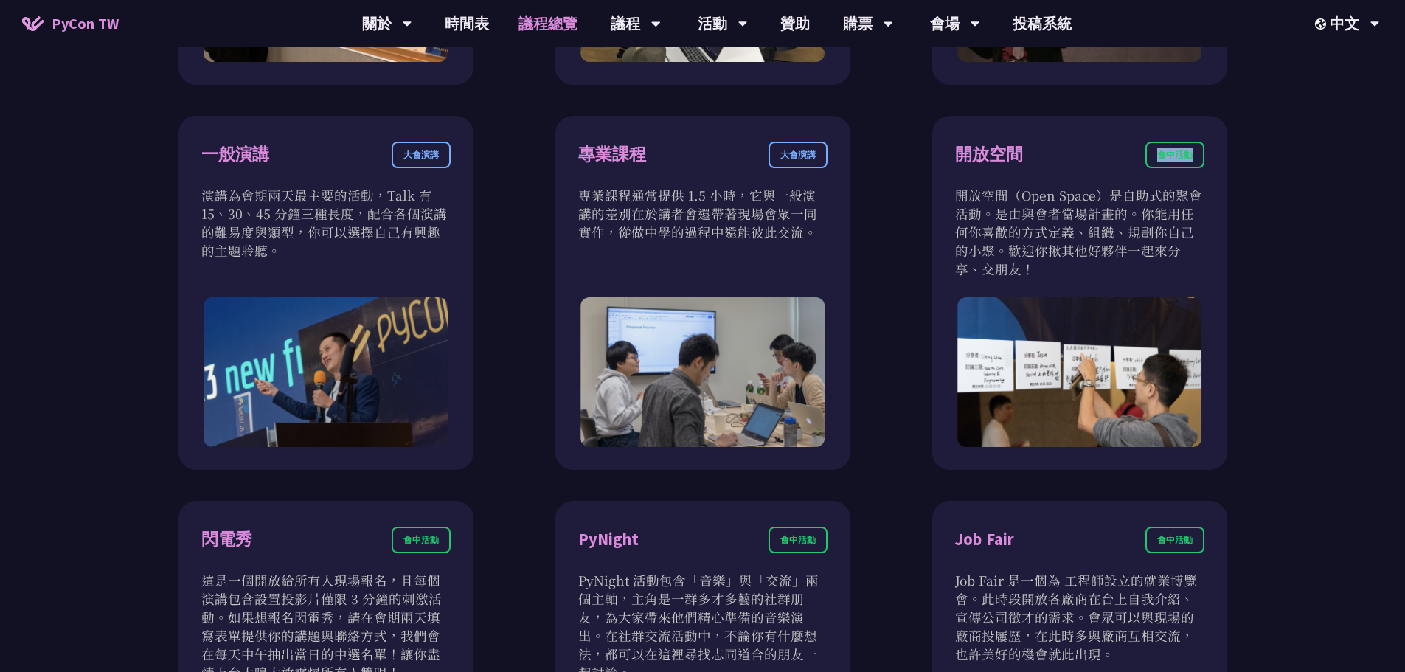
drag, startPoint x: 1138, startPoint y: 148, endPoint x: 1234, endPoint y: 157, distance: 95.5
click at [1234, 157] on div "衝刺開發 會前活動 衝刺開發聚集開源專案負責人、想貢獻者的活動。將會有領導人帶著他們專案待開發的功能來現場分享。你可以選擇喜歡的專案，或是帶著自己的專案和大家…" at bounding box center [702, 292] width 1104 height 1158
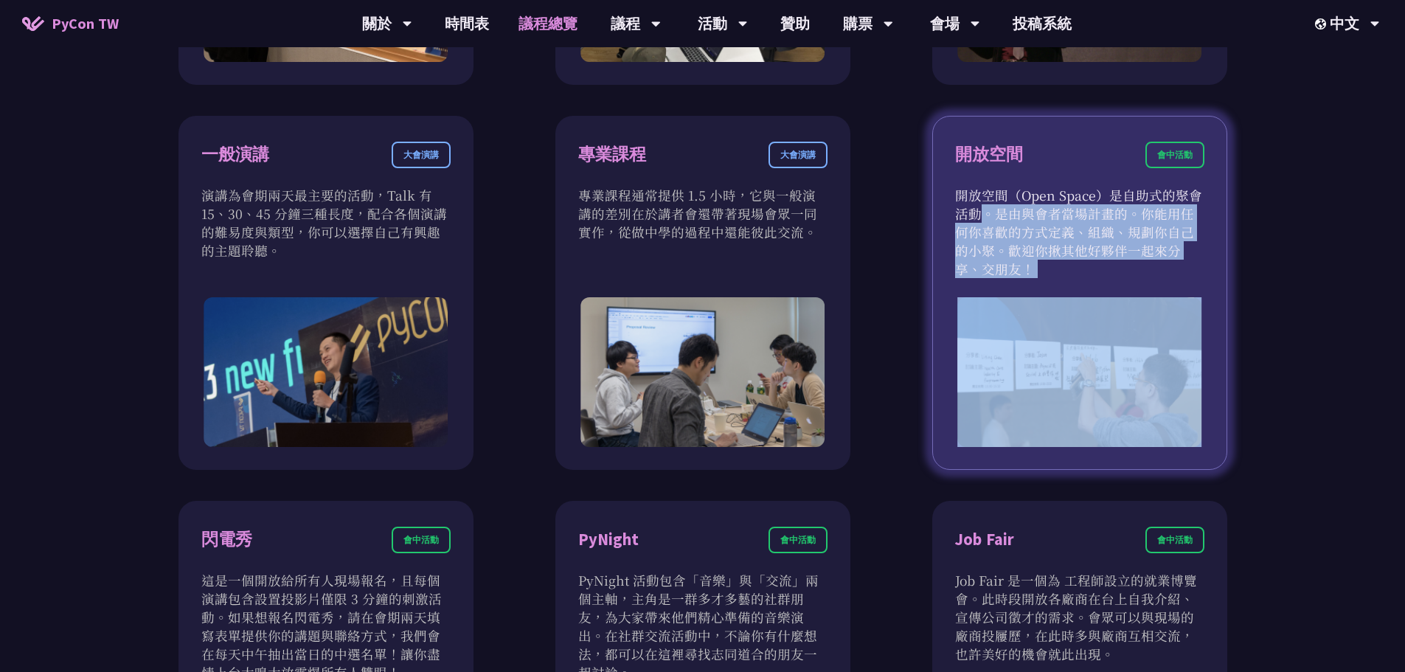
drag, startPoint x: 1100, startPoint y: 192, endPoint x: 1135, endPoint y: 298, distance: 111.7
click at [1135, 298] on div "開放空間 會中活動 開放空間（Open Space）是自助式的聚會活動。是由與會者當場計畫的。你能用任何你喜歡的方式定義、組織、規劃你自己的小聚。歡迎你揪其他…" at bounding box center [1079, 293] width 295 height 354
click at [1135, 298] on img at bounding box center [1079, 372] width 245 height 150
click at [1084, 270] on p "開放空間（Open Space）是自助式的聚會活動。是由與會者當場計畫的。你能用任何你喜歡的方式定義、組織、規劃你自己的小聚。歡迎你揪其他好夥伴一起來分享、交…" at bounding box center [1079, 232] width 249 height 92
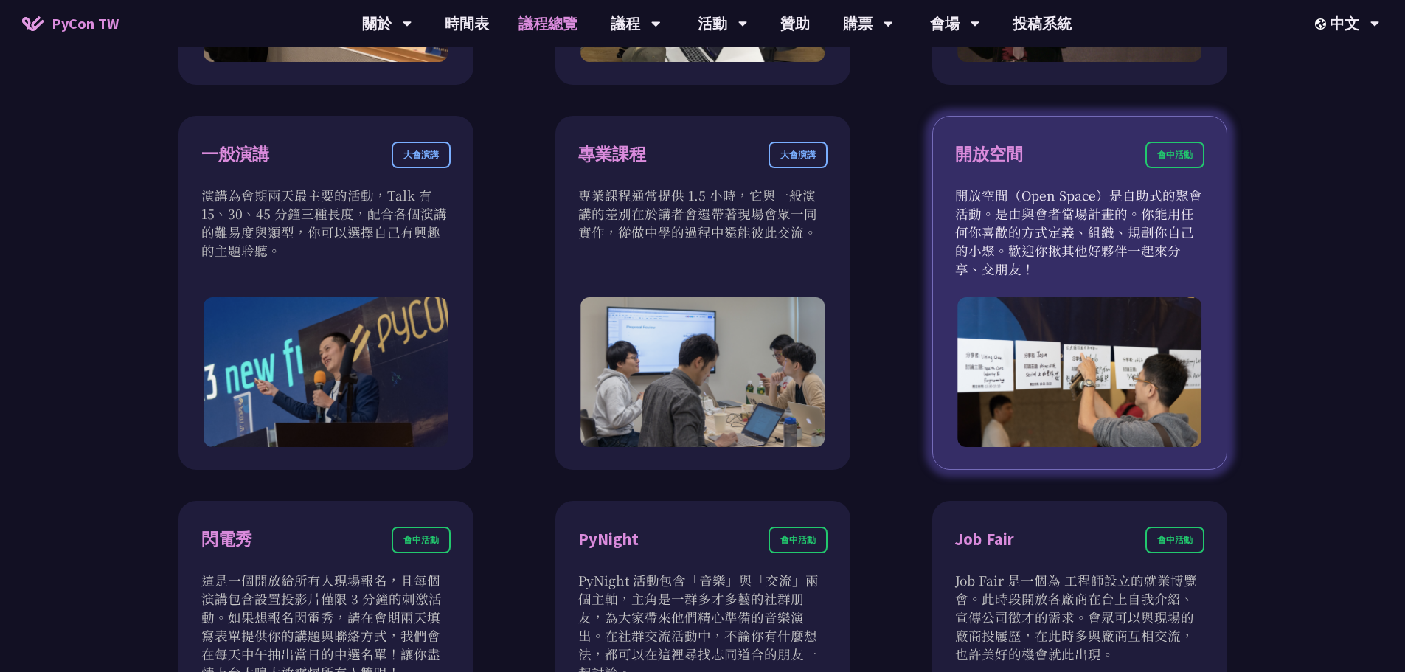
drag, startPoint x: 1037, startPoint y: 277, endPoint x: 1009, endPoint y: 209, distance: 74.4
click at [1009, 209] on p "開放空間（Open Space）是自助式的聚會活動。是由與會者當場計畫的。你能用任何你喜歡的方式定義、組織、規劃你自己的小聚。歡迎你揪其他好夥伴一起來分享、交…" at bounding box center [1079, 232] width 249 height 92
click at [1007, 203] on p "開放空間（Open Space）是自助式的聚會活動。是由與會者當場計畫的。你能用任何你喜歡的方式定義、組織、規劃你自己的小聚。歡迎你揪其他好夥伴一起來分享、交…" at bounding box center [1079, 232] width 249 height 92
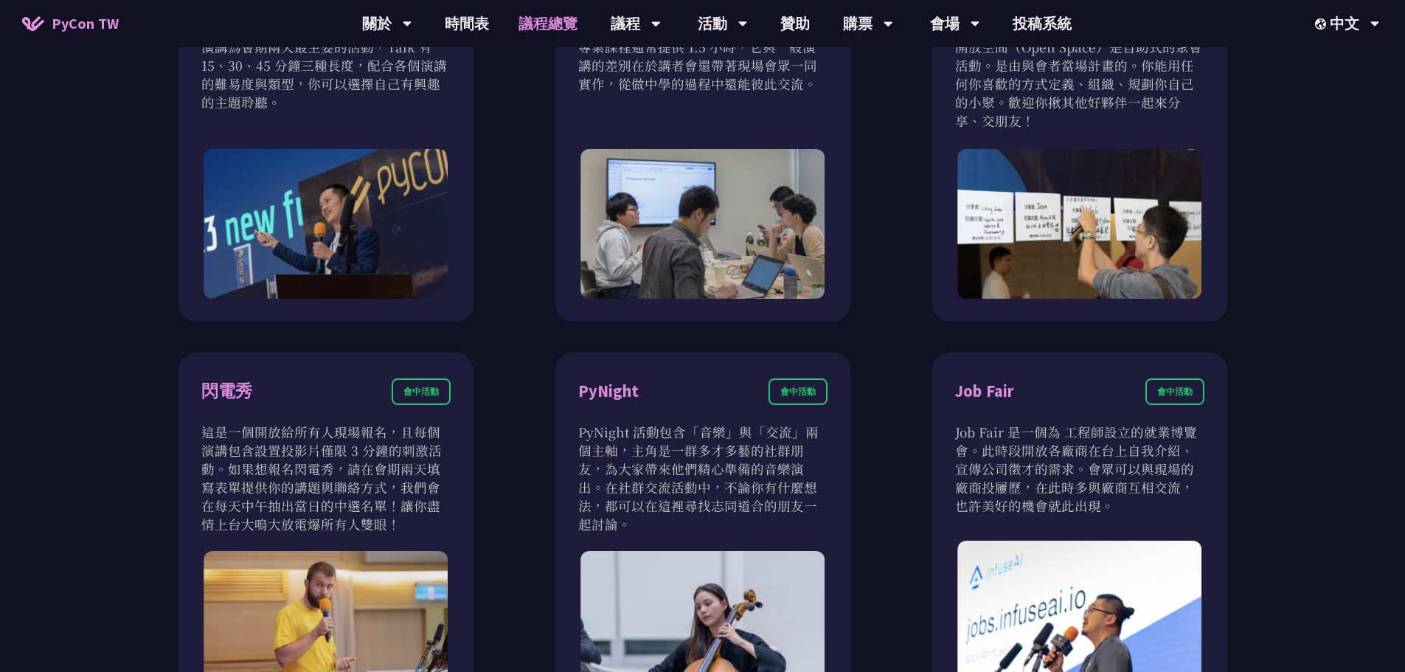
scroll to position [1327, 0]
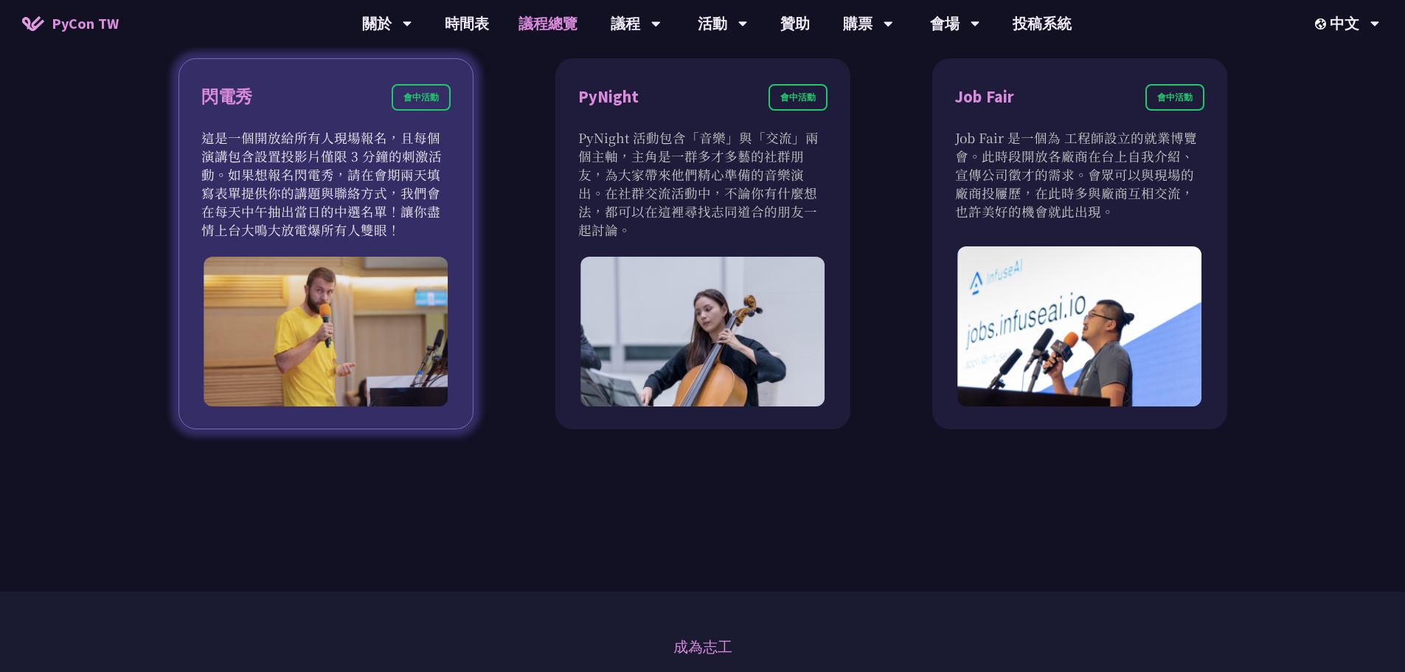
drag, startPoint x: 309, startPoint y: 125, endPoint x: 371, endPoint y: 230, distance: 121.6
click at [374, 230] on div "閃電秀 會中活動 這是一個開放給所有人現場報名，且每個演講包含設置投影片僅限 3 分鐘的刺激活動。如果想報名閃電秀，請在會期兩天填寫表單提供你的講題與聯絡方式…" at bounding box center [325, 244] width 295 height 372
click at [371, 230] on p "這是一個開放給所有人現場報名，且每個演講包含設置投影片僅限 3 分鐘的刺激活動。如果想報名閃電秀，請在會期兩天填寫表單提供你的講題與聯絡方式，我們會在每天中午…" at bounding box center [325, 183] width 249 height 111
drag, startPoint x: 344, startPoint y: 234, endPoint x: 341, endPoint y: 147, distance: 87.8
click at [341, 147] on p "這是一個開放給所有人現場報名，且每個演講包含設置投影片僅限 3 分鐘的刺激活動。如果想報名閃電秀，請在會期兩天填寫表單提供你的講題與聯絡方式，我們會在每天中午…" at bounding box center [325, 183] width 249 height 111
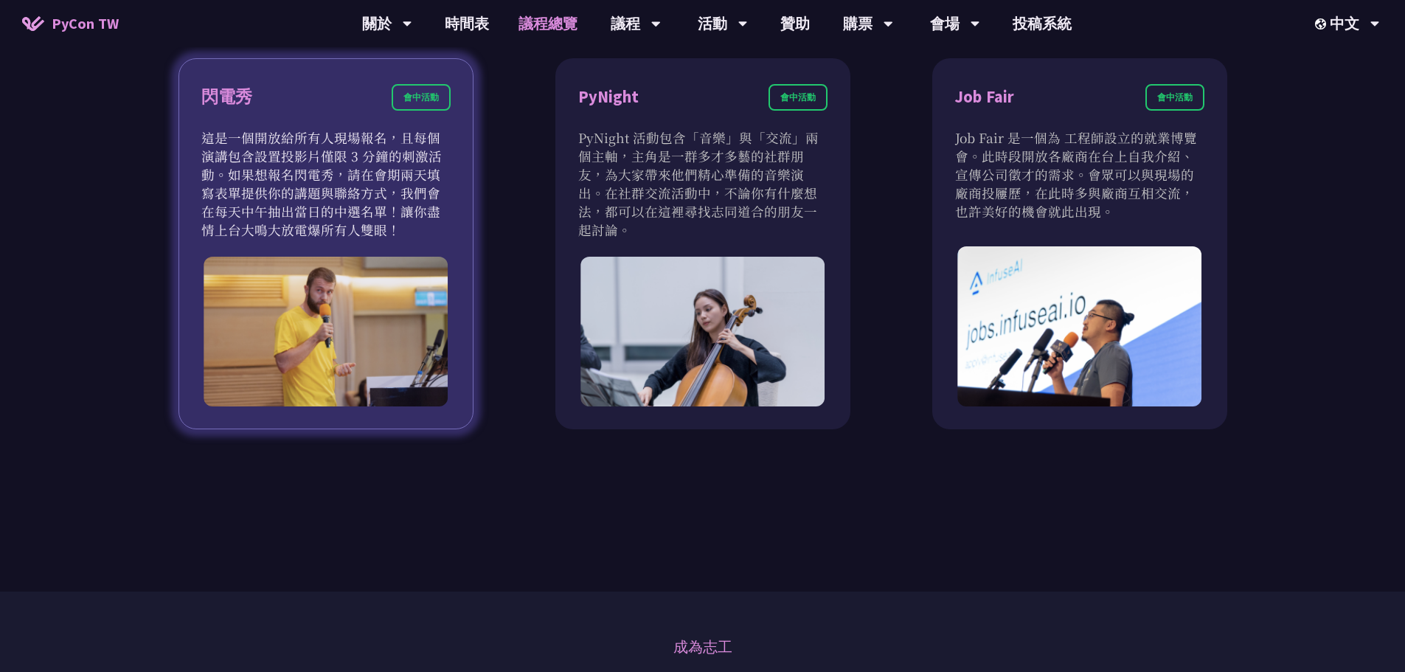
click at [341, 147] on p "這是一個開放給所有人現場報名，且每個演講包含設置投影片僅限 3 分鐘的刺激活動。如果想報名閃電秀，請在會期兩天填寫表單提供你的講題與聯絡方式，我們會在每天中午…" at bounding box center [325, 183] width 249 height 111
drag, startPoint x: 334, startPoint y: 136, endPoint x: 341, endPoint y: 237, distance: 101.2
click at [341, 237] on p "這是一個開放給所有人現場報名，且每個演講包含設置投影片僅限 3 分鐘的刺激活動。如果想報名閃電秀，請在會期兩天填寫表單提供你的講題與聯絡方式，我們會在每天中午…" at bounding box center [325, 183] width 249 height 111
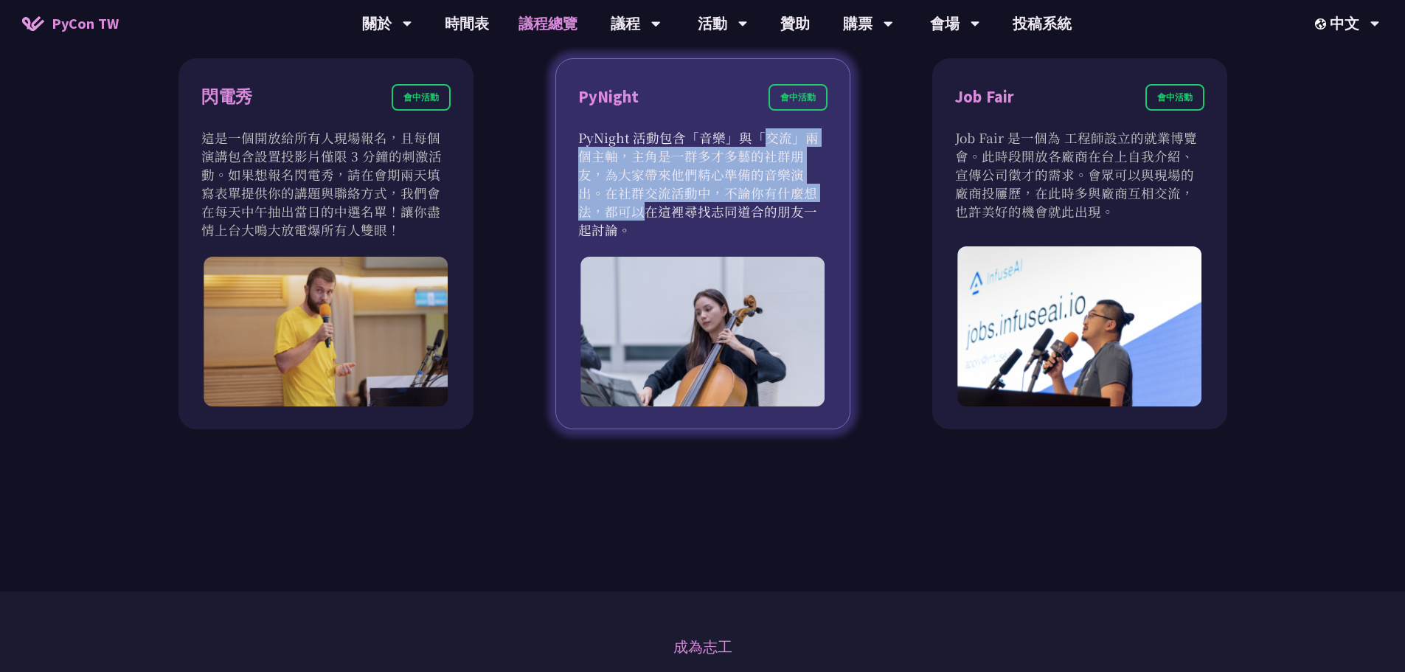
drag, startPoint x: 664, startPoint y: 137, endPoint x: 710, endPoint y: 198, distance: 76.2
click at [697, 189] on p "PyNight 活動包含「音樂」與「交流」兩個主軸，主角是一群多才多藝的社群朋友，為大家帶來他們精心準備的音樂演出。在社群交流活動中，不論你有什麼想法，都可以…" at bounding box center [702, 183] width 249 height 111
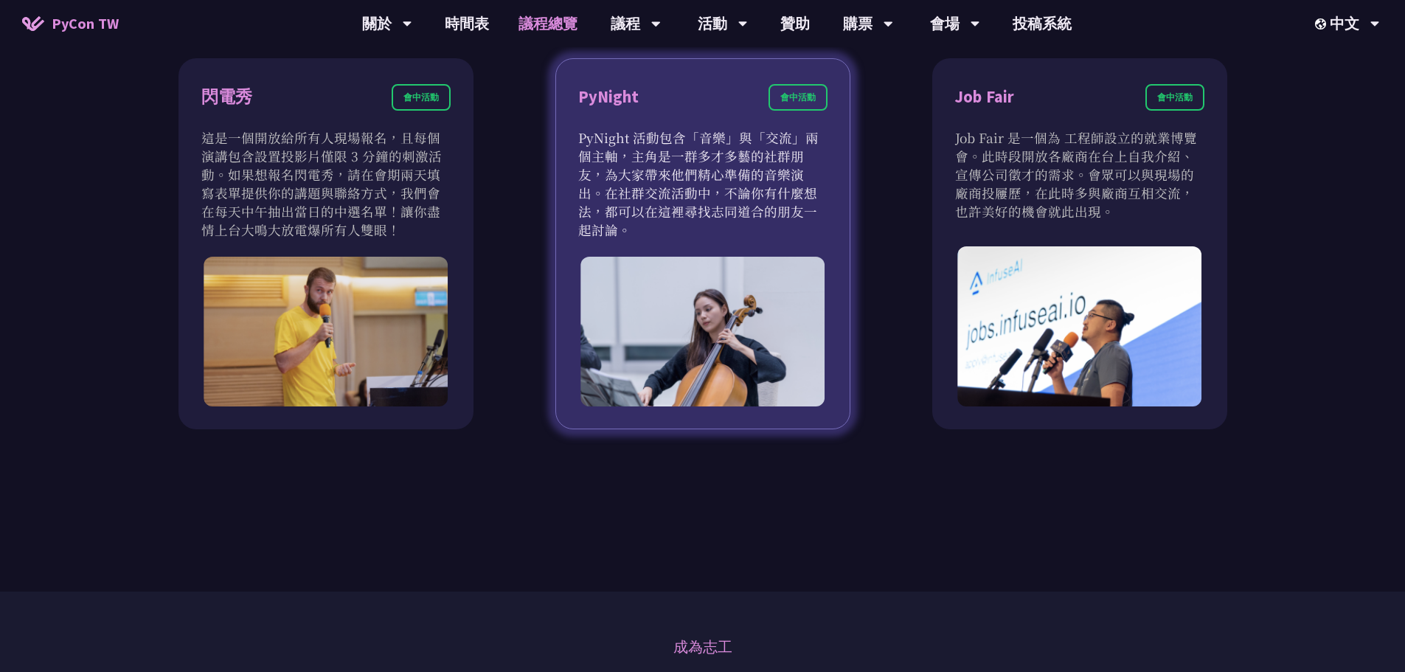
click at [721, 200] on p "PyNight 活動包含「音樂」與「交流」兩個主軸，主角是一群多才多藝的社群朋友，為大家帶來他們精心準備的音樂演出。在社群交流活動中，不論你有什麼想法，都可以…" at bounding box center [702, 183] width 249 height 111
drag, startPoint x: 748, startPoint y: 211, endPoint x: 672, endPoint y: 143, distance: 101.8
click at [672, 143] on p "PyNight 活動包含「音樂」與「交流」兩個主軸，主角是一群多才多藝的社群朋友，為大家帶來他們精心準備的音樂演出。在社群交流活動中，不論你有什麼想法，都可以…" at bounding box center [702, 183] width 249 height 111
click at [671, 143] on p "PyNight 活動包含「音樂」與「交流」兩個主軸，主角是一群多才多藝的社群朋友，為大家帶來他們精心準備的音樂演出。在社群交流活動中，不論你有什麼想法，都可以…" at bounding box center [702, 183] width 249 height 111
drag, startPoint x: 664, startPoint y: 143, endPoint x: 788, endPoint y: 208, distance: 139.8
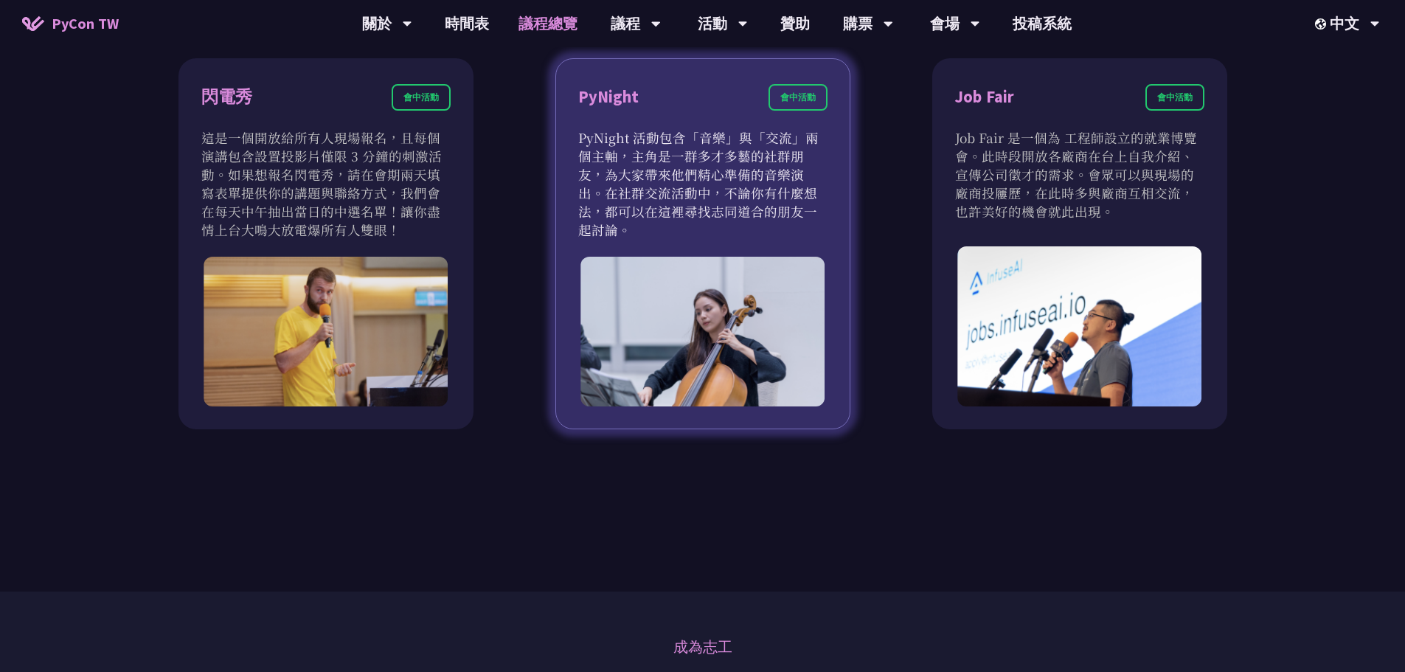
click at [788, 208] on p "PyNight 活動包含「音樂」與「交流」兩個主軸，主角是一群多才多藝的社群朋友，為大家帶來他們精心準備的音樂演出。在社群交流活動中，不論你有什麼想法，都可以…" at bounding box center [702, 183] width 249 height 111
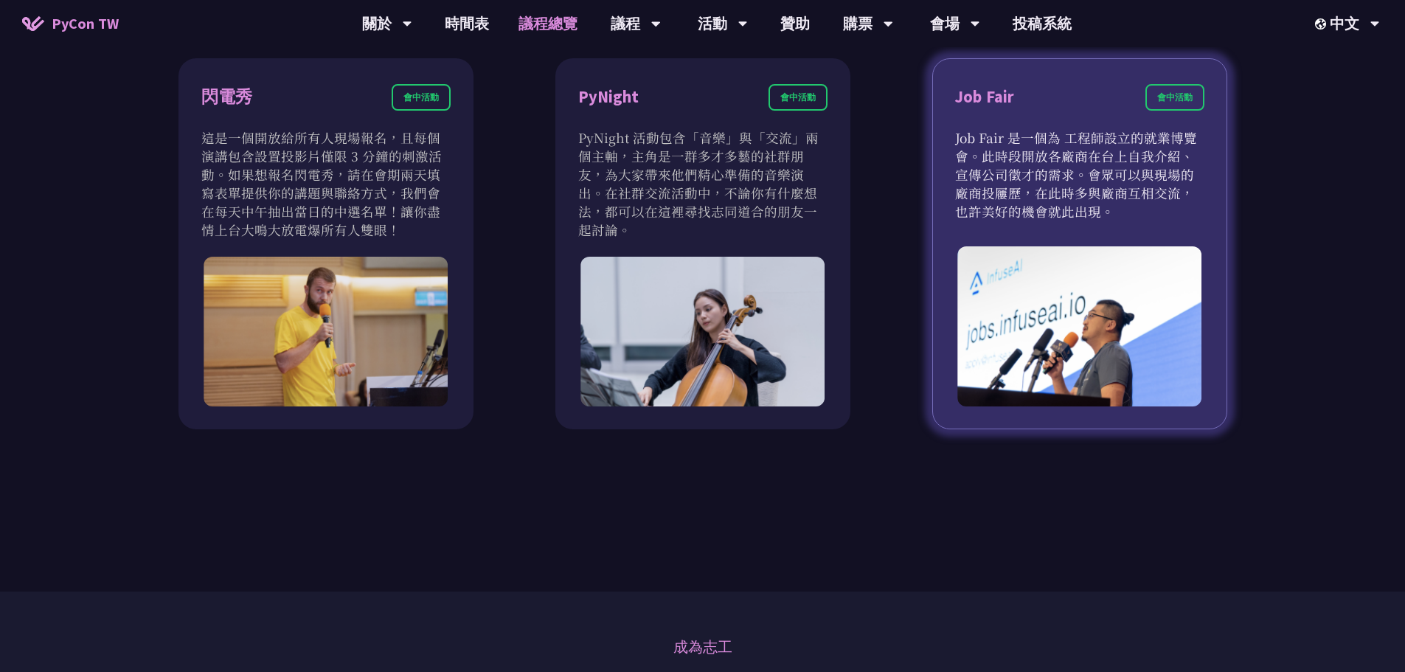
drag, startPoint x: 977, startPoint y: 131, endPoint x: 1075, endPoint y: 212, distance: 127.3
click at [1075, 212] on p "Job Fair 是一個為 工程師設立的就業博覽會。此時段開放各廠商在台上自我介紹、宣傳公司徵才的需求。會眾可以與現場的廠商投屨歷，在此時多與廠商互相交流，也…" at bounding box center [1079, 174] width 249 height 92
click at [1075, 215] on p "Job Fair 是一個為 工程師設立的就業博覽會。此時段開放各廠商在台上自我介紹、宣傳公司徵才的需求。會眾可以與現場的廠商投屨歷，在此時多與廠商互相交流，也…" at bounding box center [1079, 174] width 249 height 92
drag, startPoint x: 1086, startPoint y: 215, endPoint x: 1032, endPoint y: 138, distance: 94.3
click at [1032, 138] on p "Job Fair 是一個為 工程師設立的就業博覽會。此時段開放各廠商在台上自我介紹、宣傳公司徵才的需求。會眾可以與現場的廠商投屨歷，在此時多與廠商互相交流，也…" at bounding box center [1079, 174] width 249 height 92
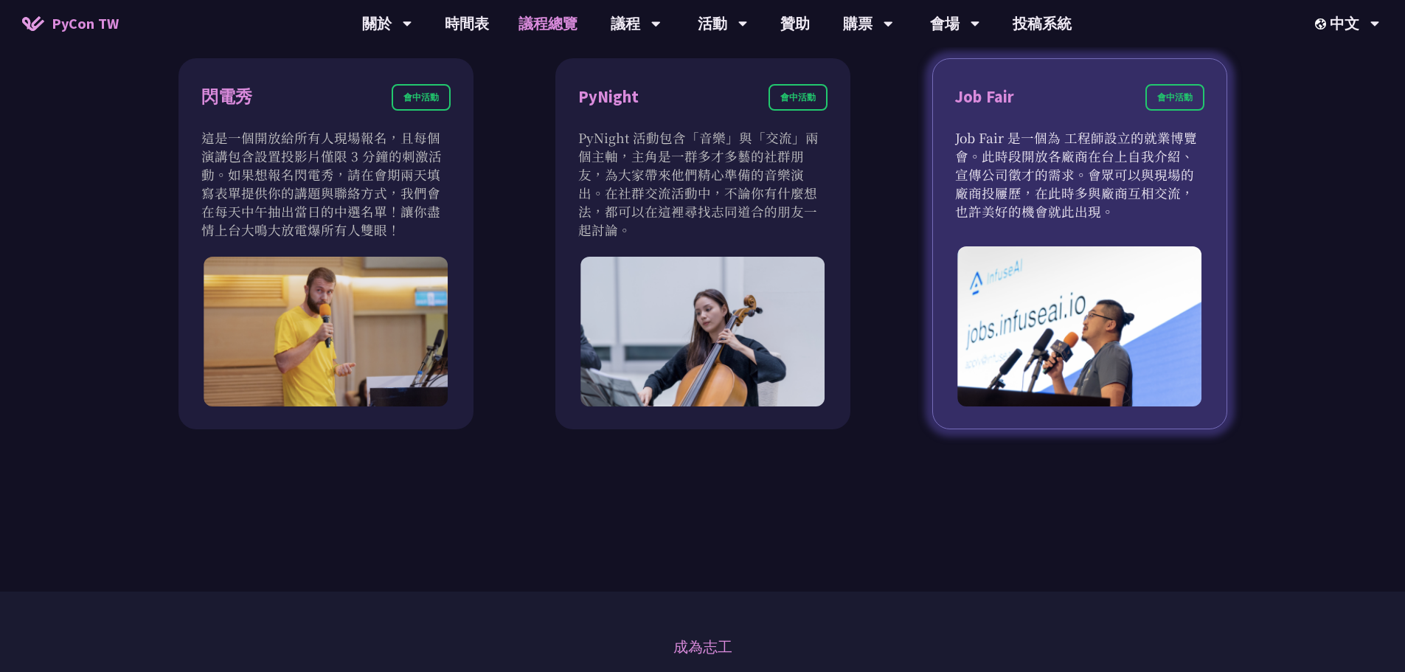
click at [1032, 138] on p "Job Fair 是一個為 工程師設立的就業博覽會。此時段開放各廠商在台上自我介紹、宣傳公司徵才的需求。會眾可以與現場的廠商投屨歷，在此時多與廠商互相交流，也…" at bounding box center [1079, 174] width 249 height 92
click at [1153, 100] on div "會中活動" at bounding box center [1174, 97] width 59 height 27
click at [1085, 162] on p "Job Fair 是一個為 工程師設立的就業博覽會。此時段開放各廠商在台上自我介紹、宣傳公司徵才的需求。會眾可以與現場的廠商投屨歷，在此時多與廠商互相交流，也…" at bounding box center [1079, 174] width 249 height 92
drag, startPoint x: 1084, startPoint y: 131, endPoint x: 1110, endPoint y: 208, distance: 81.8
click at [1110, 207] on p "Job Fair 是一個為 工程師設立的就業博覽會。此時段開放各廠商在台上自我介紹、宣傳公司徵才的需求。會眾可以與現場的廠商投屨歷，在此時多與廠商互相交流，也…" at bounding box center [1079, 174] width 249 height 92
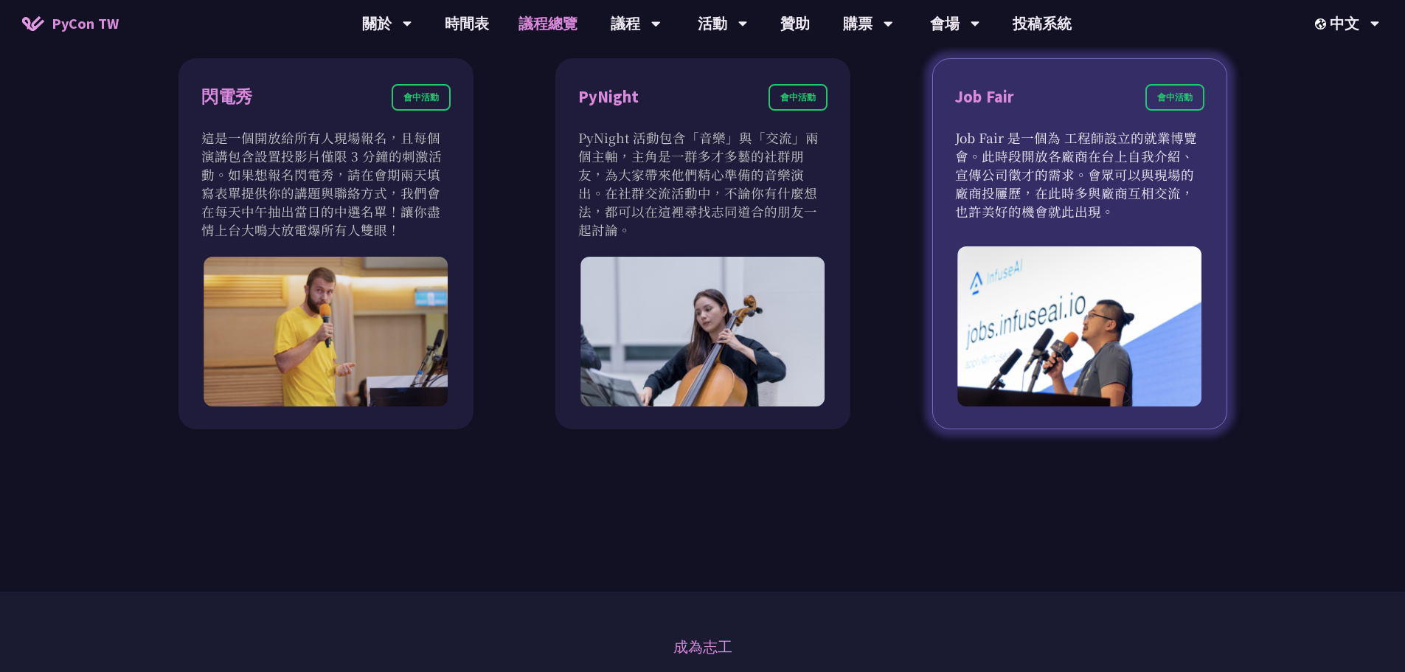
click at [1110, 208] on p "Job Fair 是一個為 工程師設立的就業博覽會。此時段開放各廠商在台上自我介紹、宣傳公司徵才的需求。會眾可以與現場的廠商投屨歷，在此時多與廠商互相交流，也…" at bounding box center [1079, 174] width 249 height 92
drag, startPoint x: 1085, startPoint y: 204, endPoint x: 1015, endPoint y: 133, distance: 100.1
click at [1015, 133] on p "Job Fair 是一個為 工程師設立的就業博覽會。此時段開放各廠商在台上自我介紹、宣傳公司徵才的需求。會眾可以與現場的廠商投屨歷，在此時多與廠商互相交流，也…" at bounding box center [1079, 174] width 249 height 92
click at [1014, 133] on p "Job Fair 是一個為 工程師設立的就業博覽會。此時段開放各廠商在台上自我介紹、宣傳公司徵才的需求。會眾可以與現場的廠商投屨歷，在此時多與廠商互相交流，也…" at bounding box center [1079, 174] width 249 height 92
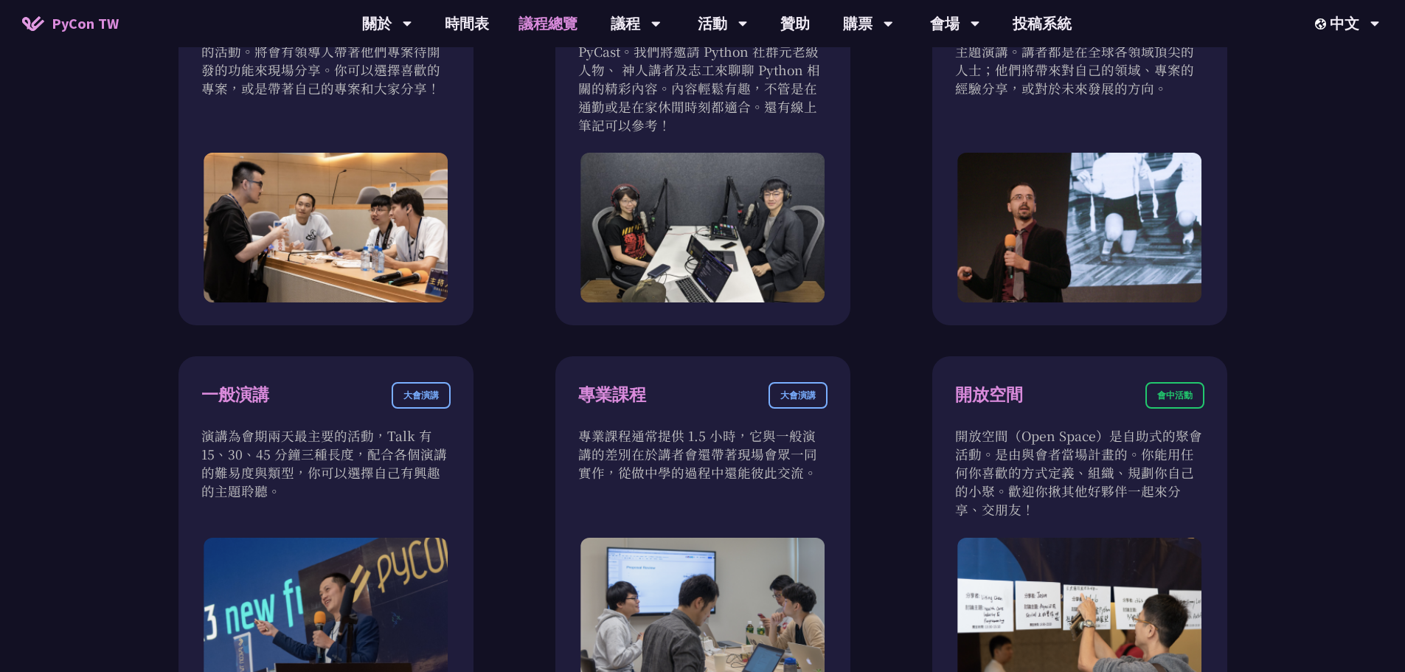
scroll to position [295, 0]
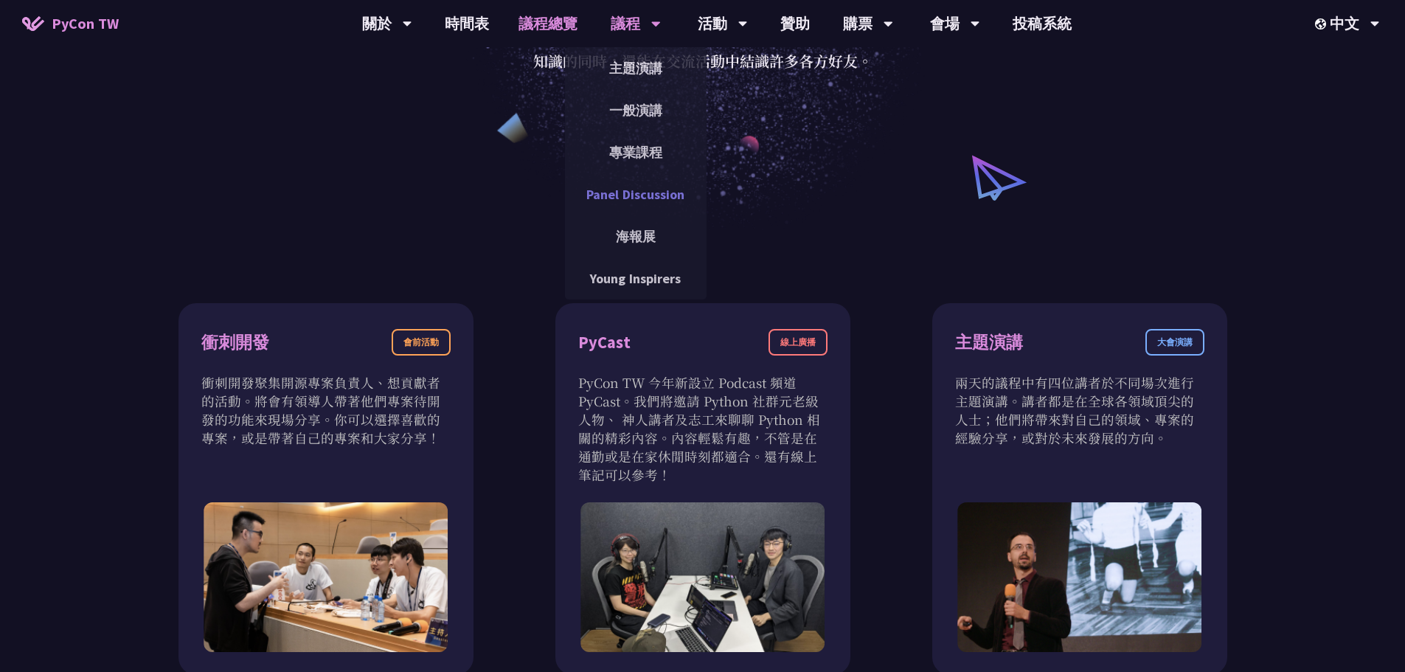
click at [649, 189] on link "Panel Discussion" at bounding box center [636, 194] width 142 height 35
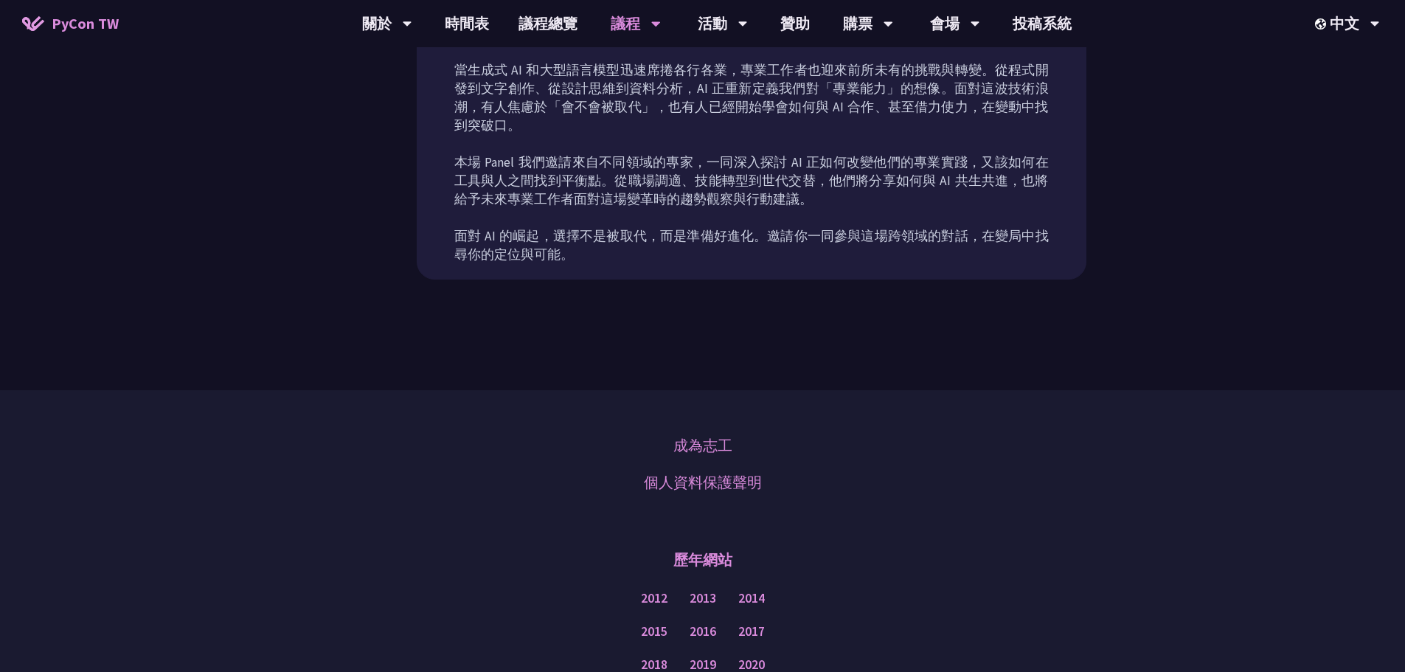
scroll to position [590, 0]
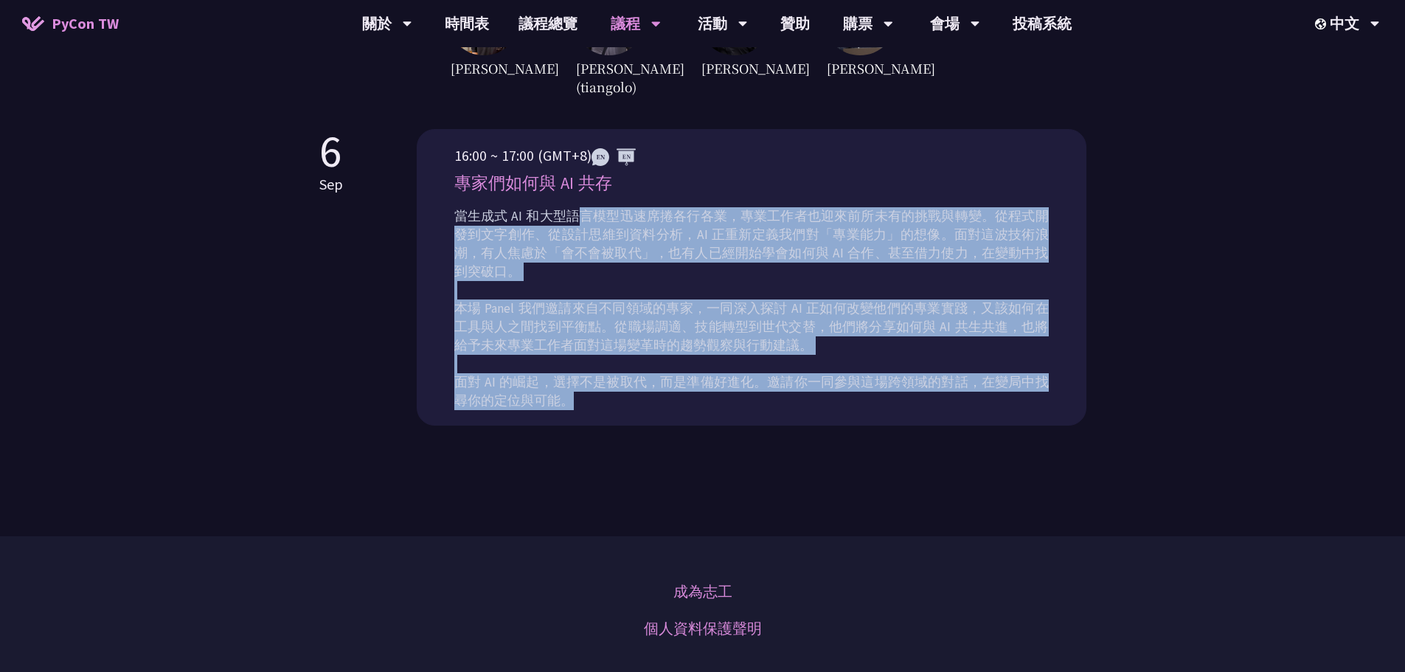
drag, startPoint x: 580, startPoint y: 217, endPoint x: 667, endPoint y: 391, distance: 194.9
click at [667, 390] on div "當生成式 AI 和大型語言模型迅速席捲各行各業，專業工作者也迎來前所未有的挑戰與轉變。從程式開發到文字創作、從設計思維到資料分析，AI 正重新定義我們對「專業…" at bounding box center [751, 313] width 594 height 221
click at [667, 391] on div "當生成式 AI 和大型語言模型迅速席捲各行各業，專業工作者也迎來前所未有的挑戰與轉變。從程式開發到文字創作、從設計思維到資料分析，AI 正重新定義我們對「專業…" at bounding box center [751, 313] width 594 height 221
drag, startPoint x: 636, startPoint y: 363, endPoint x: 565, endPoint y: 192, distance: 186.1
click at [565, 192] on div "16:00 ~ 17:00 (GMT+8) 專家們如何與 AI 共存 當生成式 AI 和大型語言模型迅速席捲各行各業，專業工作者也迎來前所未有的挑戰與轉變。從…" at bounding box center [751, 285] width 594 height 280
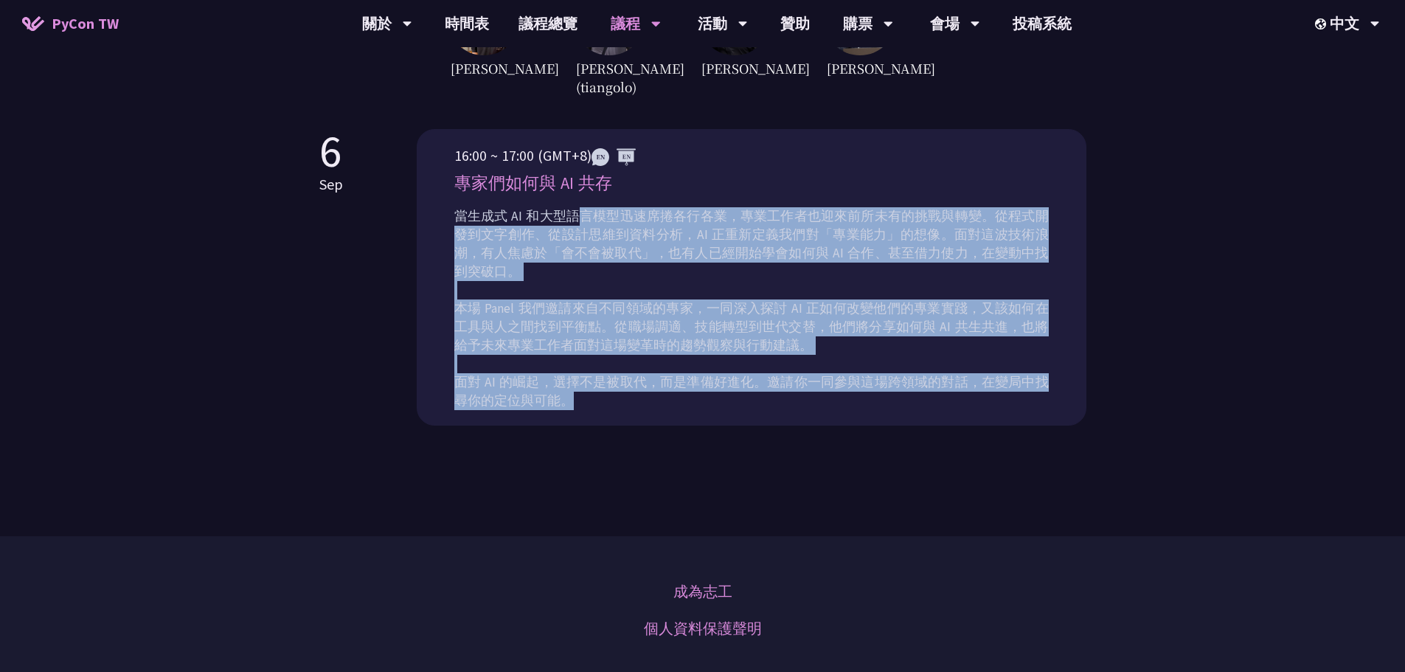
click at [562, 192] on p "專家們如何與 AI 共存" at bounding box center [751, 183] width 594 height 26
drag, startPoint x: 554, startPoint y: 213, endPoint x: 668, endPoint y: 387, distance: 208.2
click at [668, 387] on p "當生成式 AI 和大型語言模型迅速席捲各行各業，專業工作者也迎來前所未有的挑戰與轉變。從程式開發到文字創作、從設計思維到資料分析，AI 正重新定義我們對「專業…" at bounding box center [751, 308] width 594 height 203
drag, startPoint x: 588, startPoint y: 352, endPoint x: 559, endPoint y: 211, distance: 143.7
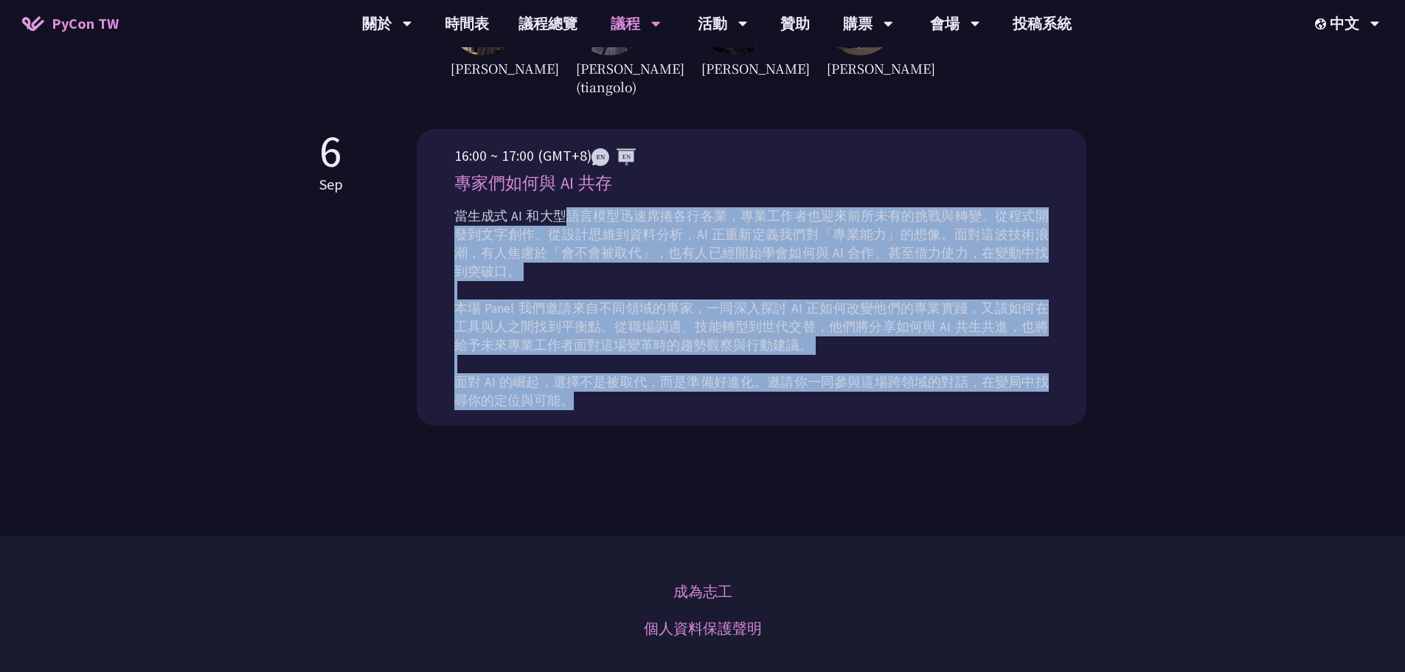
click at [559, 211] on p "當生成式 AI 和大型語言模型迅速席捲各行各業，專業工作者也迎來前所未有的挑戰與轉變。從程式開發到文字創作、從設計思維到資料分析，AI 正重新定義我們對「專業…" at bounding box center [751, 308] width 594 height 203
drag, startPoint x: 608, startPoint y: 211, endPoint x: 637, endPoint y: 399, distance: 190.3
click at [637, 399] on div "當生成式 AI 和大型語言模型迅速席捲各行各業，專業工作者也迎來前所未有的挑戰與轉變。從程式開發到文字創作、從設計思維到資料分析，AI 正重新定義我們對「專業…" at bounding box center [751, 313] width 594 height 221
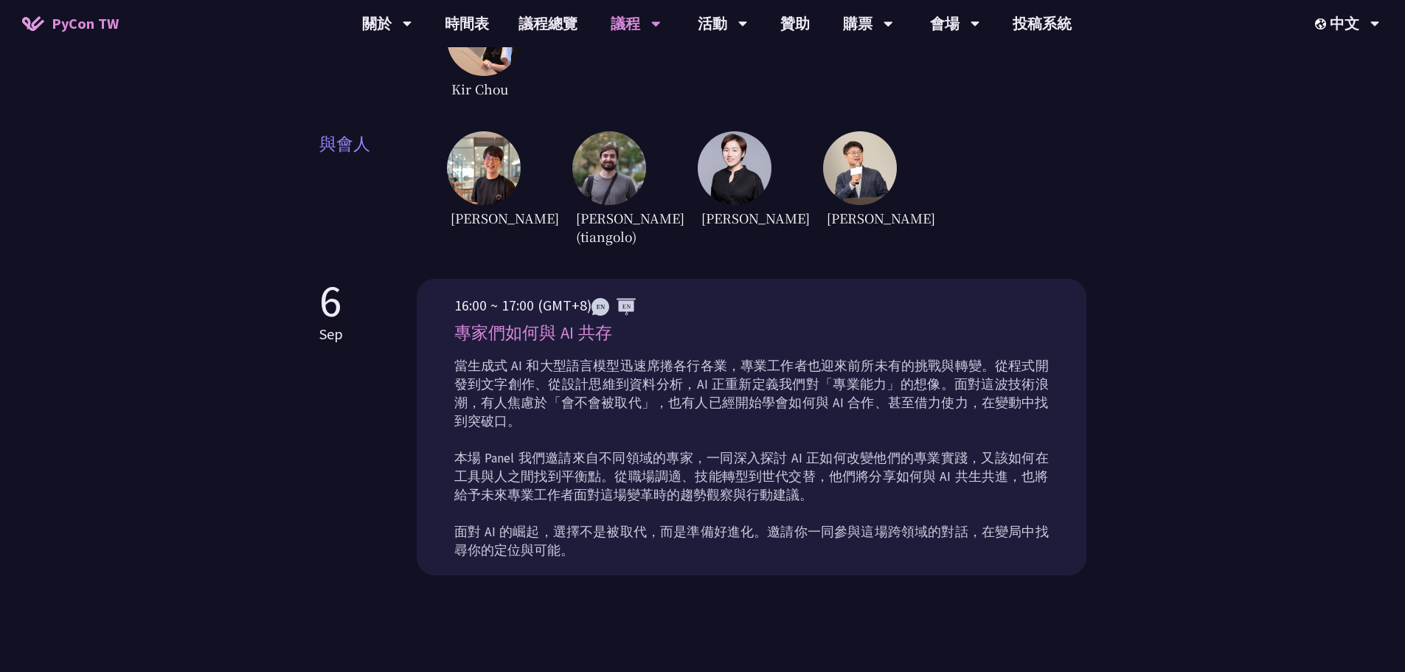
scroll to position [147, 0]
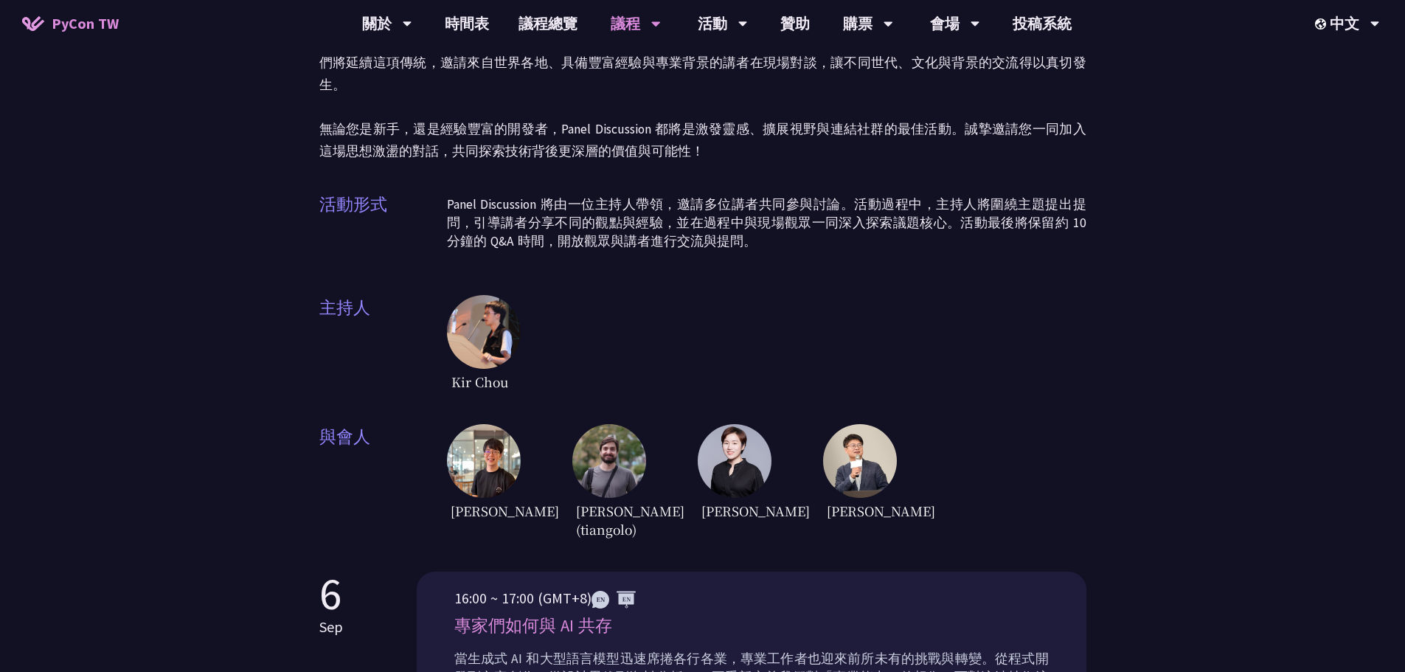
click at [857, 442] on img at bounding box center [860, 461] width 74 height 74
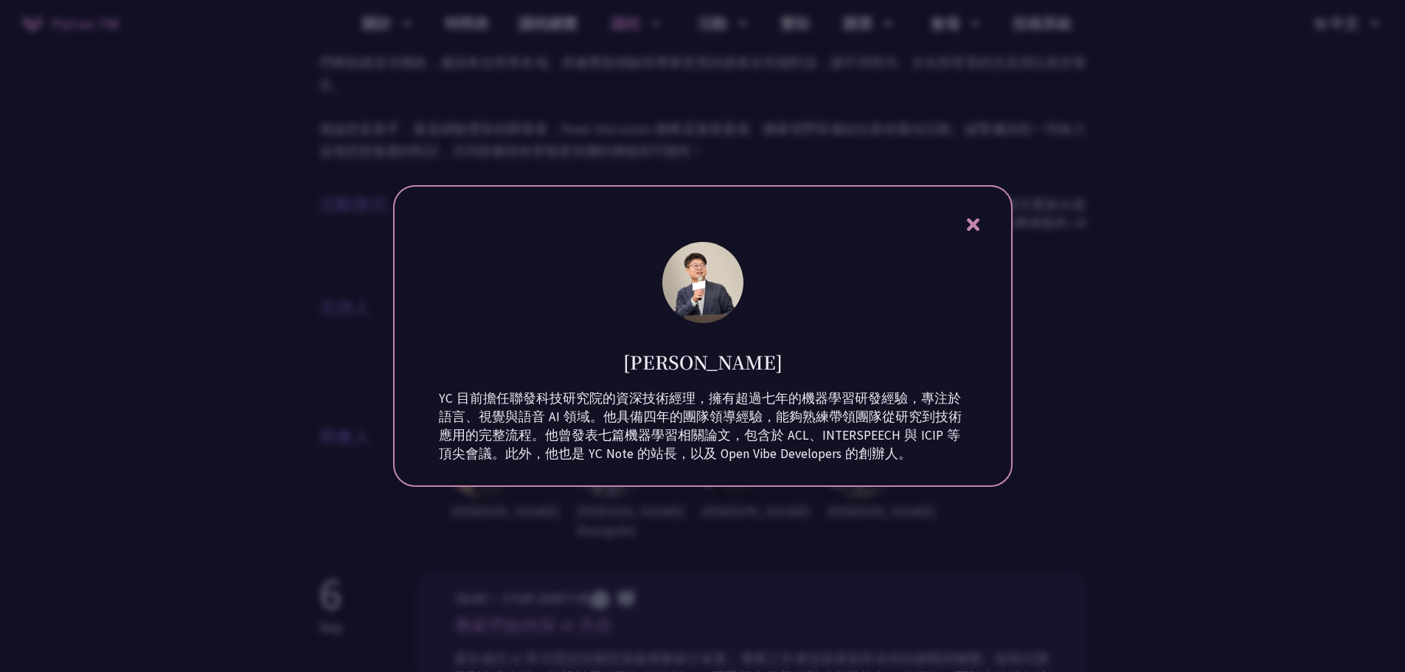
click at [1081, 372] on div at bounding box center [702, 336] width 1405 height 672
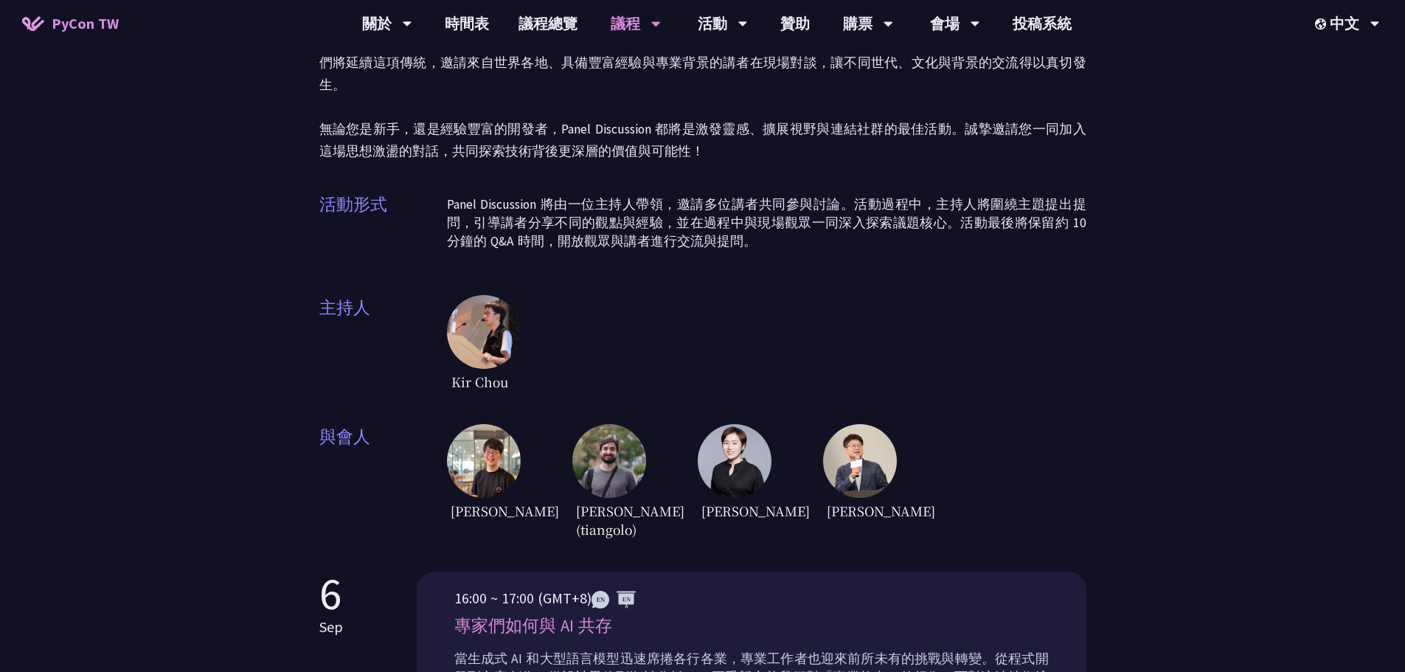
click at [863, 424] on img at bounding box center [860, 461] width 74 height 74
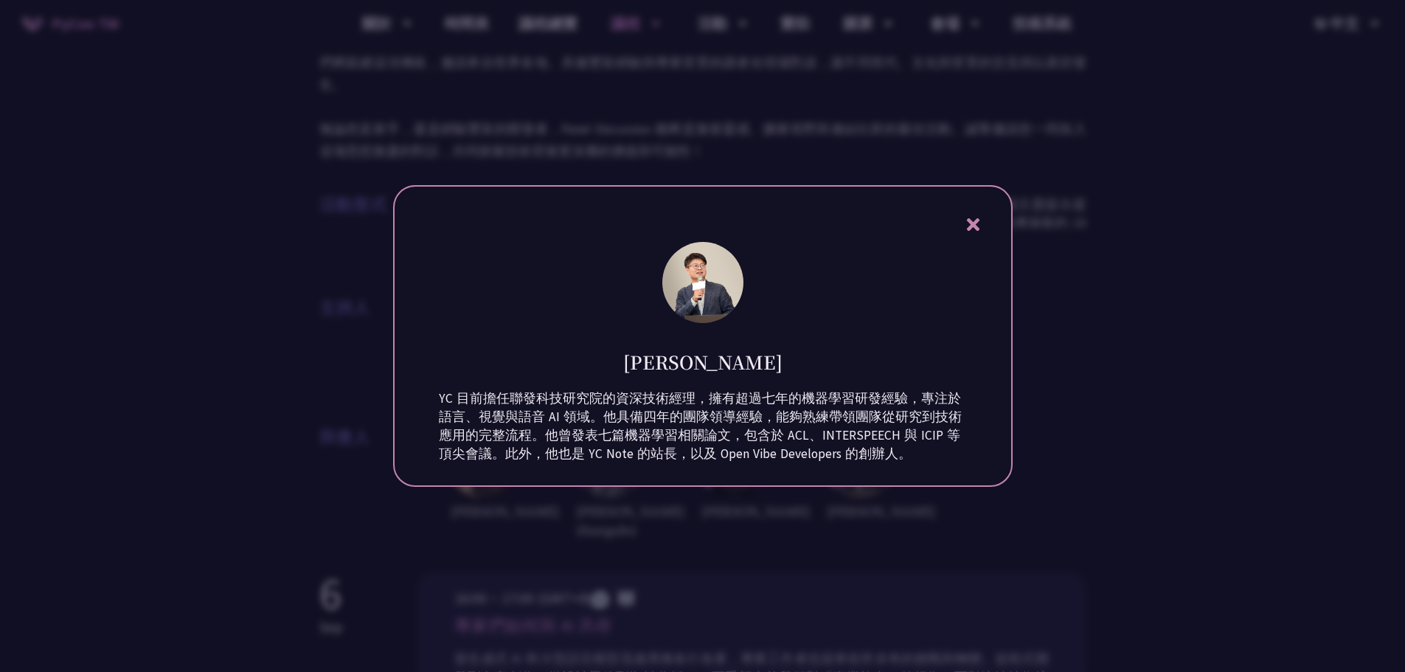
click at [1074, 371] on div at bounding box center [702, 336] width 1405 height 672
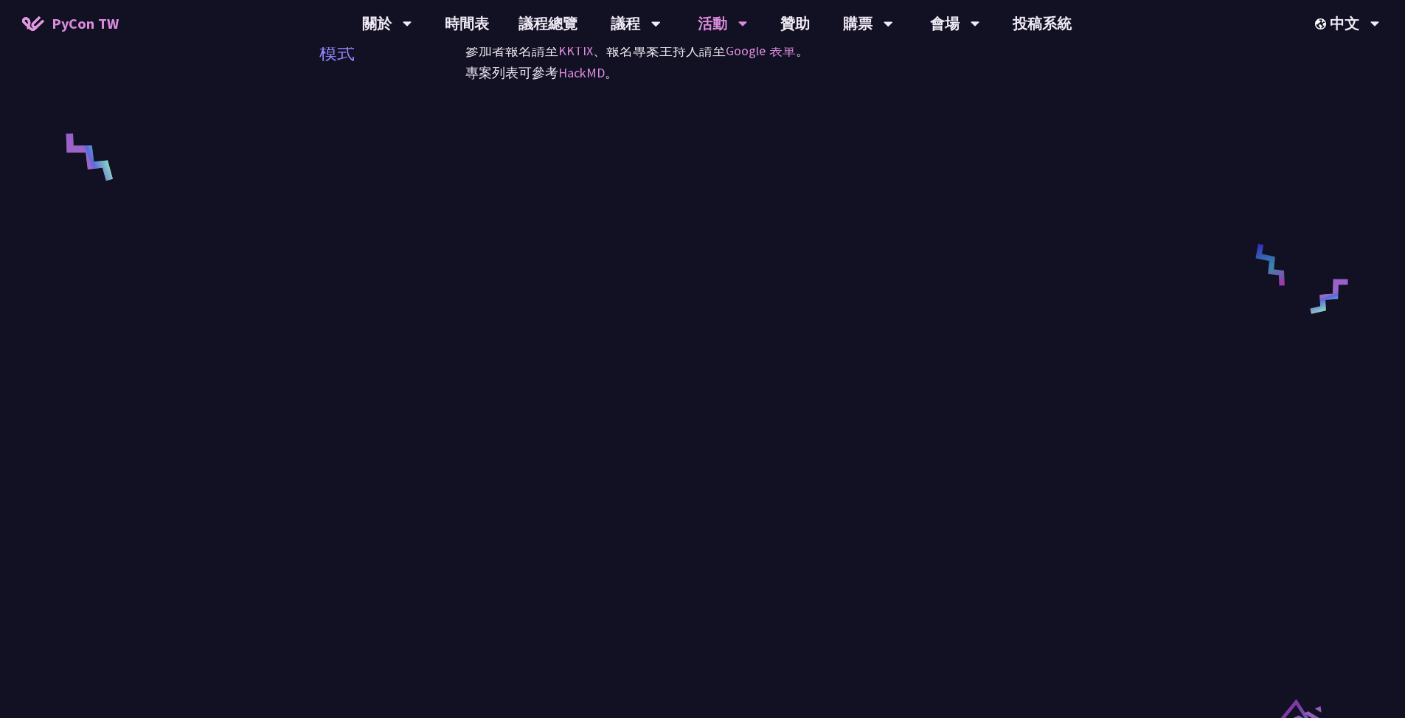
scroll to position [590, 0]
